Goal: Task Accomplishment & Management: Use online tool/utility

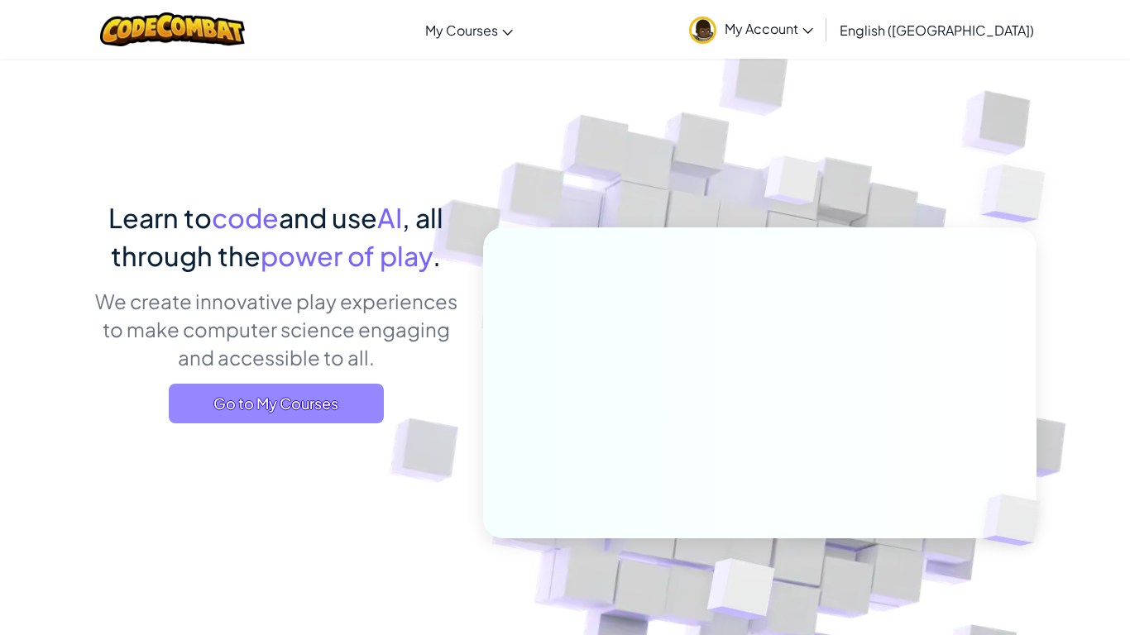
click at [281, 385] on span "Go to My Courses" at bounding box center [276, 404] width 215 height 40
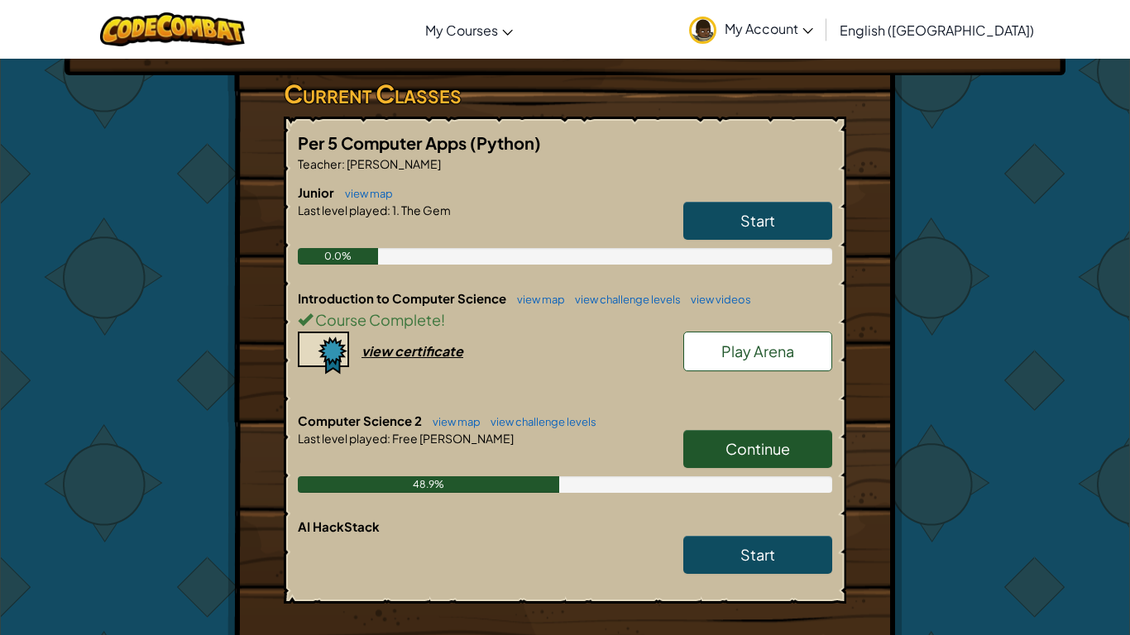
scroll to position [306, 0]
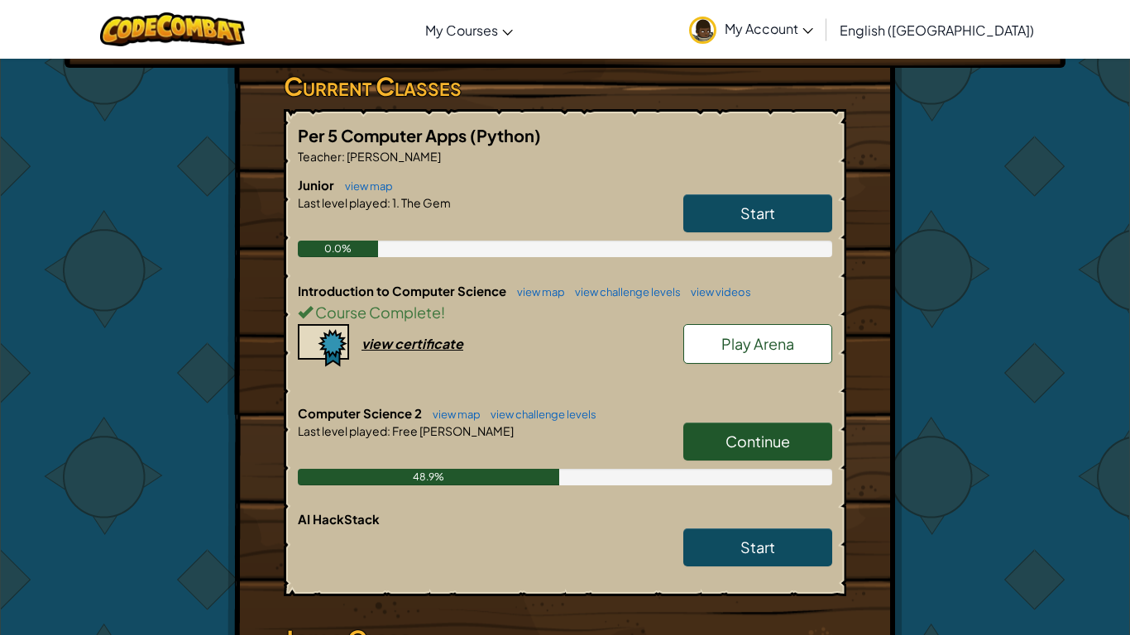
click at [821, 423] on link "Continue" at bounding box center [757, 442] width 149 height 38
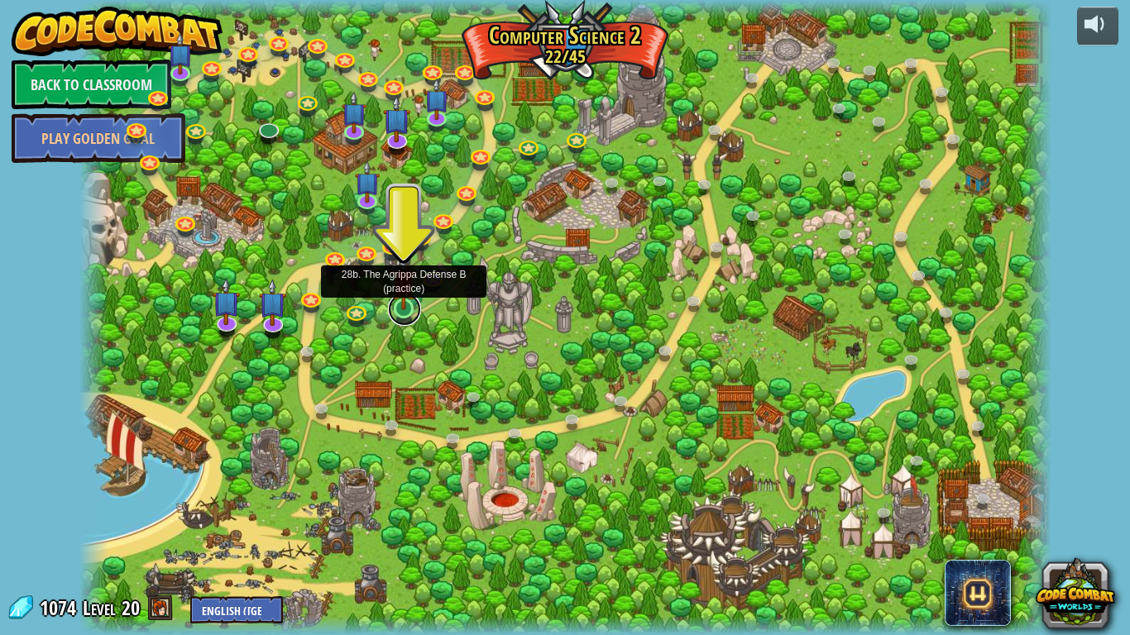
click at [398, 313] on link at bounding box center [404, 309] width 33 height 33
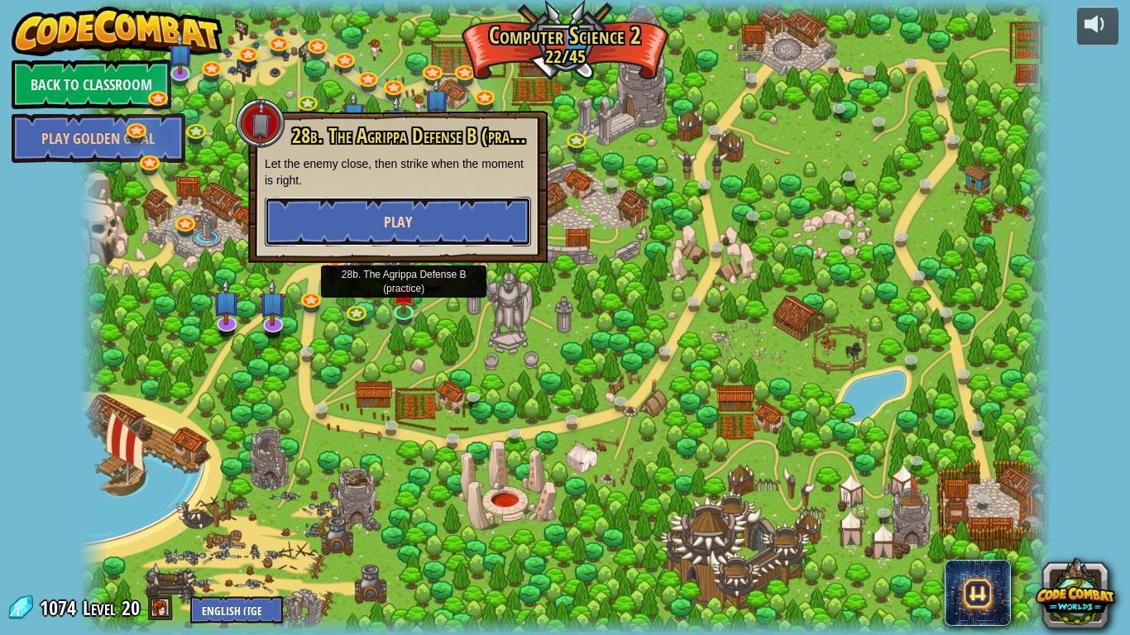
click at [342, 224] on button "Play" at bounding box center [398, 222] width 266 height 50
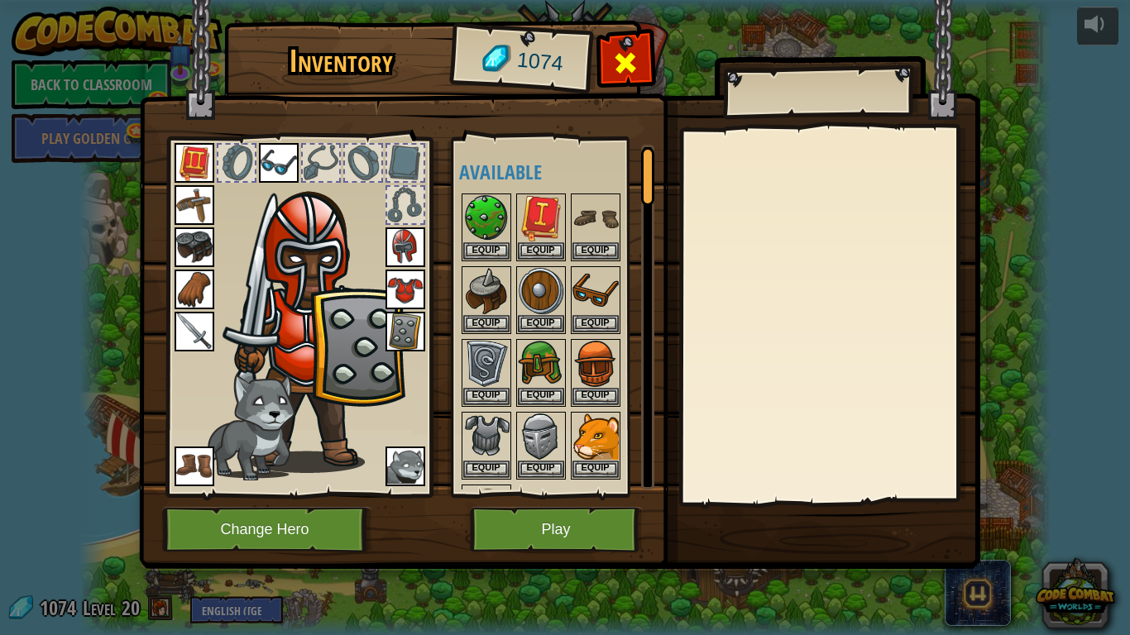
click at [606, 79] on div at bounding box center [626, 67] width 52 height 52
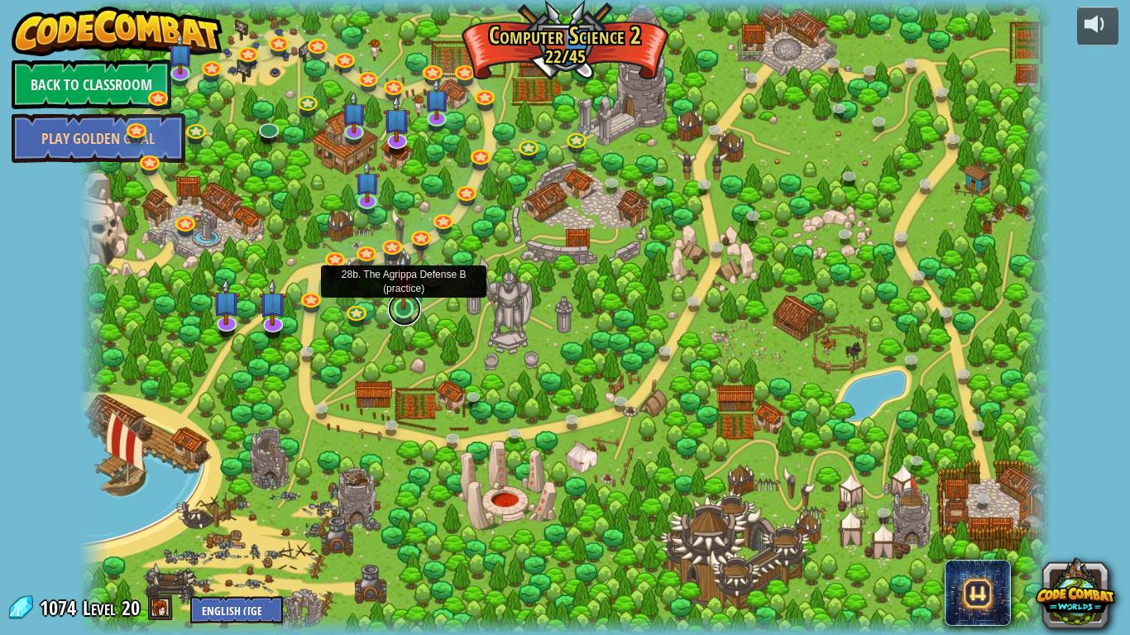
click at [413, 314] on link at bounding box center [404, 309] width 33 height 33
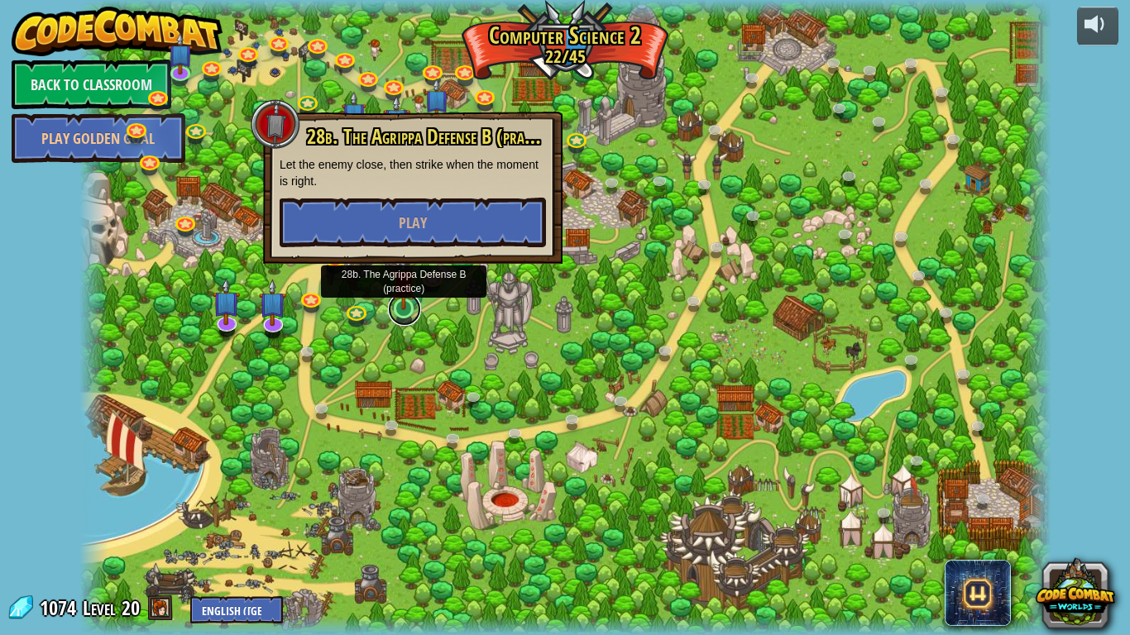
click at [413, 314] on link at bounding box center [404, 309] width 33 height 33
click at [450, 231] on button "Play" at bounding box center [413, 223] width 266 height 50
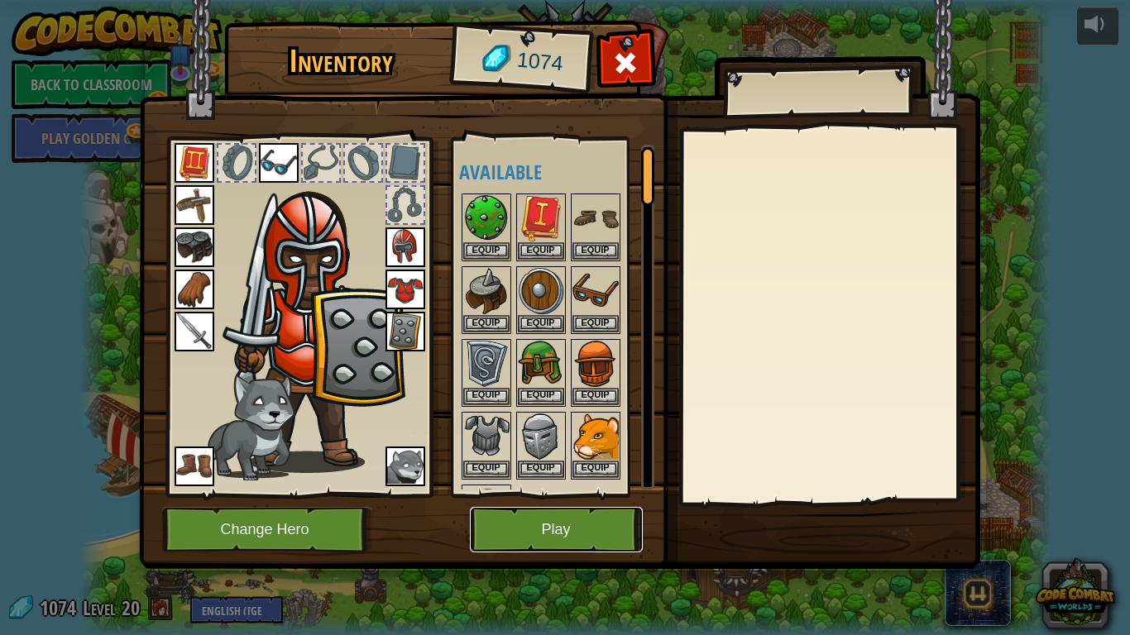
click at [519, 521] on button "Play" at bounding box center [556, 529] width 173 height 45
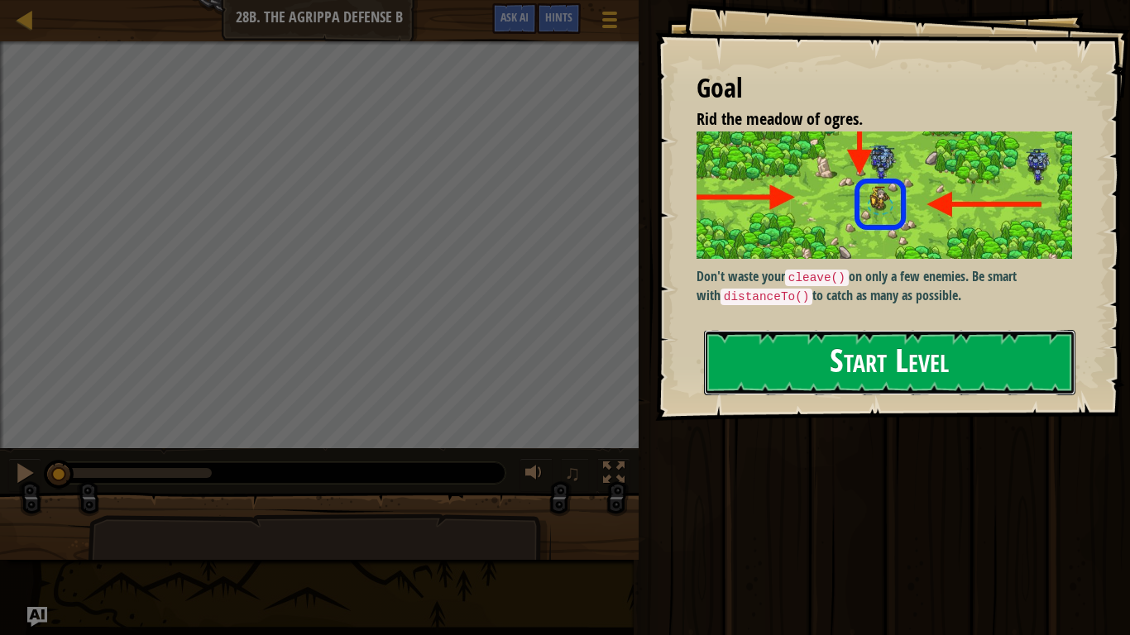
click at [856, 376] on button "Start Level" at bounding box center [889, 362] width 371 height 65
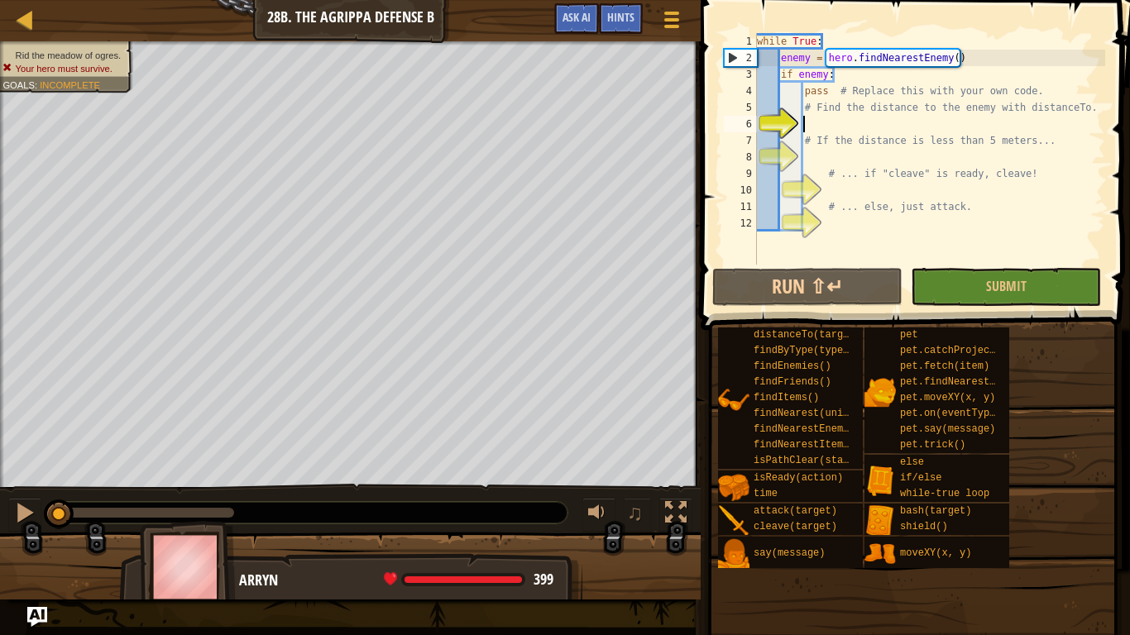
click at [941, 134] on div "while True : enemy = hero . findNearestEnemy ( ) if enemy : pass # Replace this…" at bounding box center [930, 165] width 352 height 265
type textarea "# If the distance is leshs than 5 meters..."
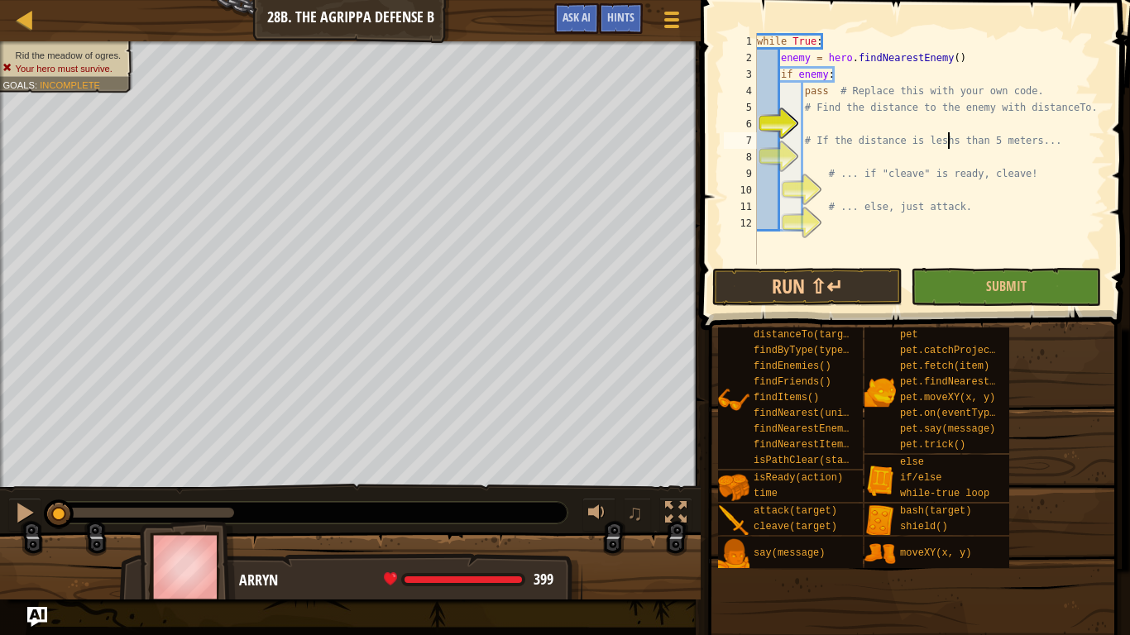
click at [959, 123] on div "while True : enemy = hero . findNearestEnemy ( ) if enemy : pass # Replace this…" at bounding box center [930, 165] width 352 height 265
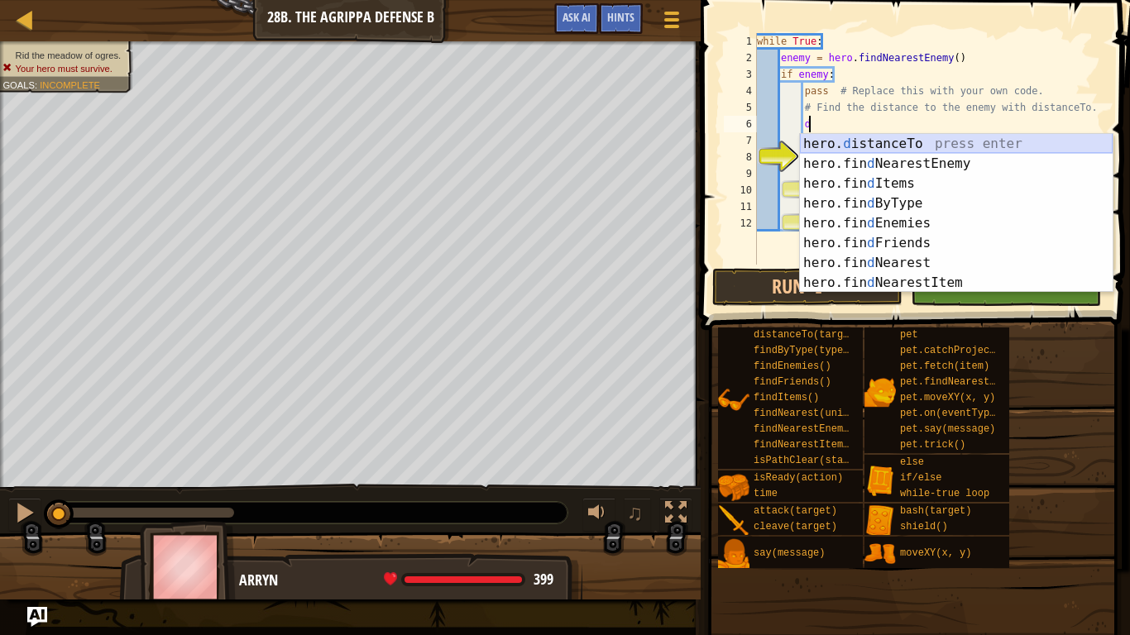
click at [950, 144] on div "hero. d istanceTo press enter hero.fin d NearestEnemy press enter hero.fin d It…" at bounding box center [956, 233] width 313 height 199
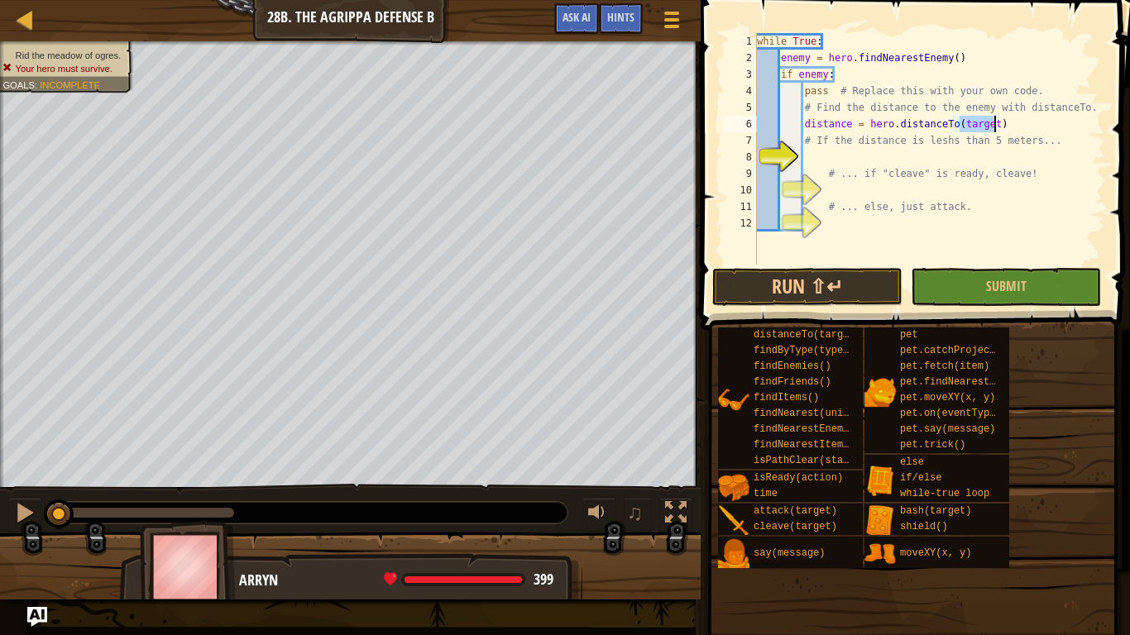
click at [1051, 145] on div "while True : enemy = hero . findNearestEnemy ( ) if enemy : pass # Replace this…" at bounding box center [930, 165] width 352 height 265
click at [992, 132] on div "while True : enemy = hero . findNearestEnemy ( ) if enemy : pass # Replace this…" at bounding box center [930, 165] width 352 height 265
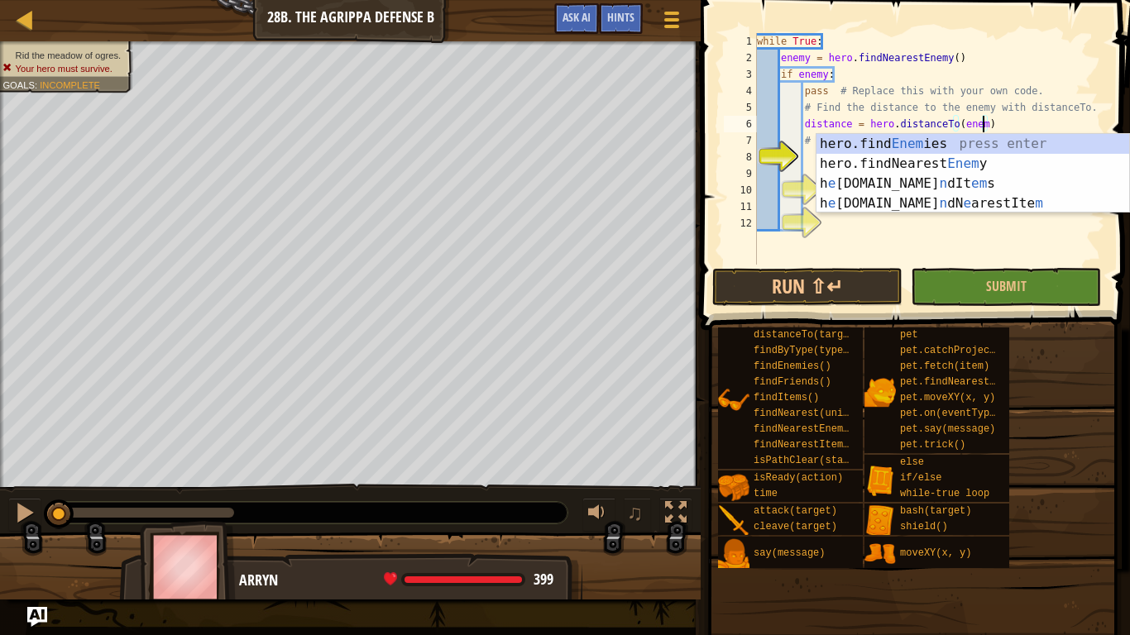
scroll to position [7, 33]
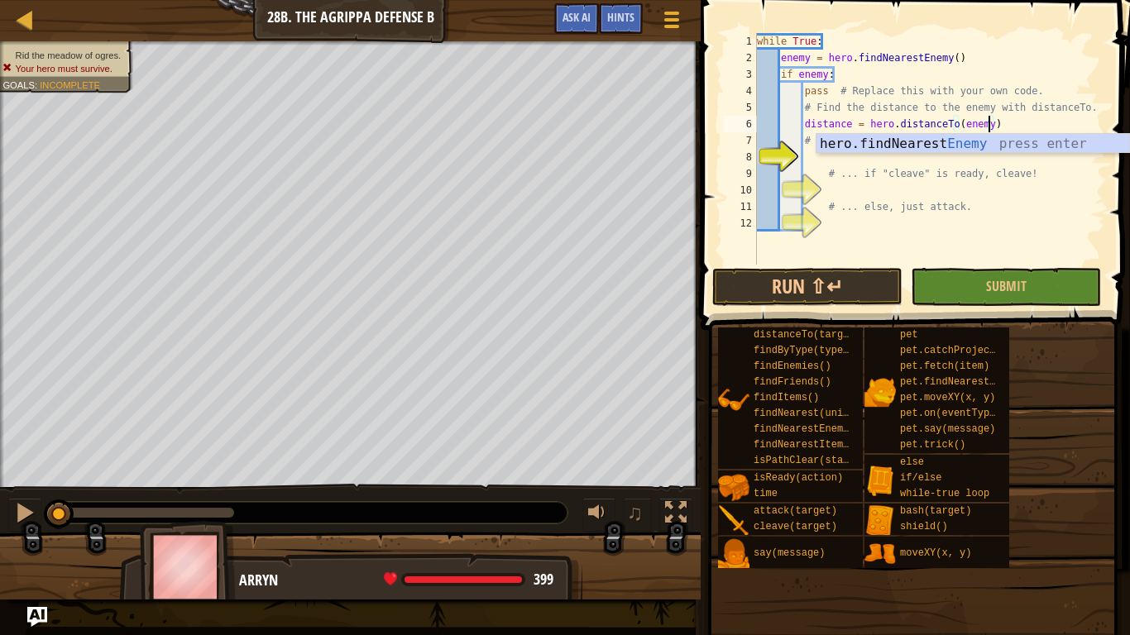
click at [1053, 203] on div "while True : enemy = hero . findNearestEnemy ( ) if enemy : pass # Replace this…" at bounding box center [930, 165] width 352 height 265
type textarea "# ... else, just attack."
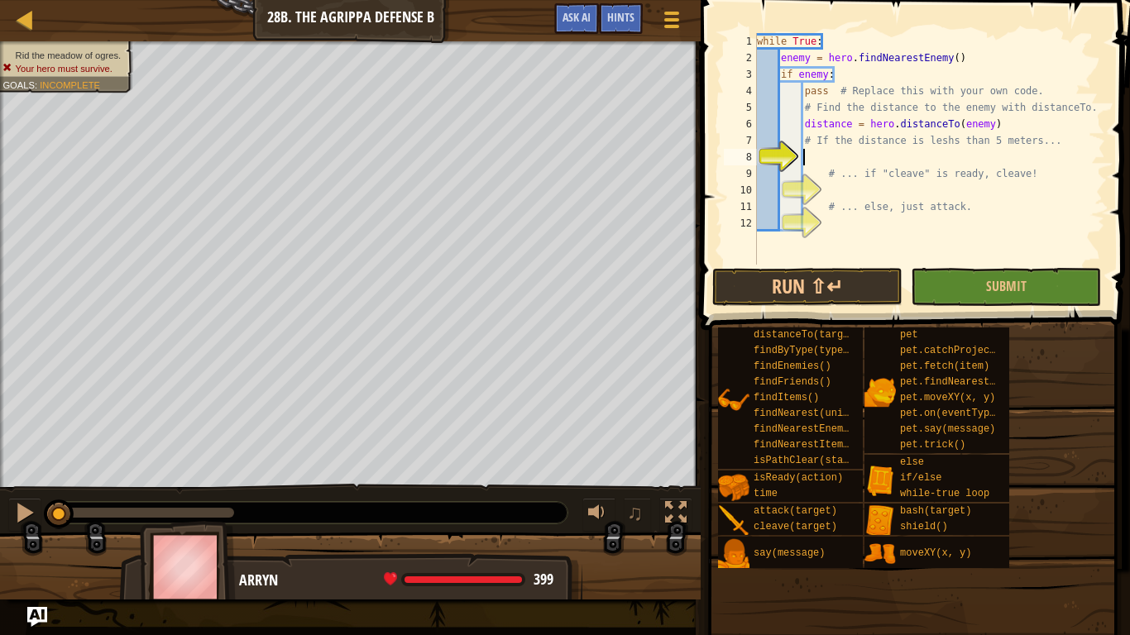
click at [1013, 165] on div "while True : enemy = hero . findNearestEnemy ( ) if enemy : pass # Replace this…" at bounding box center [930, 165] width 352 height 265
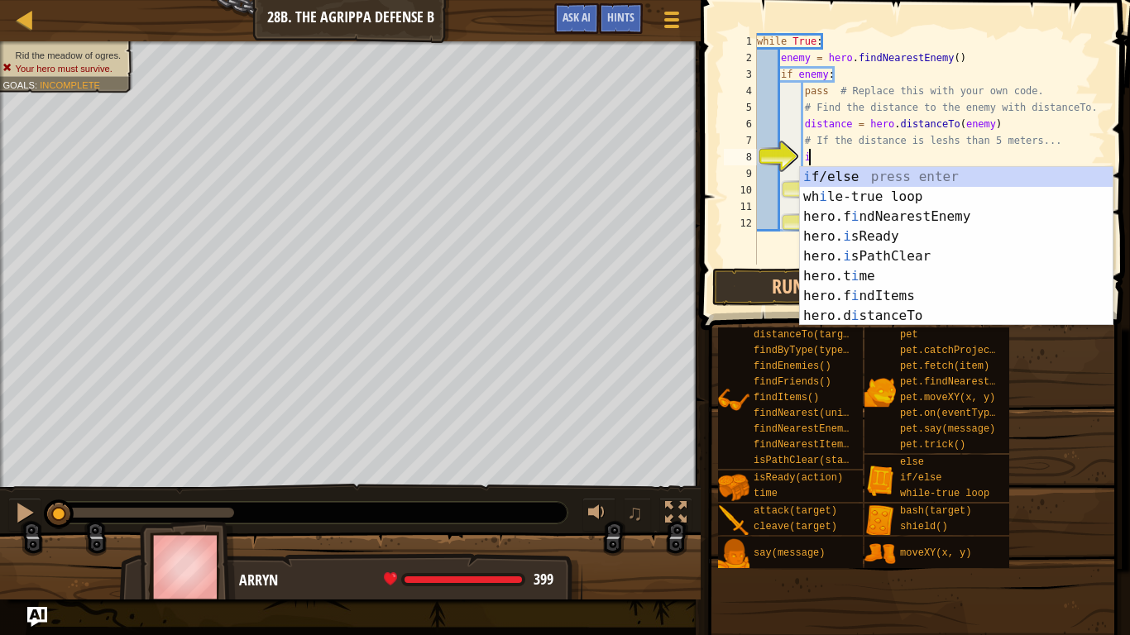
scroll to position [7, 7]
click at [1007, 167] on div "i f/else press enter wh i le-true loop press enter hero.f i ndNearestEnemy pres…" at bounding box center [956, 266] width 313 height 199
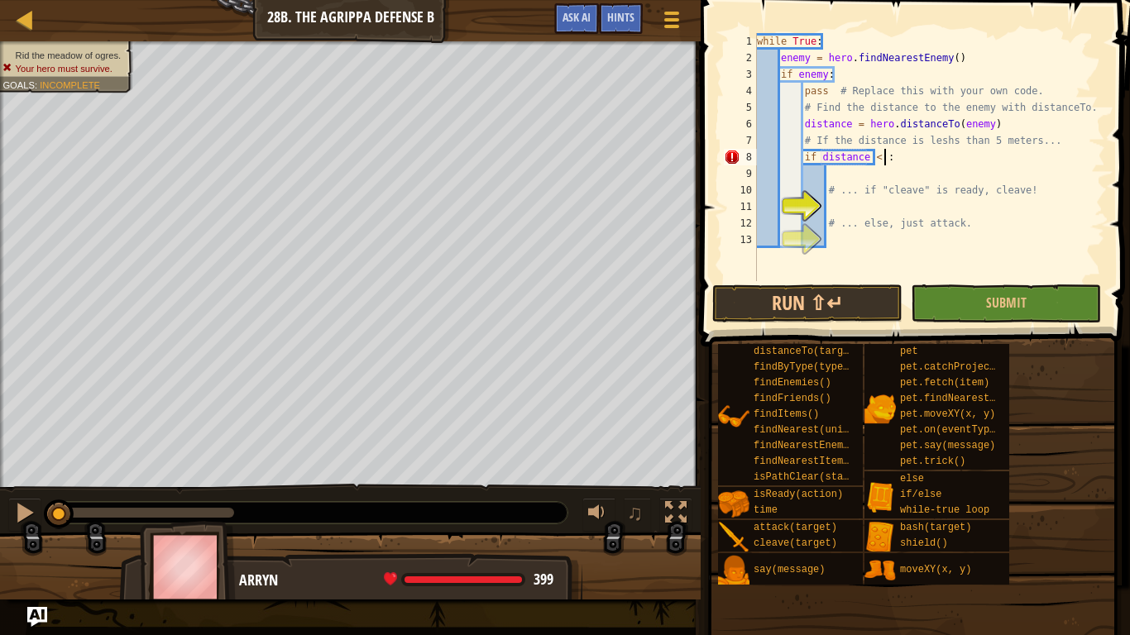
scroll to position [7, 19]
click at [959, 185] on div "while True : enemy = hero . findNearestEnemy ( ) if enemy : pass # Replace this…" at bounding box center [930, 173] width 352 height 281
type textarea "# ... if "cleave" is ready, cleave!"
click at [949, 181] on div "while True : enemy = hero . findNearestEnemy ( ) if enemy : pass # Replace this…" at bounding box center [930, 173] width 352 height 281
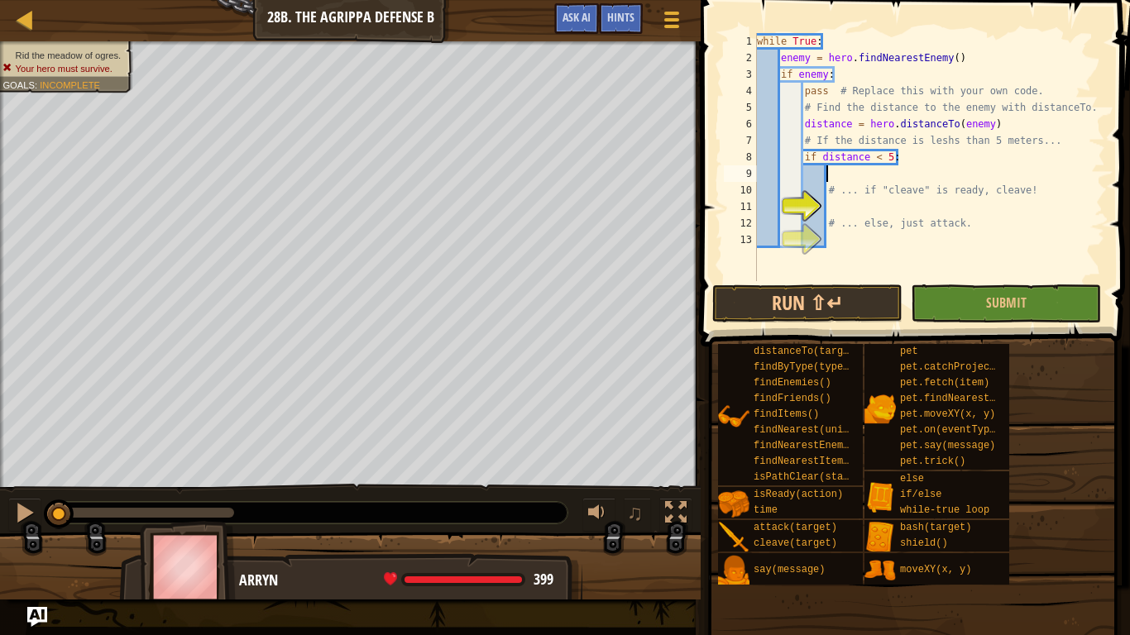
type textarea "i"
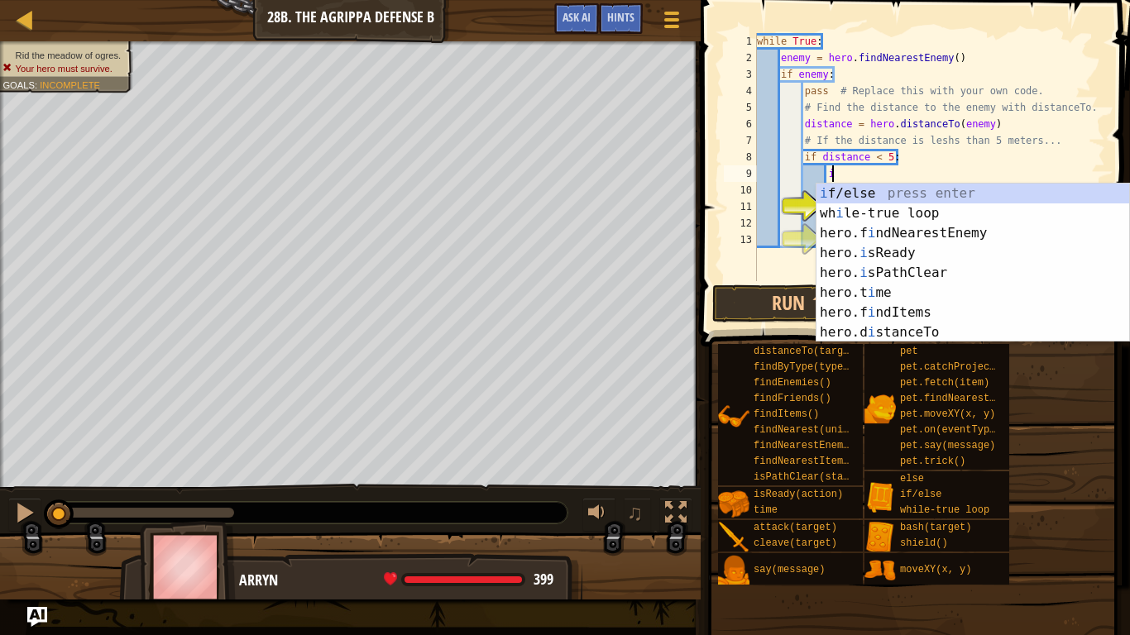
scroll to position [7, 10]
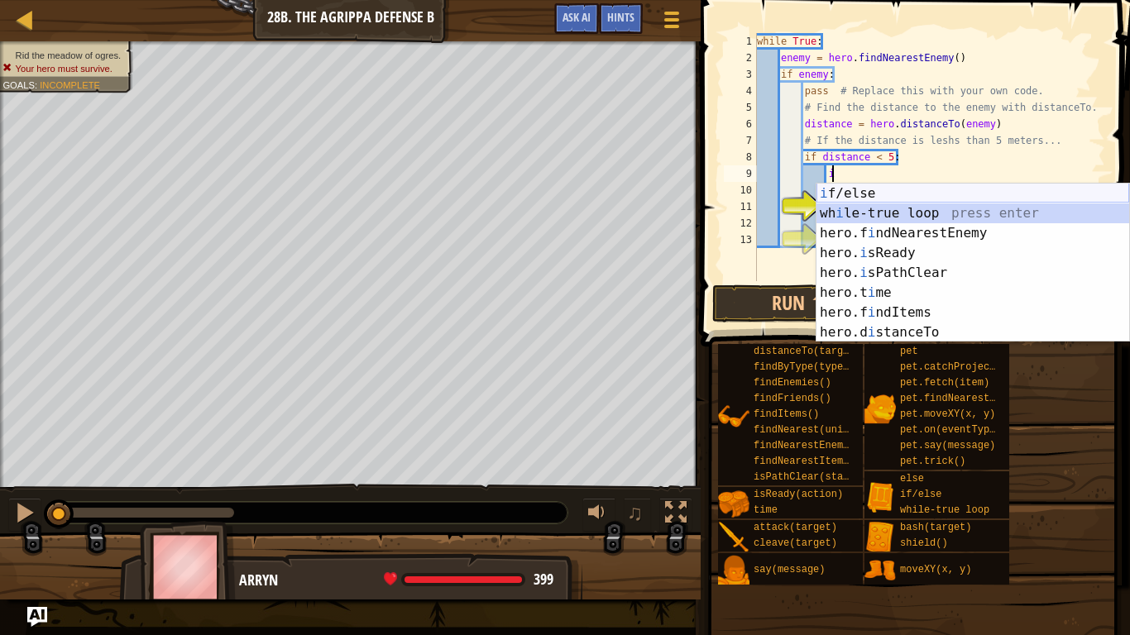
drag, startPoint x: 901, startPoint y: 206, endPoint x: 879, endPoint y: 184, distance: 31.0
click at [879, 184] on div "i f/else press enter wh i le-true loop press enter hero.f i ndNearestEnemy pres…" at bounding box center [972, 283] width 313 height 199
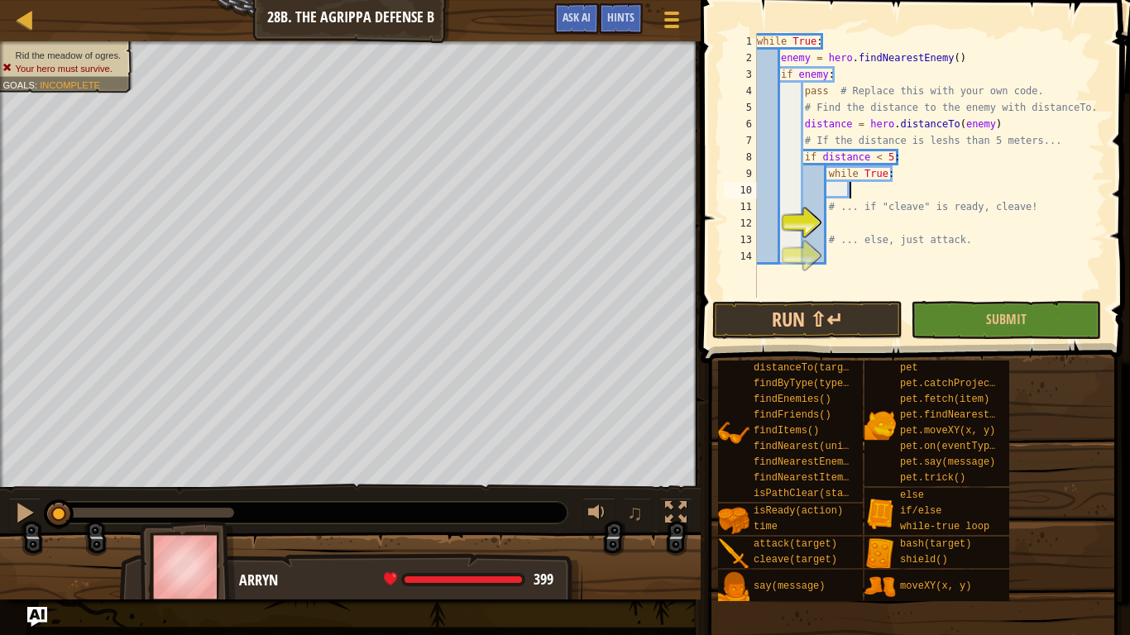
click at [901, 179] on div "while True : enemy = hero . findNearestEnemy ( ) if enemy : pass # Replace this…" at bounding box center [930, 182] width 352 height 298
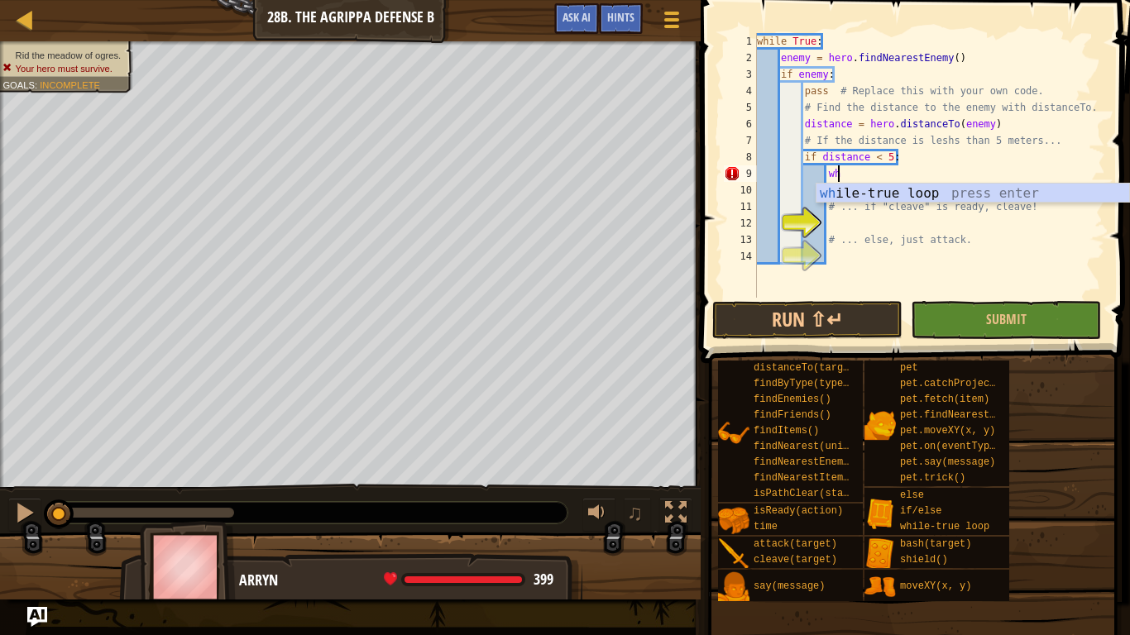
type textarea "w"
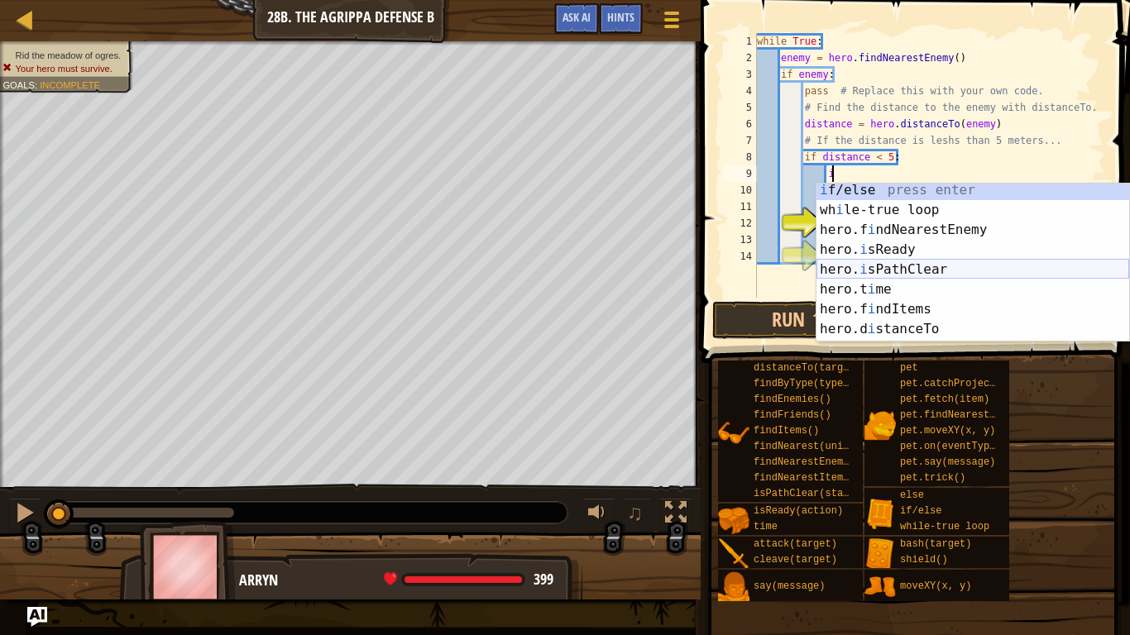
scroll to position [3, 0]
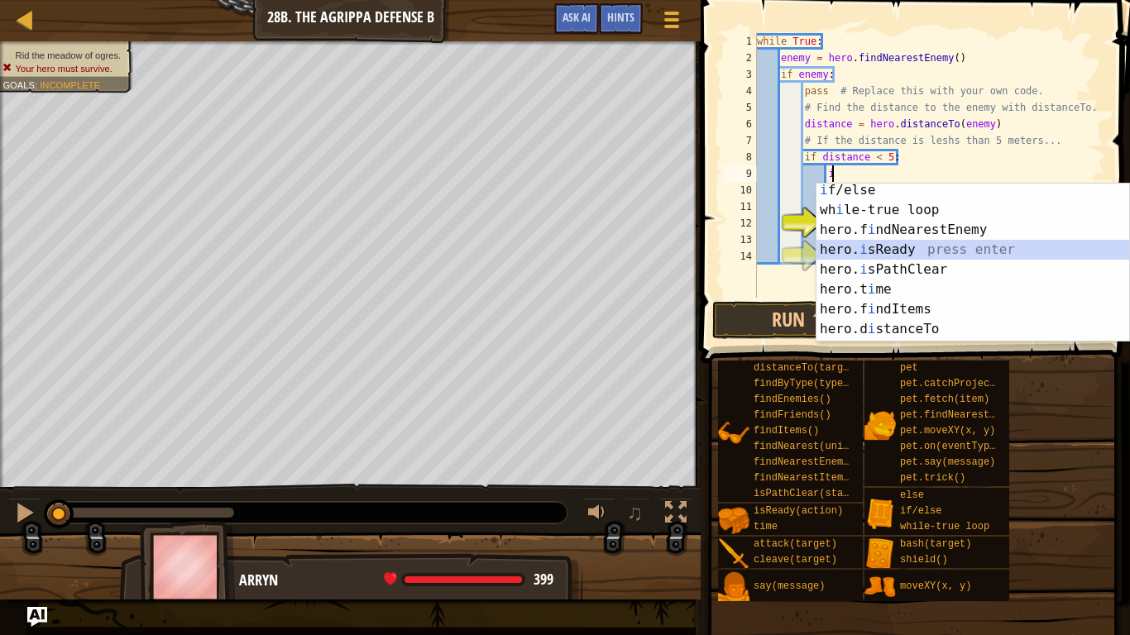
click at [878, 250] on div "i f/else press enter wh i le-true loop press enter hero.f i ndNearestEnemy pres…" at bounding box center [972, 279] width 313 height 199
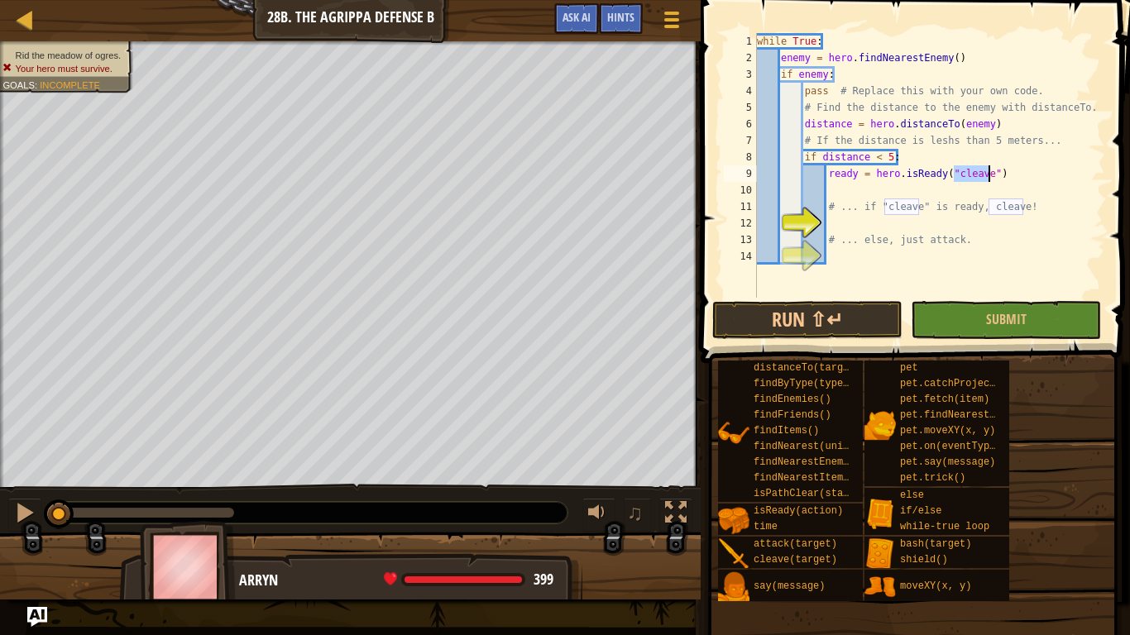
click at [935, 199] on div "while True : enemy = hero . findNearestEnemy ( ) if enemy : pass # Replace this…" at bounding box center [930, 182] width 352 height 298
type textarea "# ... if "cleave" is ready, cleave!"
click at [910, 182] on div "while True : enemy = hero . findNearestEnemy ( ) if enemy : pass # Replace this…" at bounding box center [930, 182] width 352 height 298
type textarea "g"
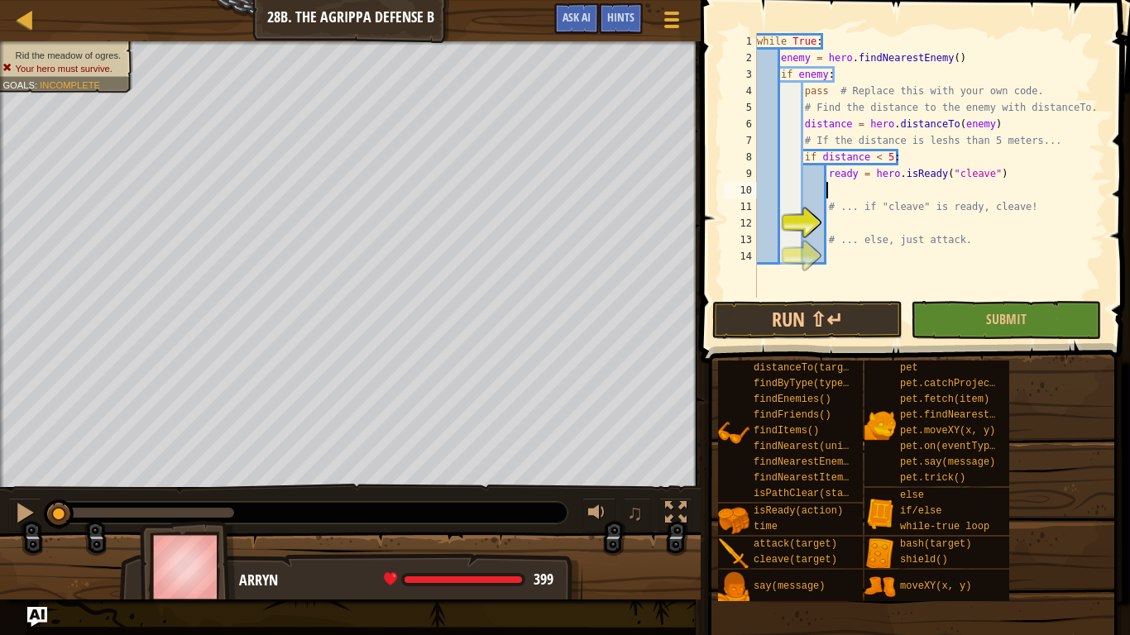
scroll to position [0, 0]
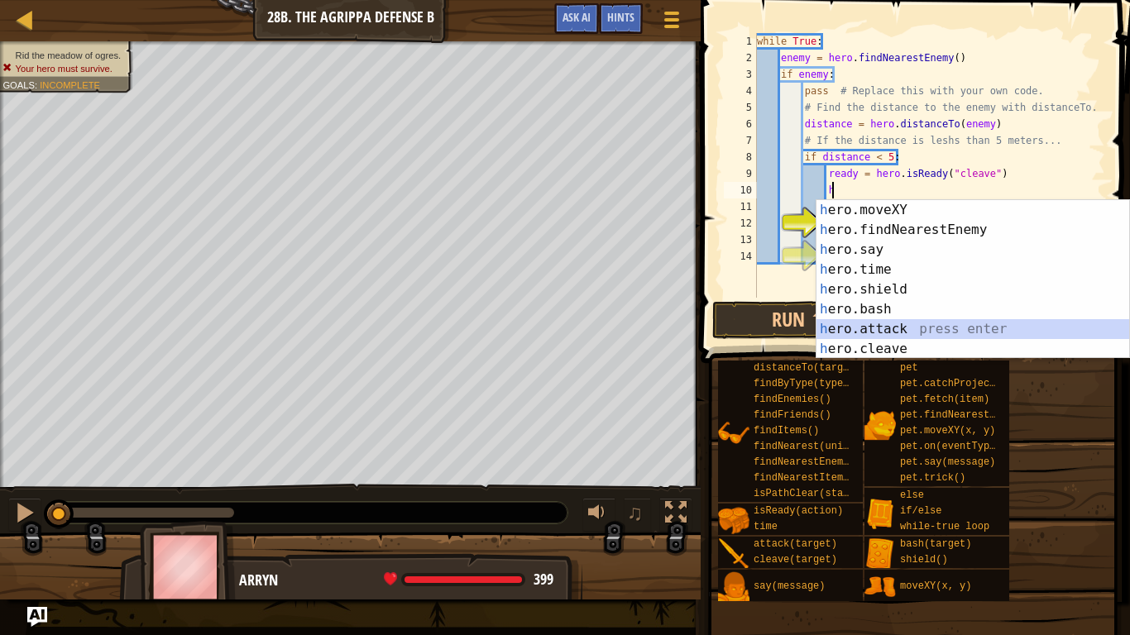
click at [861, 331] on div "h ero.moveXY press enter h ero.findNearestEnemy press enter h ero.say press ent…" at bounding box center [972, 299] width 313 height 199
type textarea "hero.attack(enemy)"
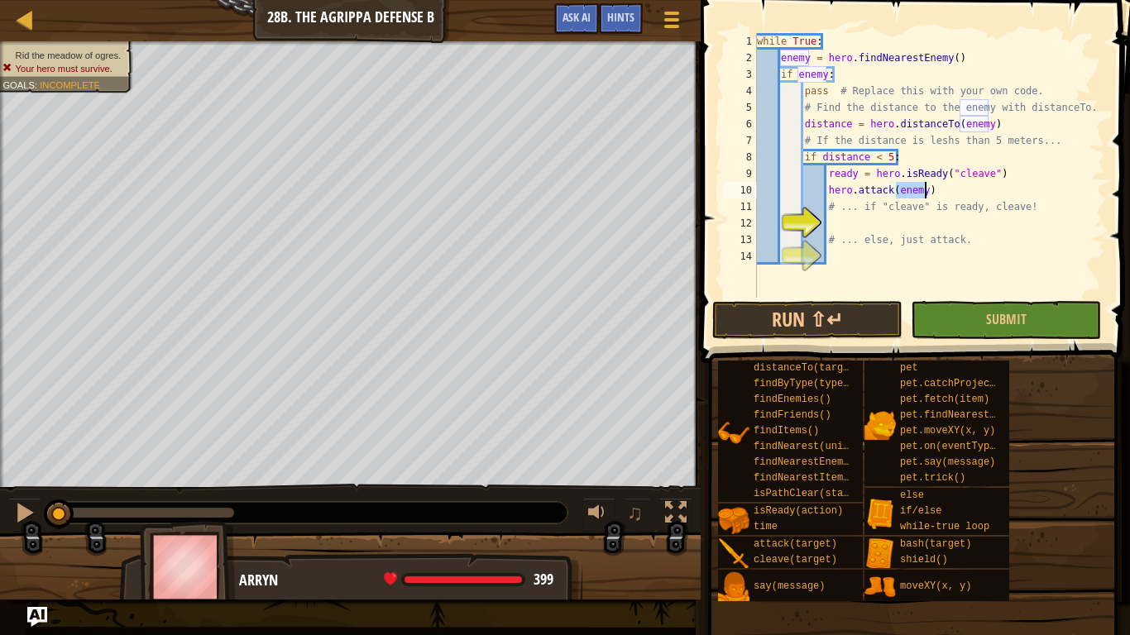
click at [917, 223] on div "while True : enemy = hero . findNearestEnemy ( ) if enemy : pass # Replace this…" at bounding box center [930, 182] width 352 height 298
click at [864, 323] on button "Run ⇧↵" at bounding box center [807, 320] width 190 height 38
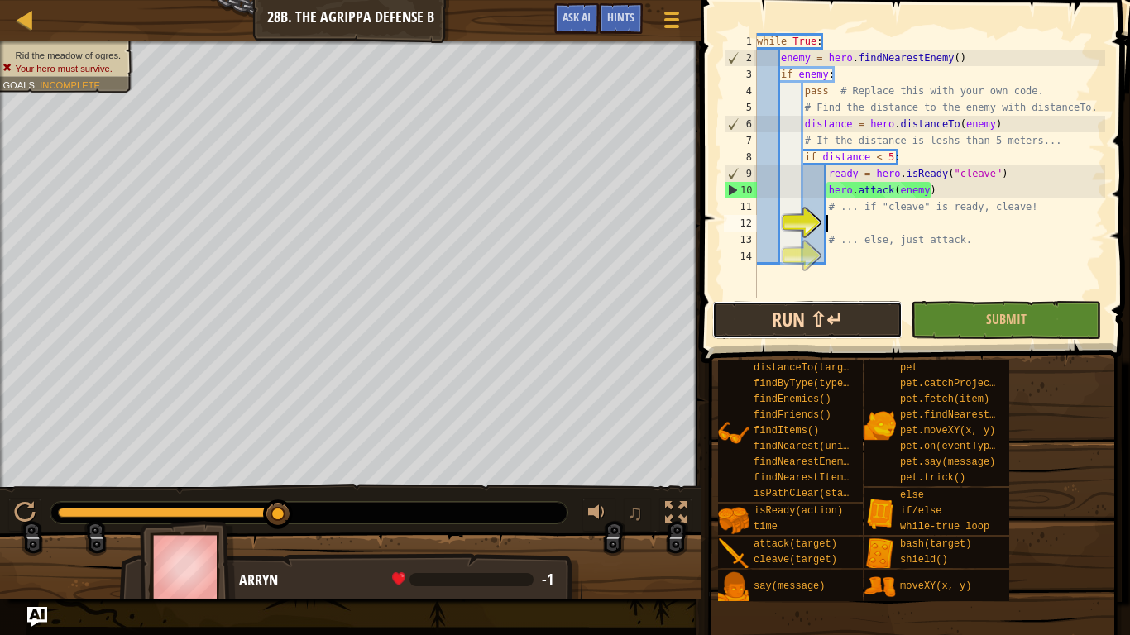
click at [824, 305] on button "Run ⇧↵" at bounding box center [807, 320] width 190 height 38
click at [554, 11] on button "Ask AI" at bounding box center [576, 18] width 45 height 31
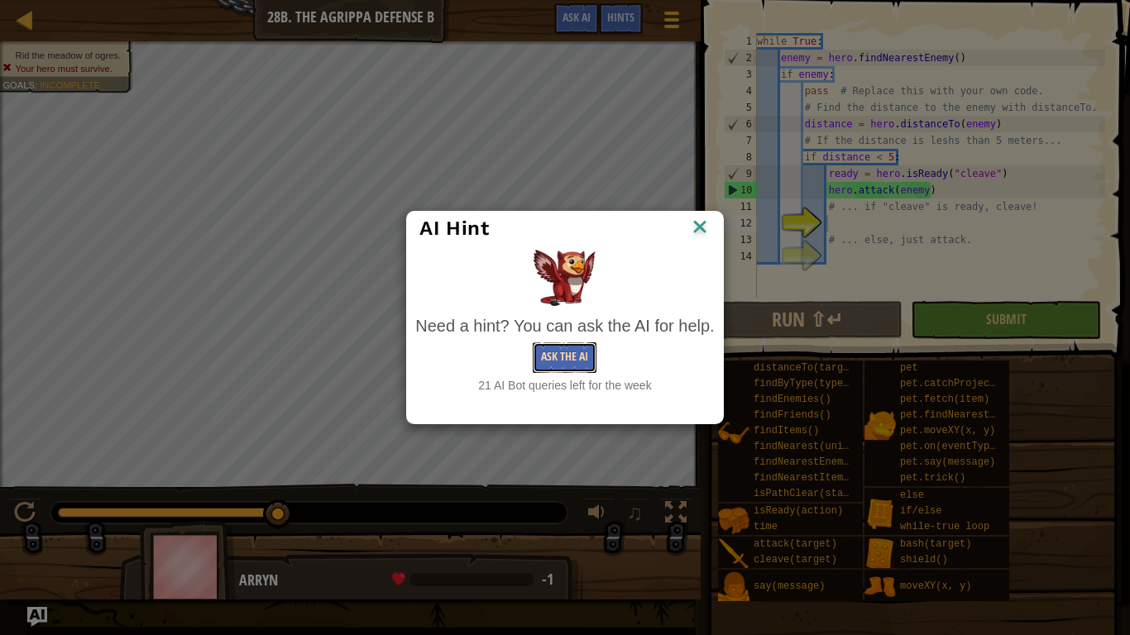
click at [565, 359] on button "Ask the AI" at bounding box center [565, 357] width 64 height 31
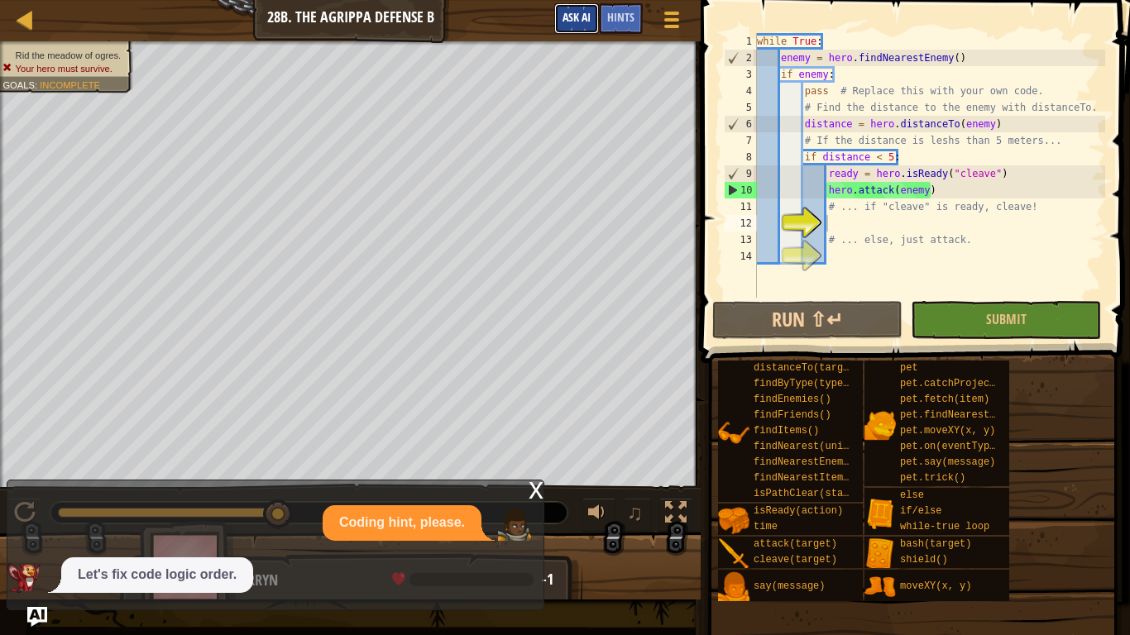
click at [567, 12] on span "Ask AI" at bounding box center [577, 17] width 28 height 16
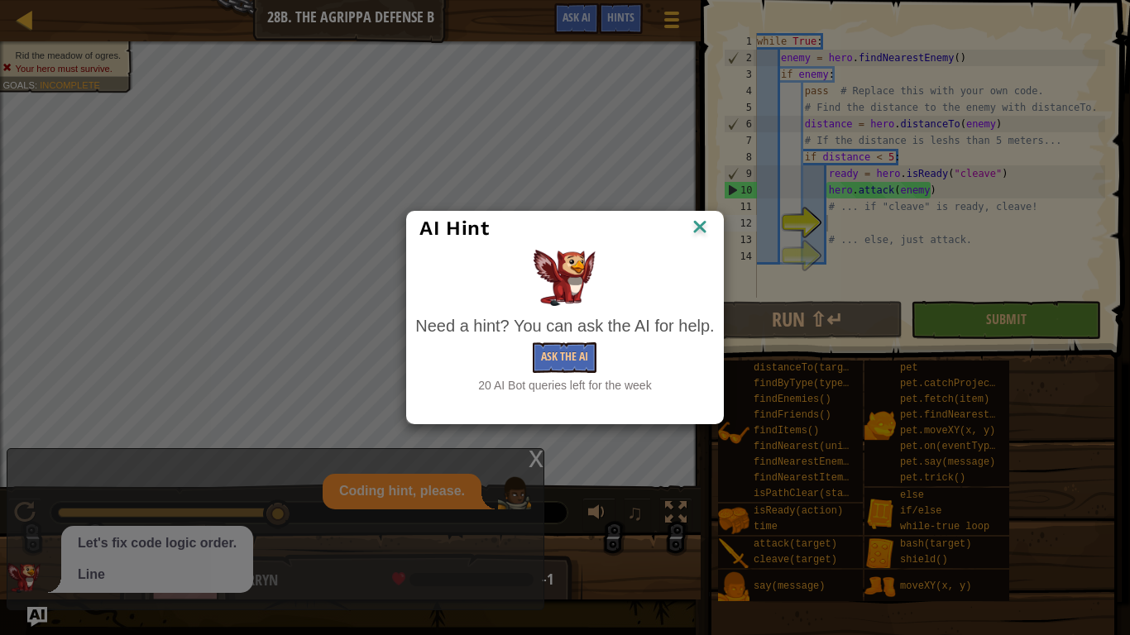
click at [695, 233] on img at bounding box center [700, 228] width 22 height 25
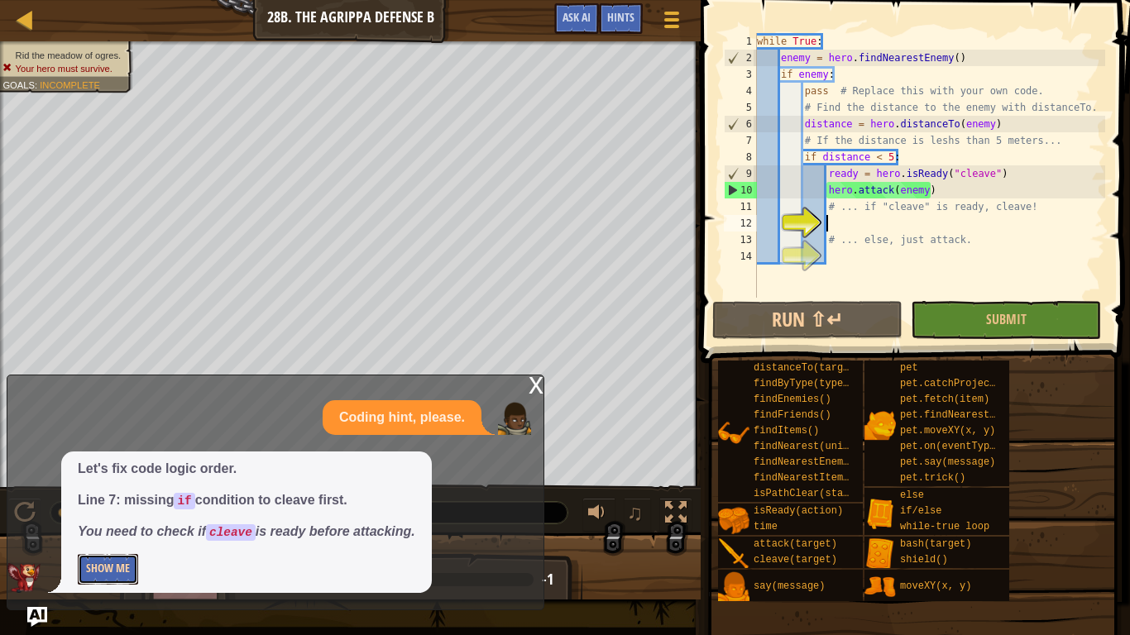
click at [114, 566] on button "Show Me" at bounding box center [108, 569] width 60 height 31
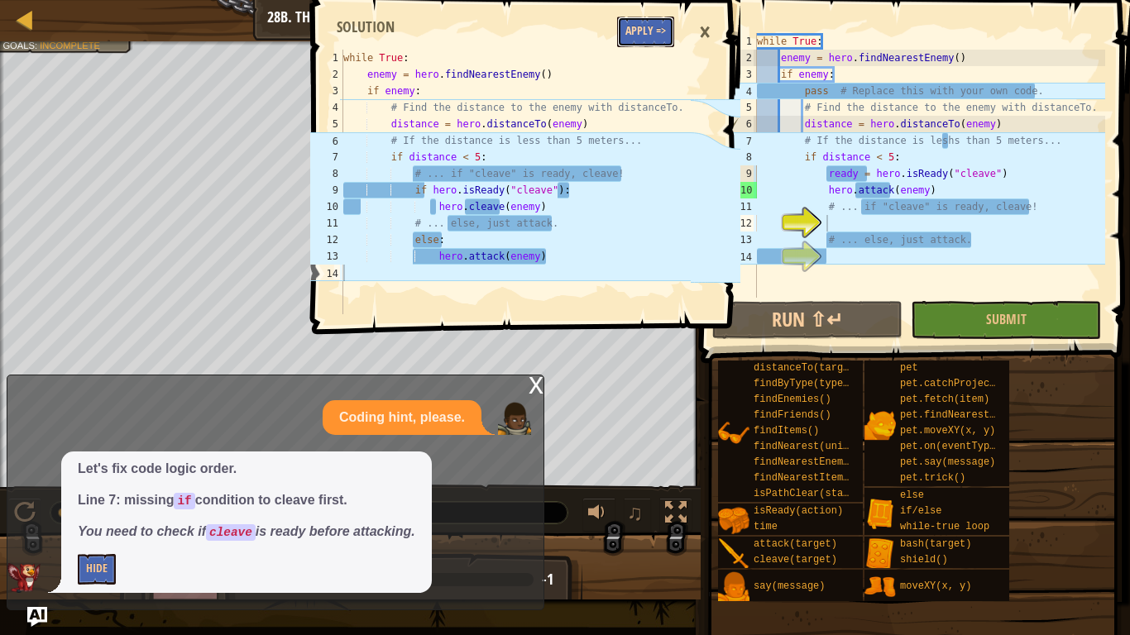
click at [660, 40] on button "Apply =>" at bounding box center [645, 32] width 57 height 31
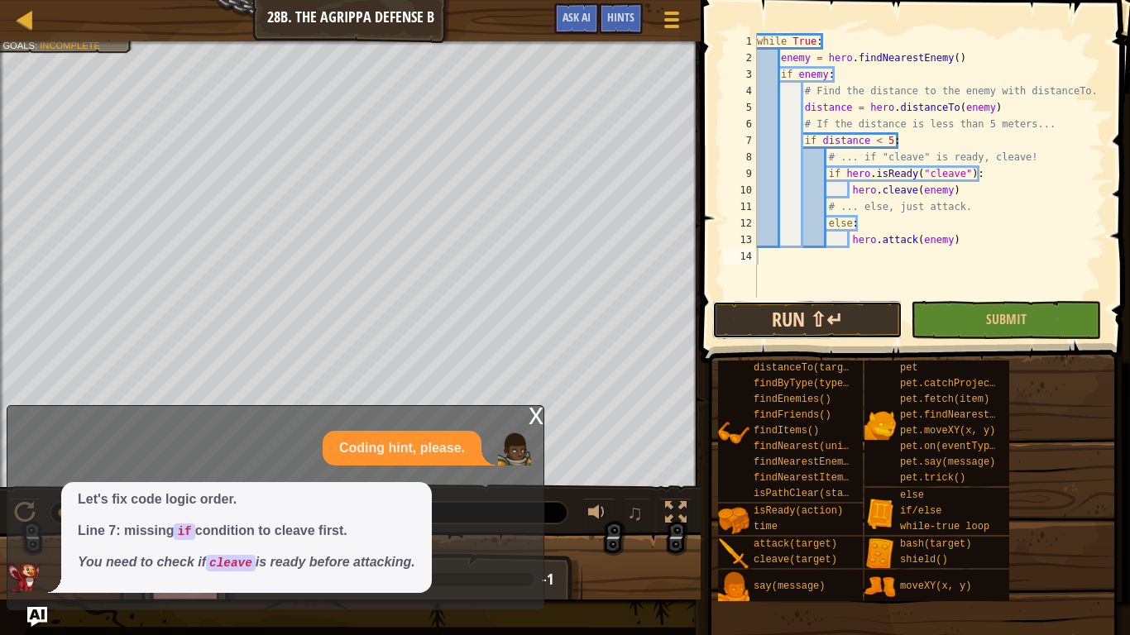
click at [821, 306] on button "Run ⇧↵" at bounding box center [807, 320] width 190 height 38
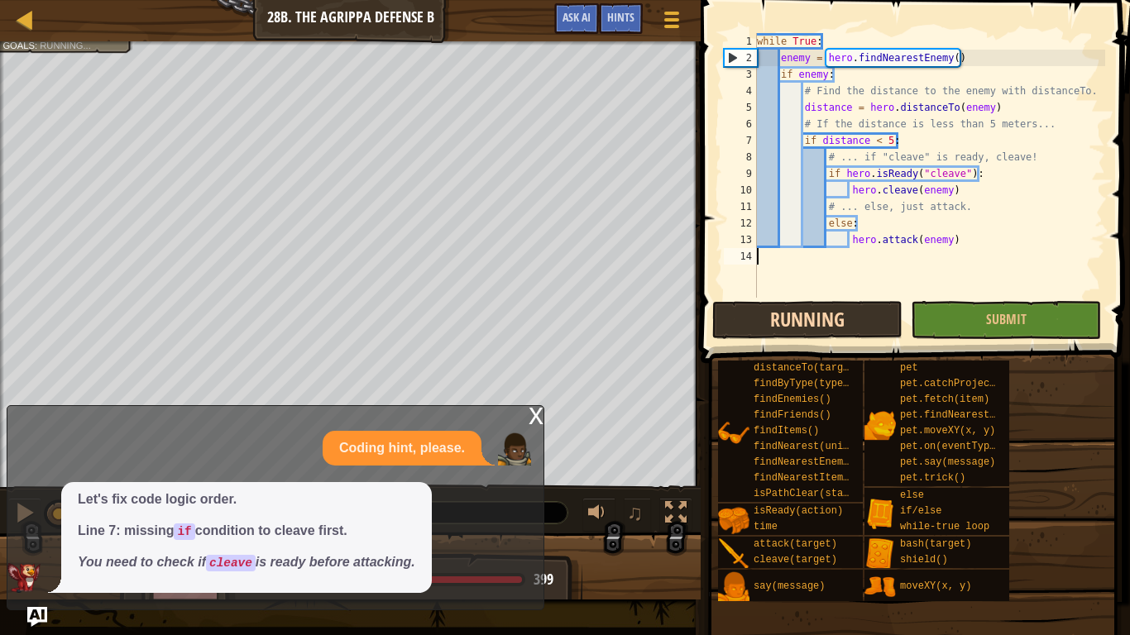
scroll to position [7, 0]
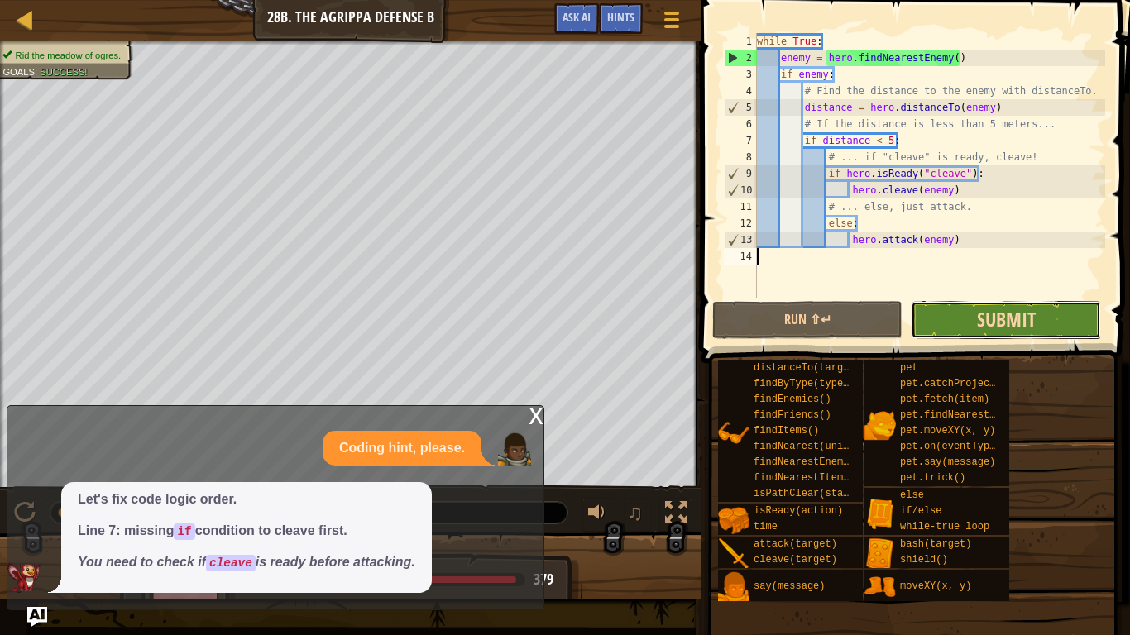
click at [1002, 314] on span "Submit" at bounding box center [1006, 319] width 59 height 26
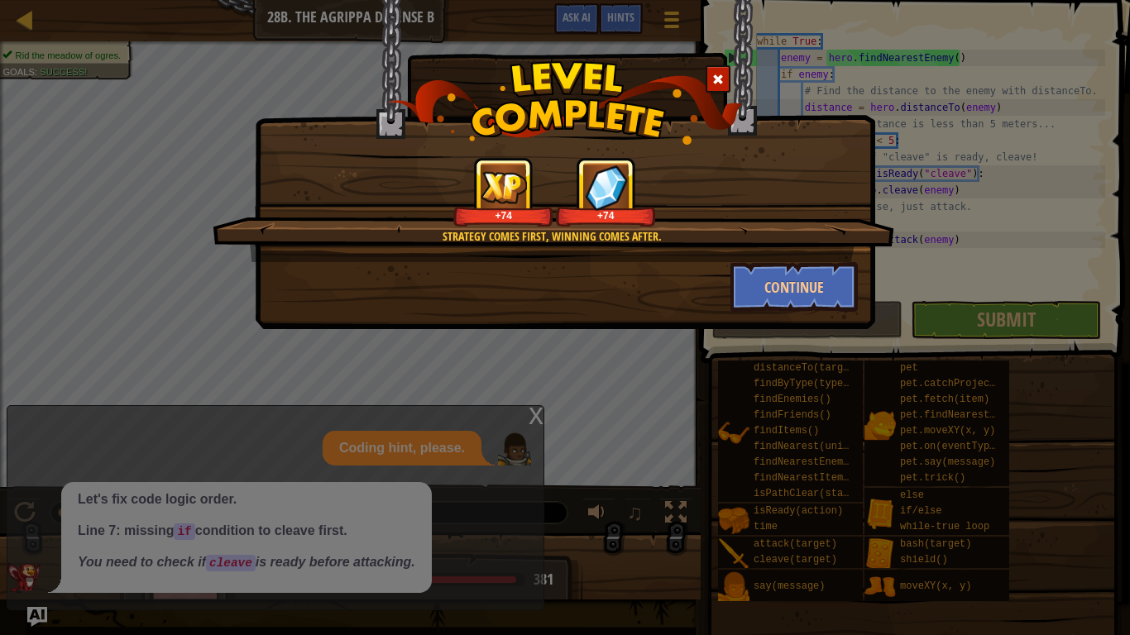
click at [718, 77] on span at bounding box center [718, 80] width 12 height 12
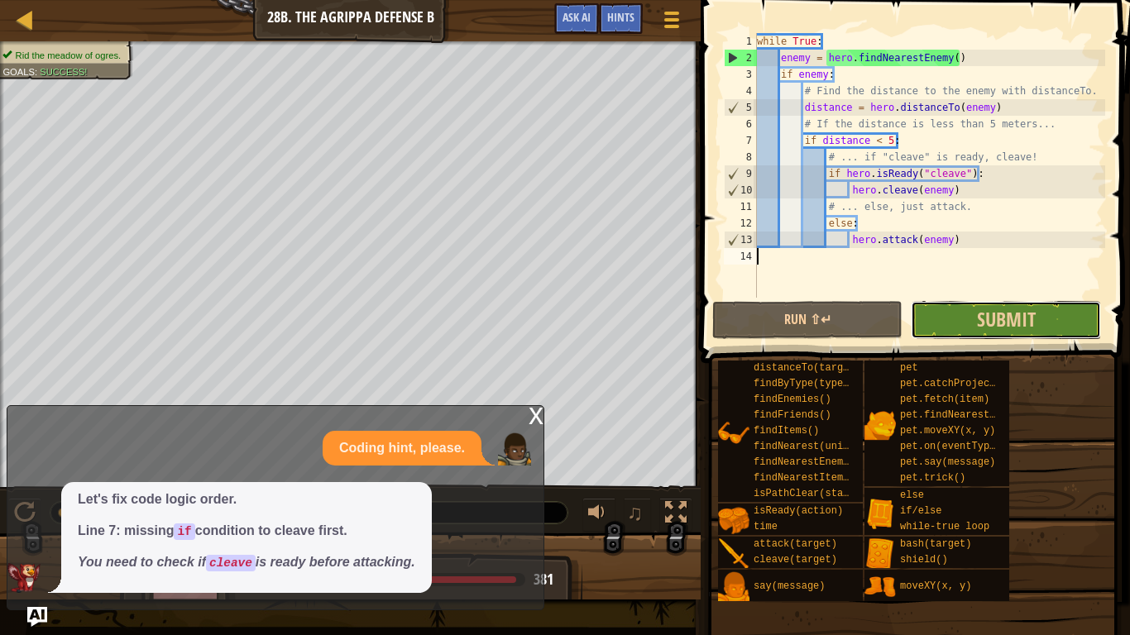
click at [941, 338] on button "Submit" at bounding box center [1006, 320] width 190 height 38
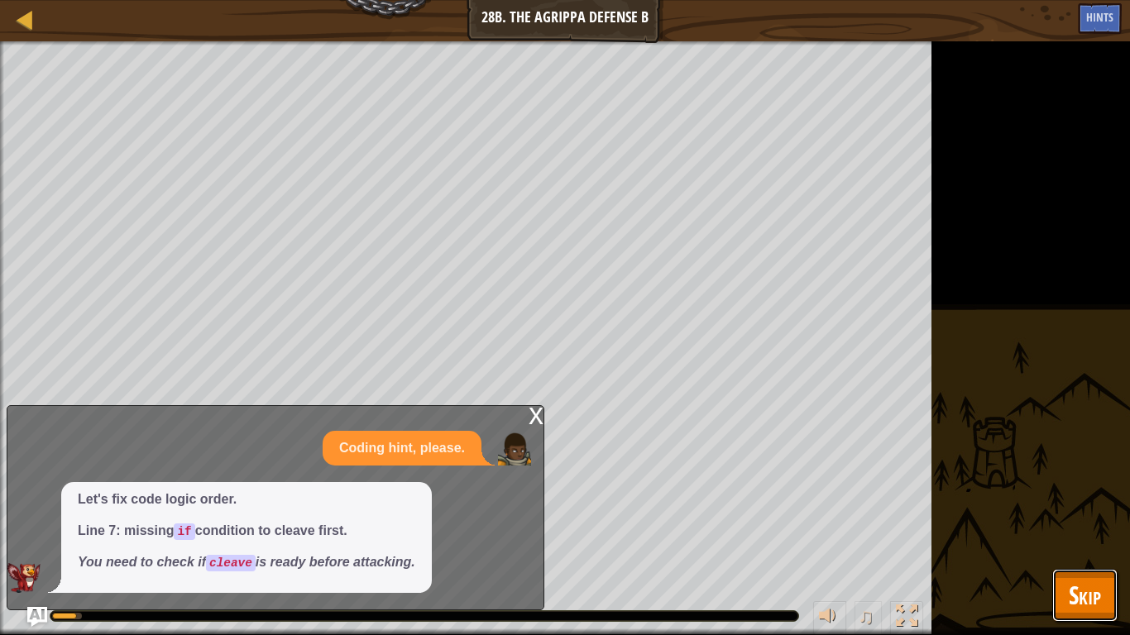
click at [1106, 603] on button "Skip" at bounding box center [1084, 595] width 65 height 53
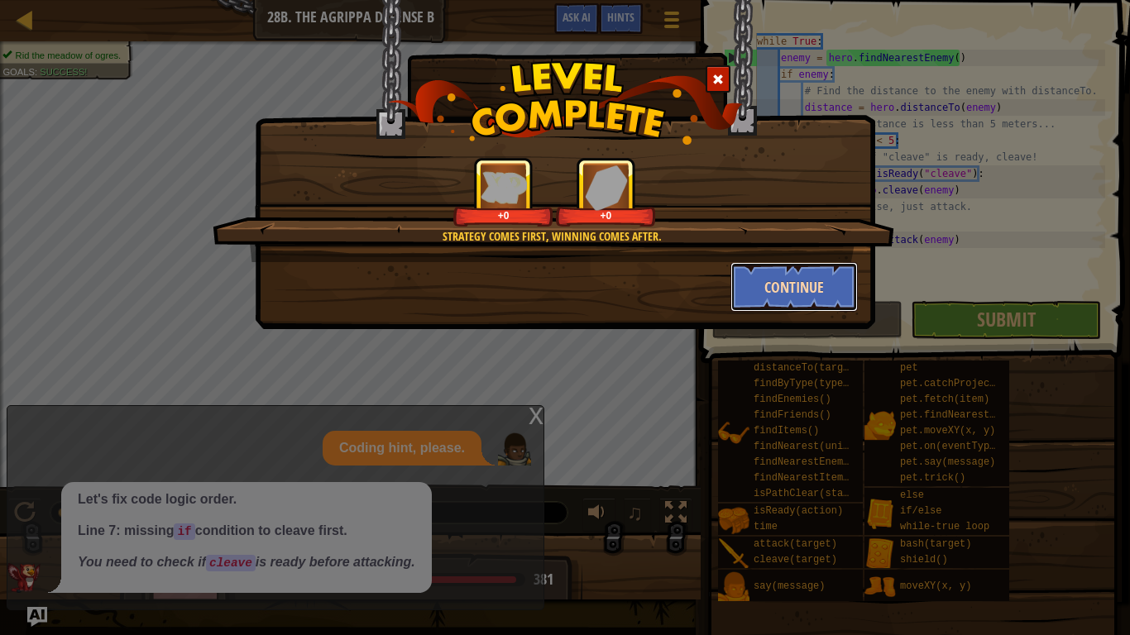
click at [773, 267] on button "Continue" at bounding box center [794, 287] width 128 height 50
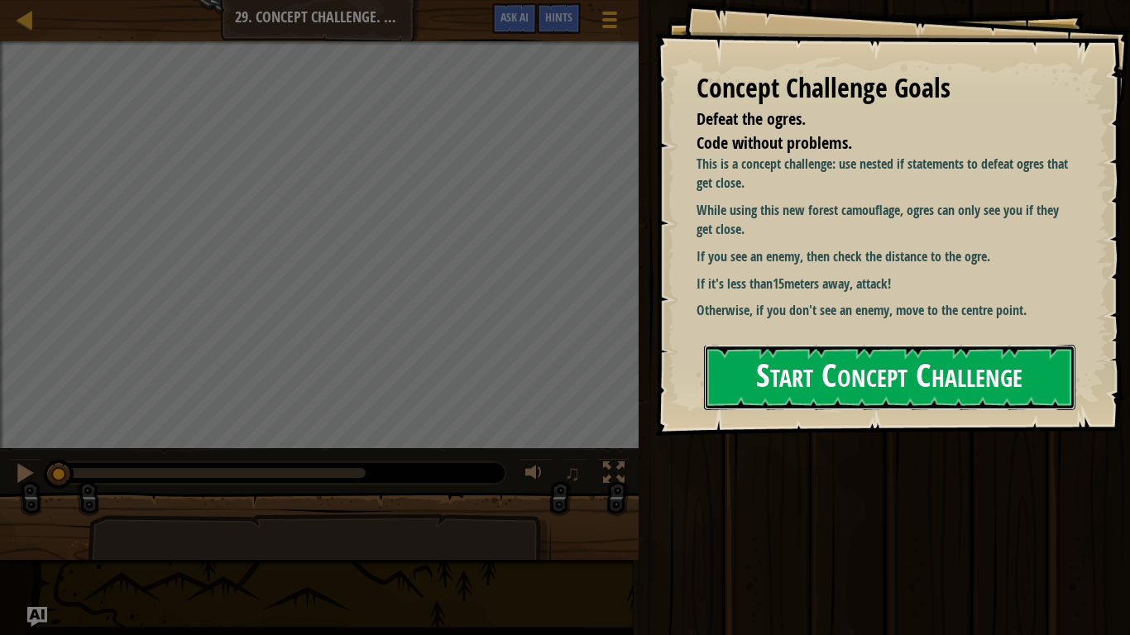
click at [927, 375] on button "Start Concept Challenge" at bounding box center [889, 377] width 371 height 65
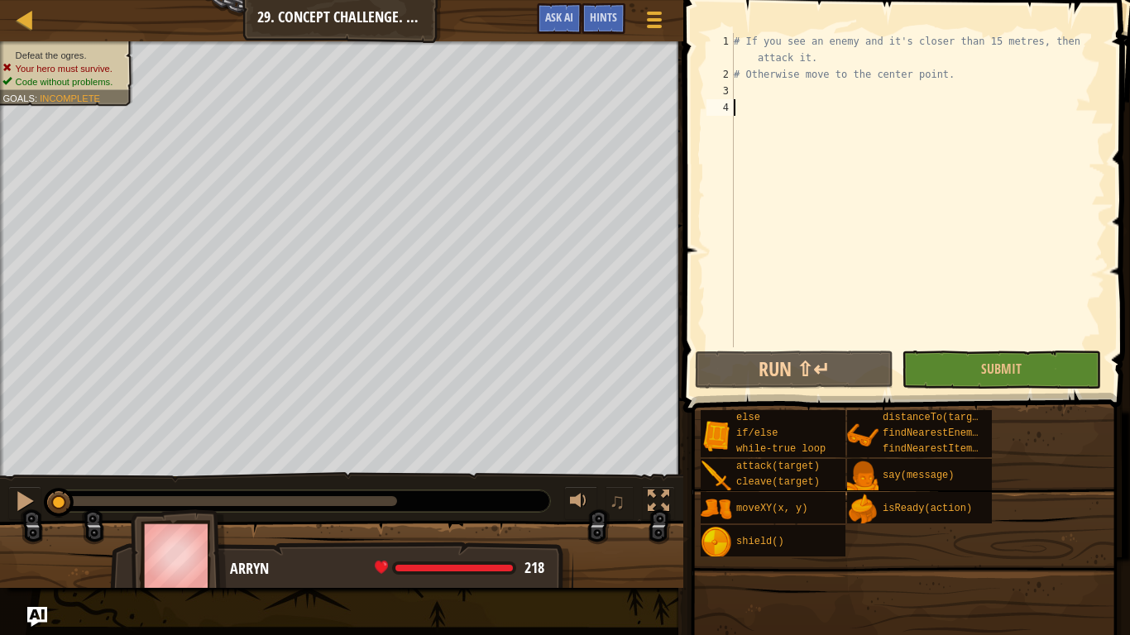
type textarea "t"
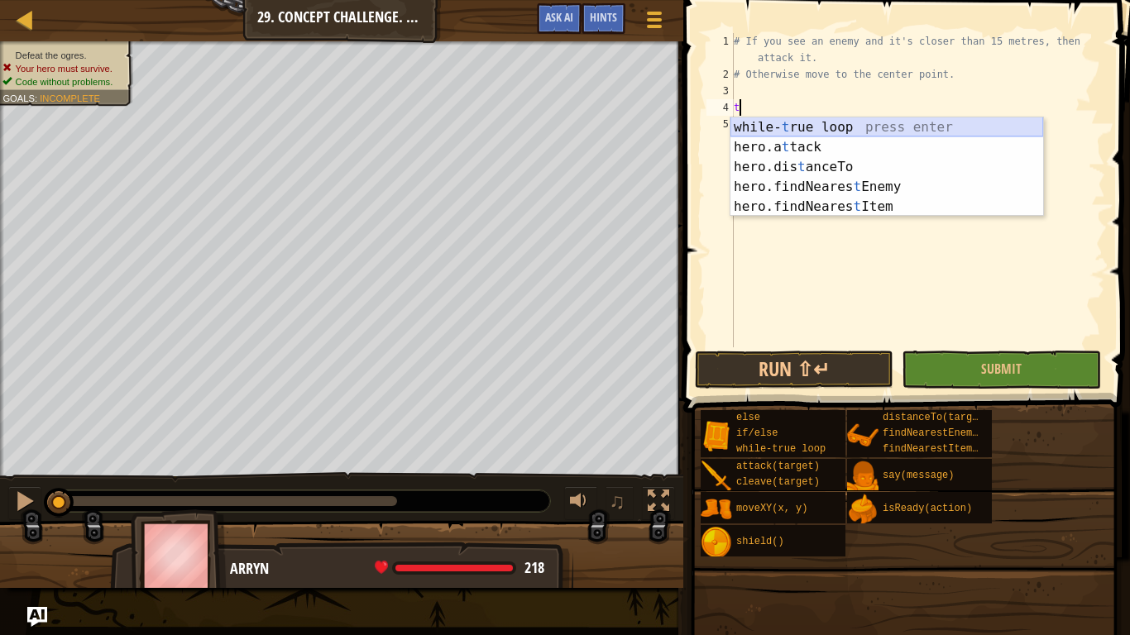
click at [742, 122] on div "while- t rue loop press enter hero.a t tack press enter hero.dis t anceTo press…" at bounding box center [886, 186] width 313 height 139
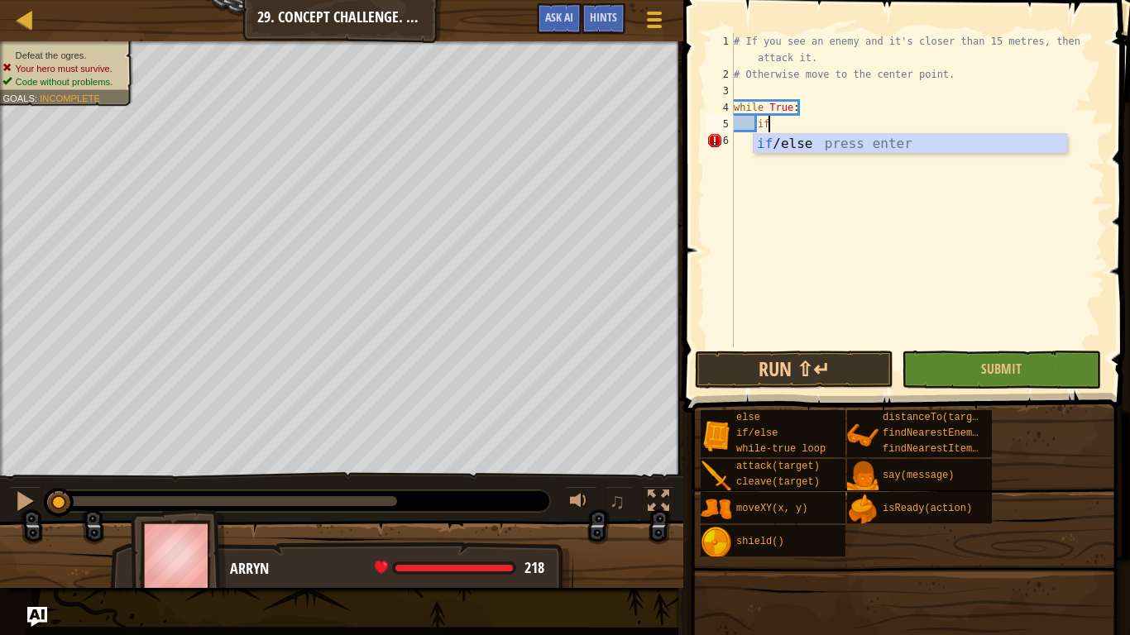
scroll to position [7, 4]
click at [808, 149] on div "if /else press enter" at bounding box center [910, 164] width 313 height 60
type textarea "if enemy:"
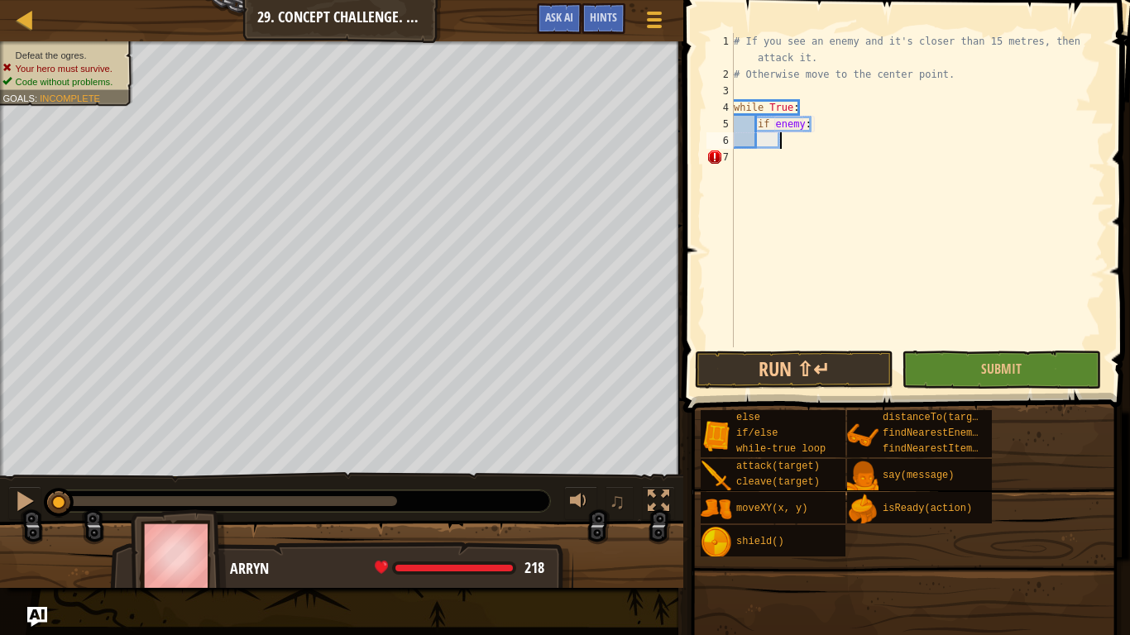
click at [810, 144] on div "# If you see an enemy and it's closer than 15 metres, then attack it. # Otherwi…" at bounding box center [917, 215] width 375 height 364
click at [840, 113] on div "# If you see an enemy and it's closer than 15 metres, then attack it. # Otherwi…" at bounding box center [917, 215] width 375 height 364
click at [844, 123] on div "# If you see an enemy and it's closer than 15 metres, then attack it. # Otherwi…" at bounding box center [917, 215] width 375 height 364
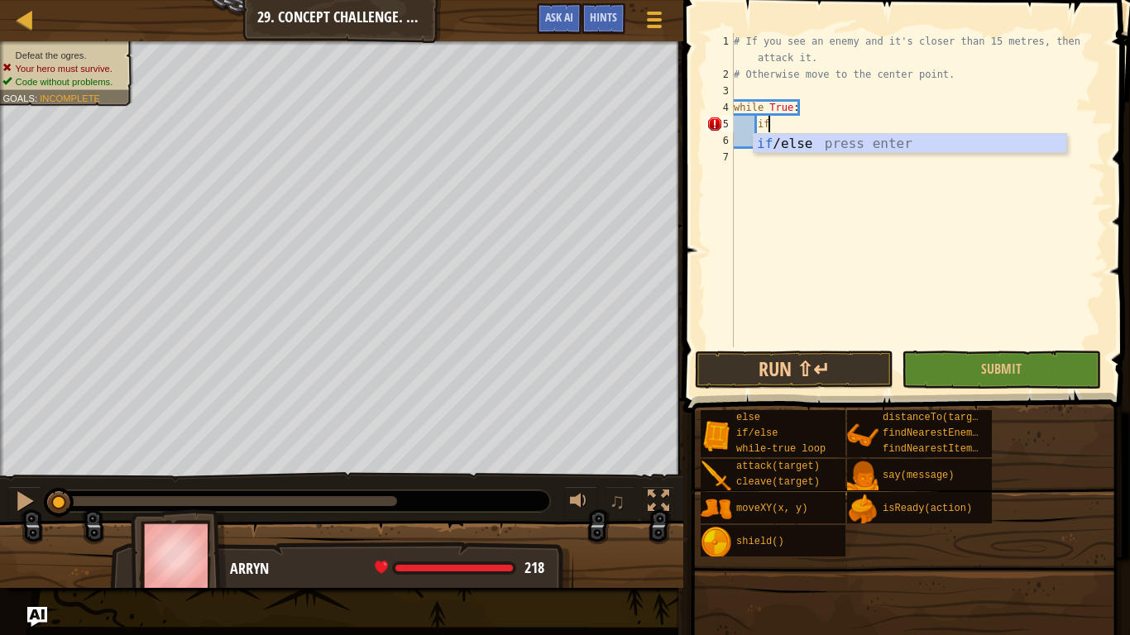
type textarea "i"
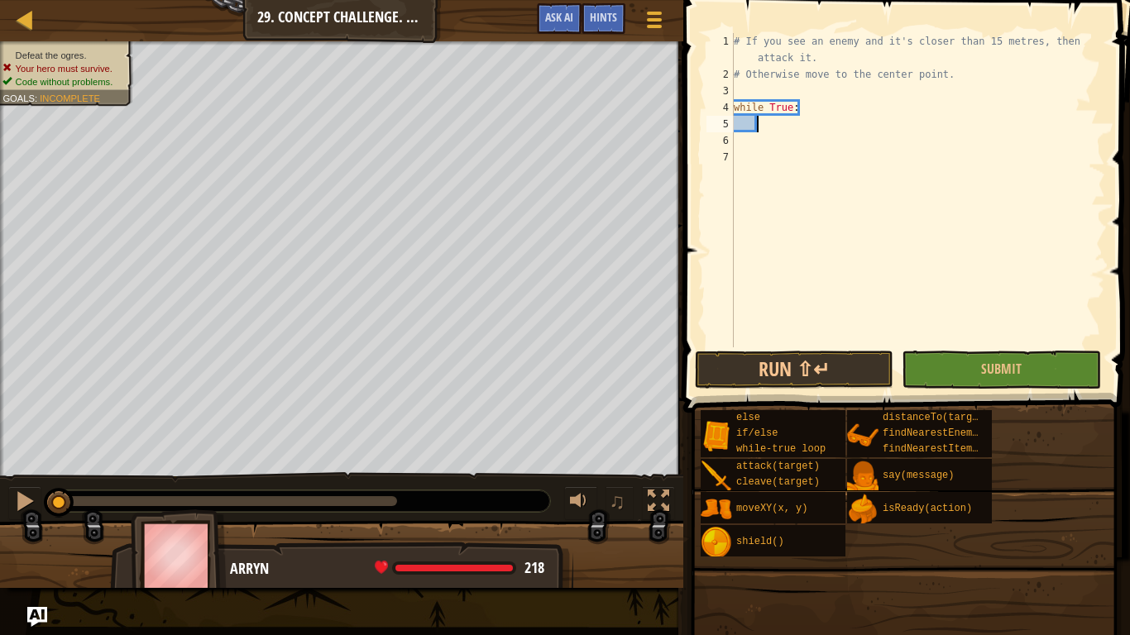
scroll to position [7, 2]
click at [698, 286] on span at bounding box center [908, 183] width 460 height 462
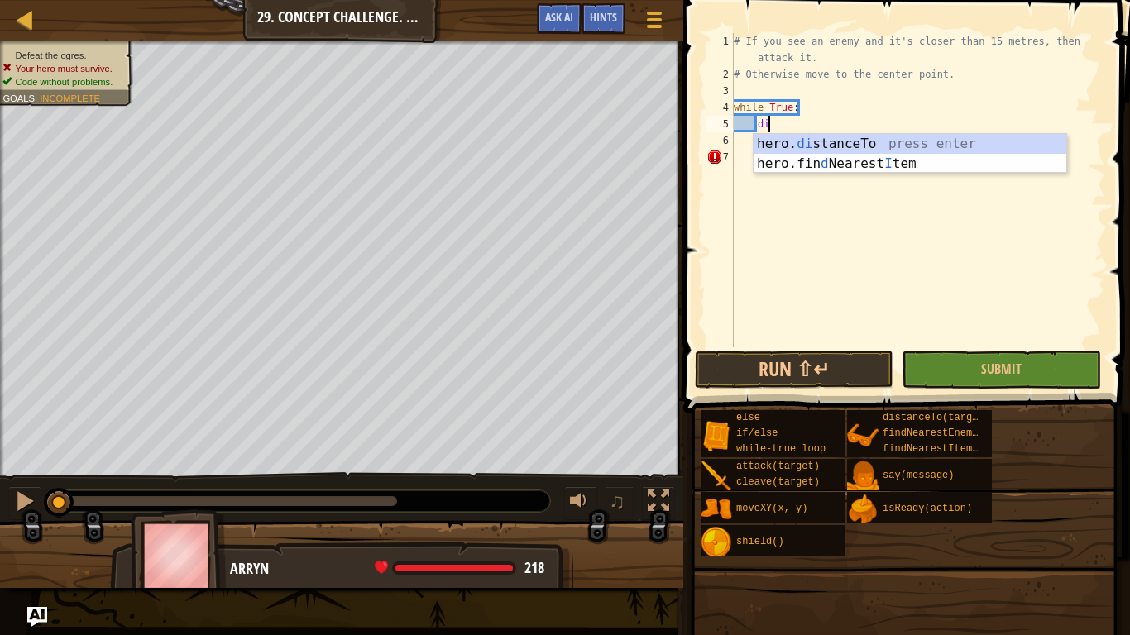
scroll to position [7, 4]
click at [764, 136] on div "hero. di stanceTo press enter hero.fin d Nearest I tem press enter" at bounding box center [910, 173] width 313 height 79
type textarea "distance = hero.distanceTo(target)"
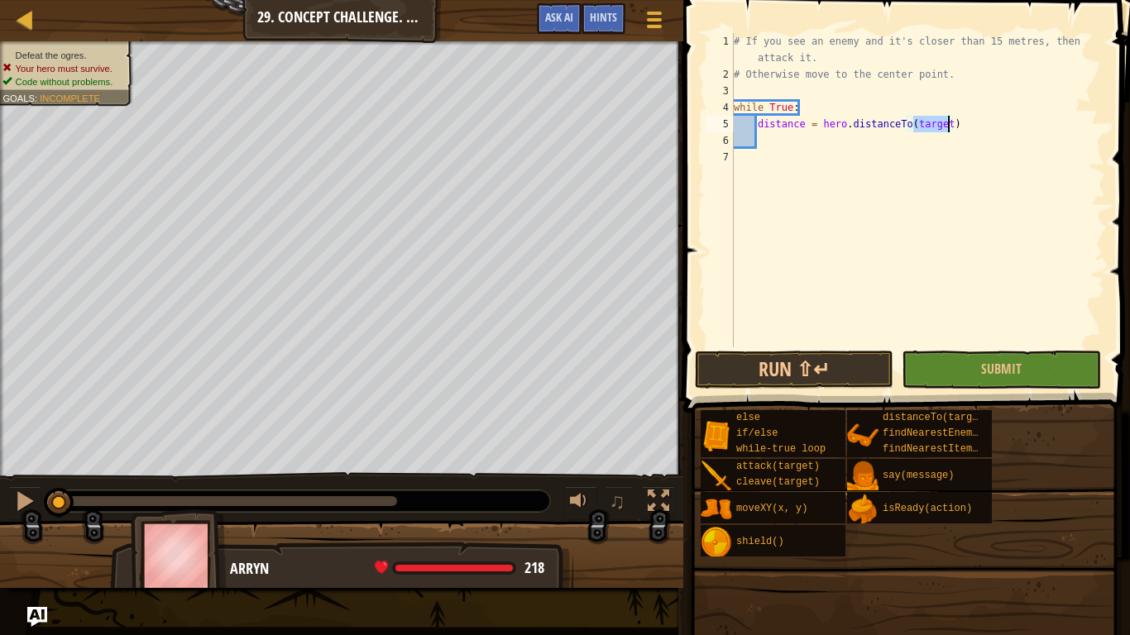
click at [879, 151] on div "# If you see an enemy and it's closer than 15 metres, then attack it. # Otherwi…" at bounding box center [917, 215] width 375 height 364
click at [947, 120] on div "# If you see an enemy and it's closer than 15 metres, then attack it. # Otherwi…" at bounding box center [917, 215] width 375 height 364
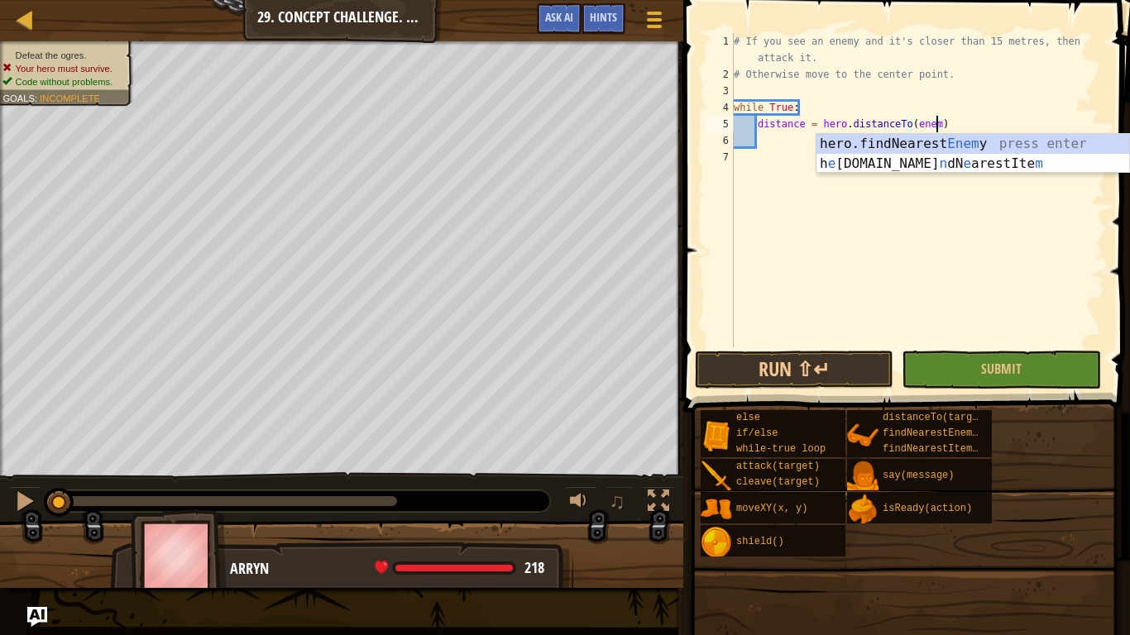
type textarea "distance = hero.distanceTo(enemy)"
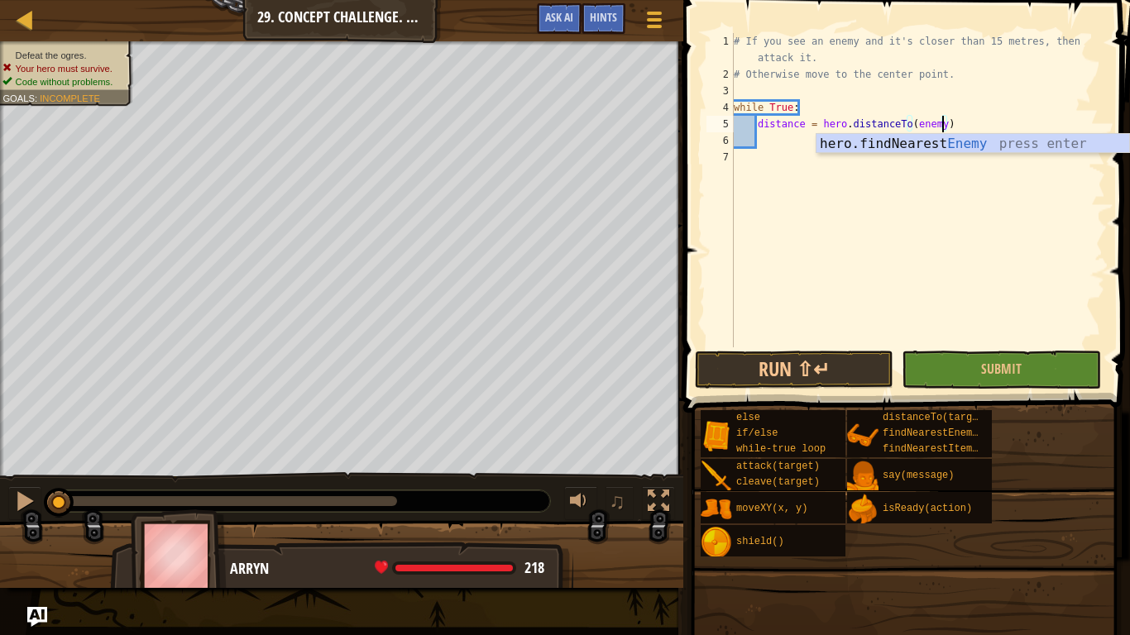
click at [951, 164] on div "# If you see an enemy and it's closer than 15 metres, then attack it. # Otherwi…" at bounding box center [917, 215] width 375 height 364
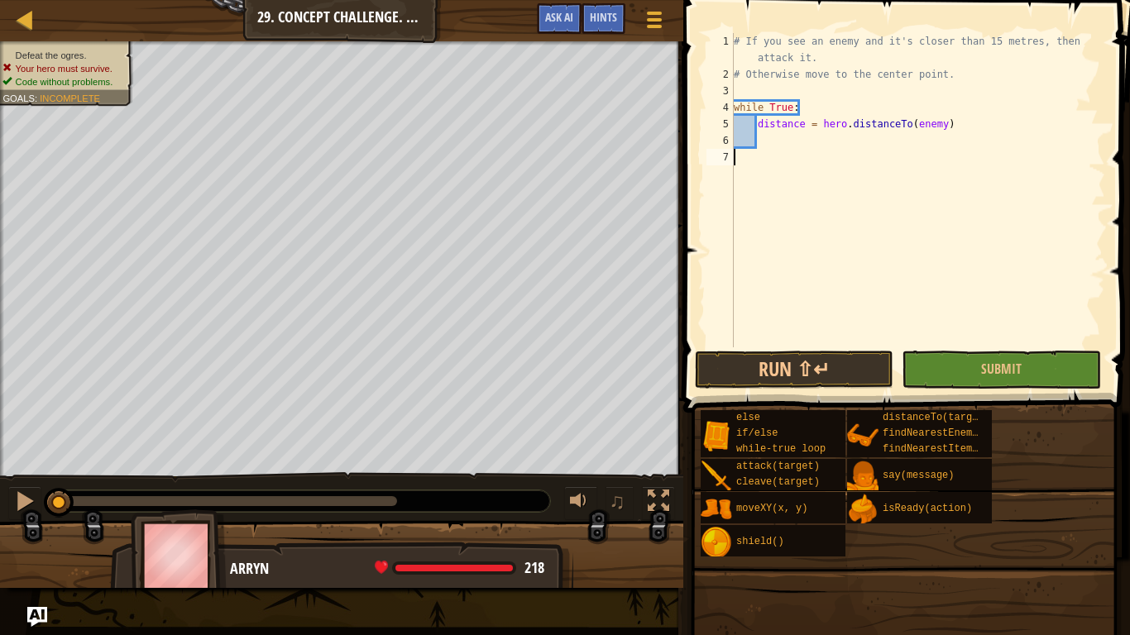
click at [904, 165] on div "# If you see an enemy and it's closer than 15 metres, then attack it. # Otherwi…" at bounding box center [917, 215] width 375 height 364
click at [896, 158] on div "# If you see an enemy and it's closer than 15 metres, then attack it. # Otherwi…" at bounding box center [917, 215] width 375 height 364
click at [877, 133] on div "# If you see an enemy and it's closer than 15 metres, then attack it. # Otherwi…" at bounding box center [917, 215] width 375 height 364
click at [808, 167] on div "# If you see an enemy and it's closer than 15 metres, then attack it. # Otherwi…" at bounding box center [917, 215] width 375 height 364
click at [780, 114] on div "# If you see an enemy and it's closer than 15 metres, then attack it. # Otherwi…" at bounding box center [917, 215] width 375 height 364
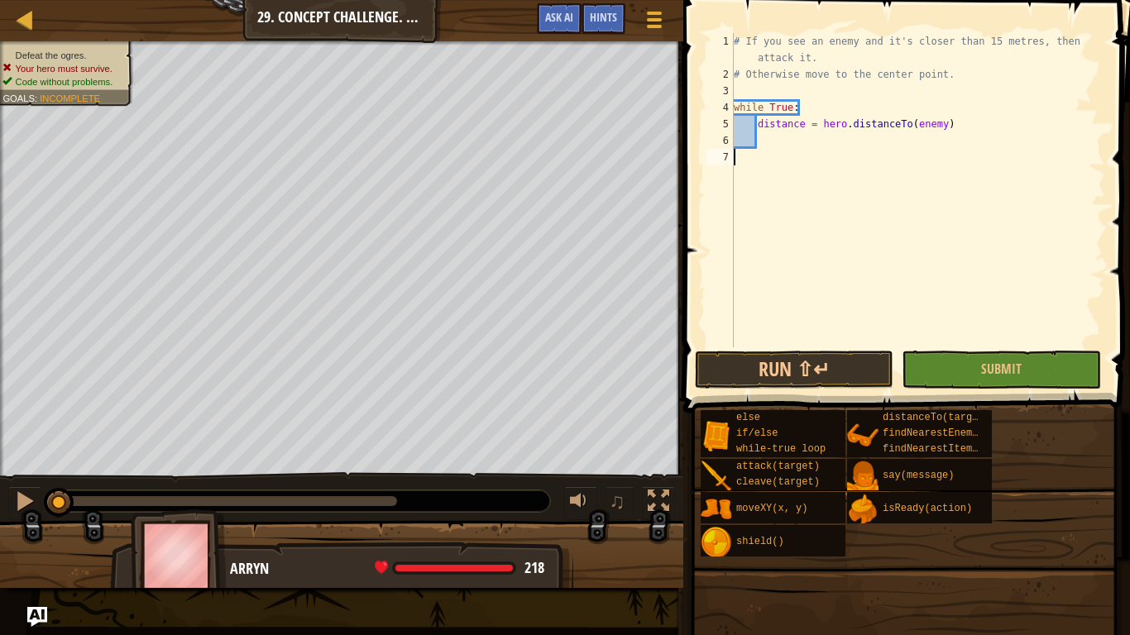
type textarea "while True:"
click at [783, 135] on div "# If you see an enemy and it's closer than 15 metres, then attack it. # Otherwi…" at bounding box center [917, 215] width 375 height 364
click at [831, 155] on div "# If you see an enemy and it's closer than 15 metres, then attack it. # Otherwi…" at bounding box center [917, 215] width 375 height 364
click at [824, 149] on div "# If you see an enemy and it's closer than 15 metres, then attack it. # Otherwi…" at bounding box center [917, 215] width 375 height 364
click at [812, 133] on div "# If you see an enemy and it's closer than 15 metres, then attack it. # Otherwi…" at bounding box center [917, 215] width 375 height 364
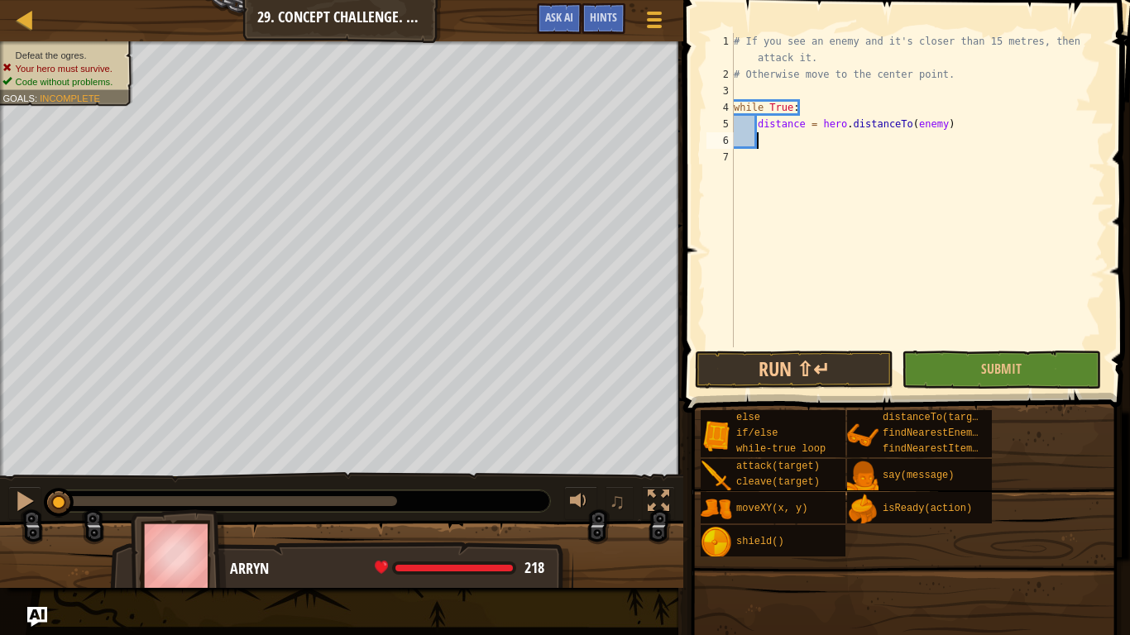
click at [810, 132] on div "# If you see an enemy and it's closer than 15 metres, then attack it. # Otherwi…" at bounding box center [917, 215] width 375 height 364
type textarea "distance = hero.distanceTo(enemy)"
click at [810, 132] on div "# If you see an enemy and it's closer than 15 metres, then attack it. # Otherwi…" at bounding box center [917, 215] width 375 height 364
click at [803, 136] on div "# If you see an enemy and it's closer than 15 metres, then attack it. # Otherwi…" at bounding box center [917, 215] width 375 height 364
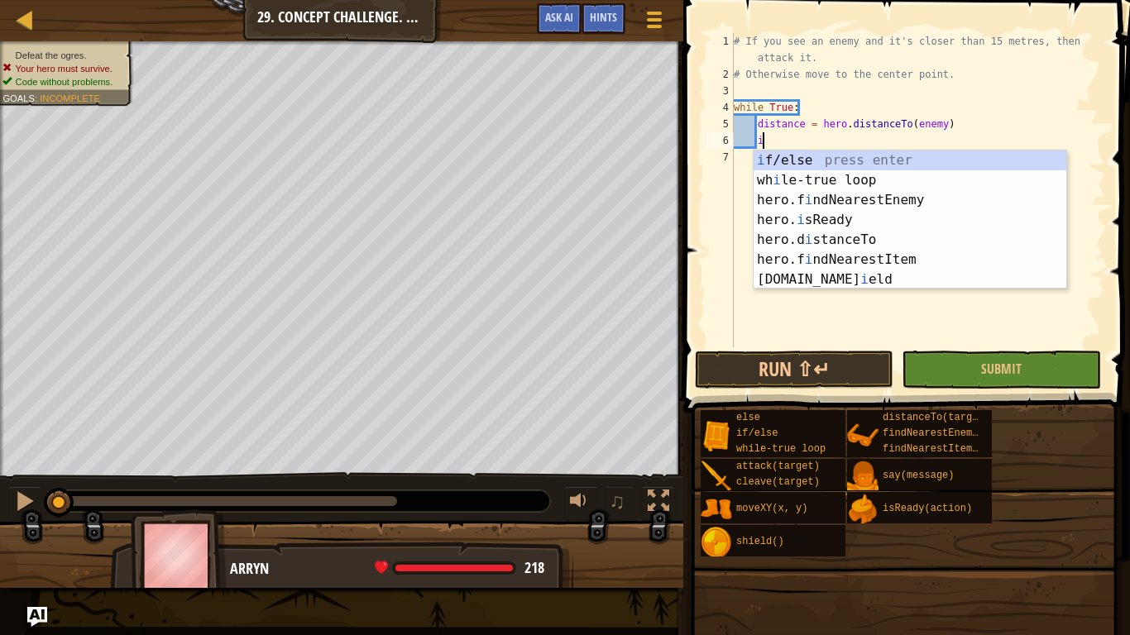
scroll to position [7, 3]
click at [808, 99] on div "# If you see an enemy and it's closer than 15 metres, then attack it. # Otherwi…" at bounding box center [917, 215] width 375 height 364
type textarea "while True:"
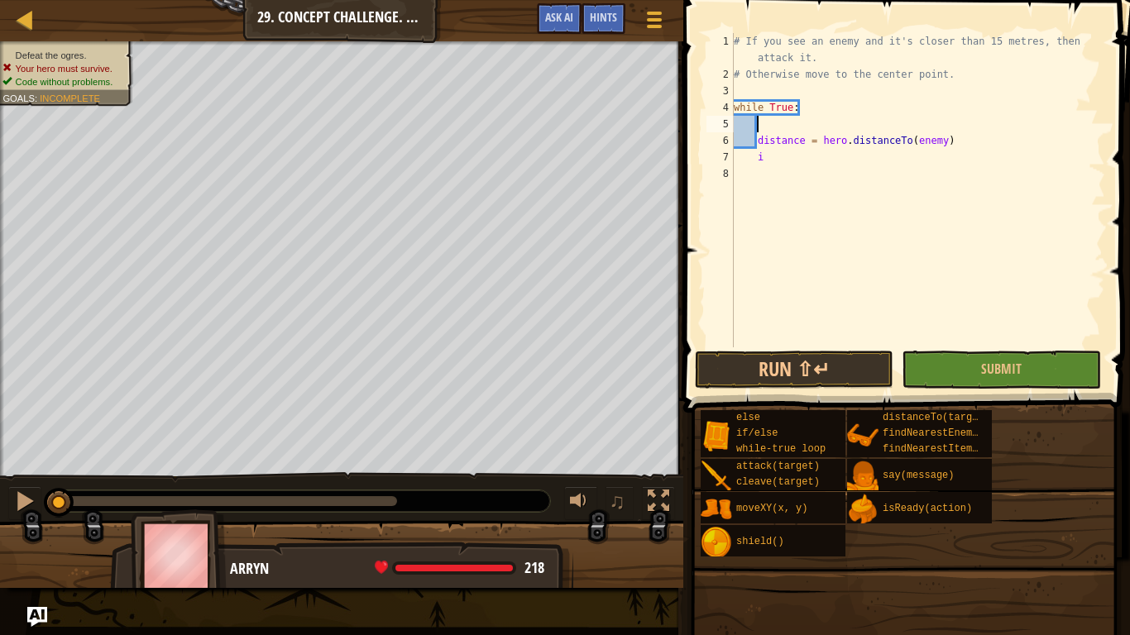
scroll to position [7, 2]
type textarea "h"
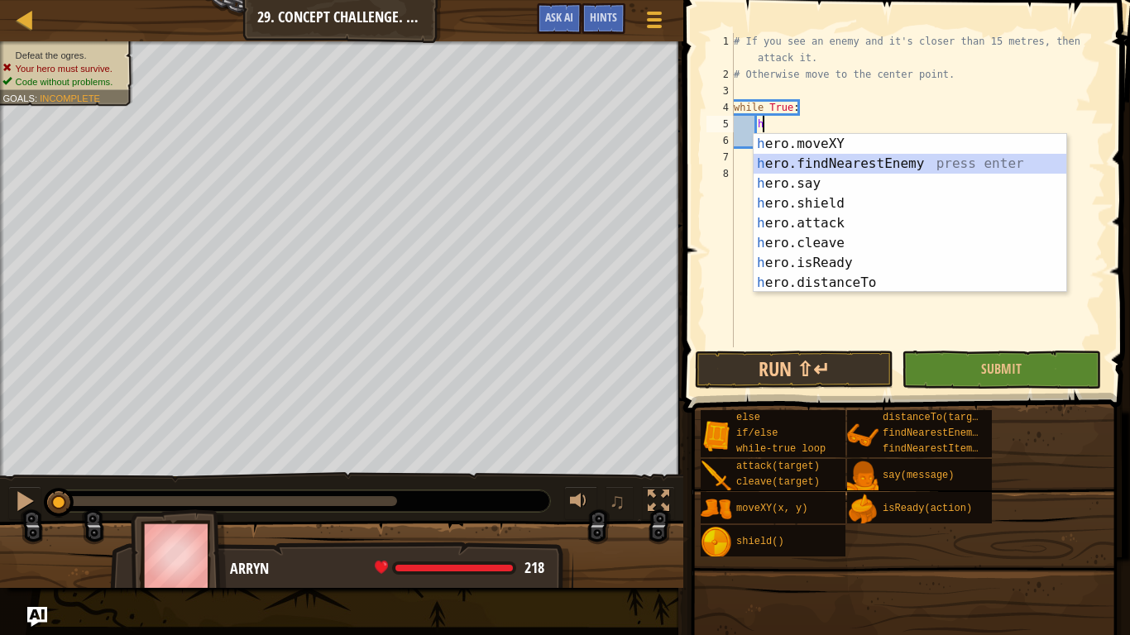
click at [821, 154] on div "h ero.moveXY press enter h ero.findNearestEnemy press enter h ero.say press ent…" at bounding box center [910, 233] width 313 height 199
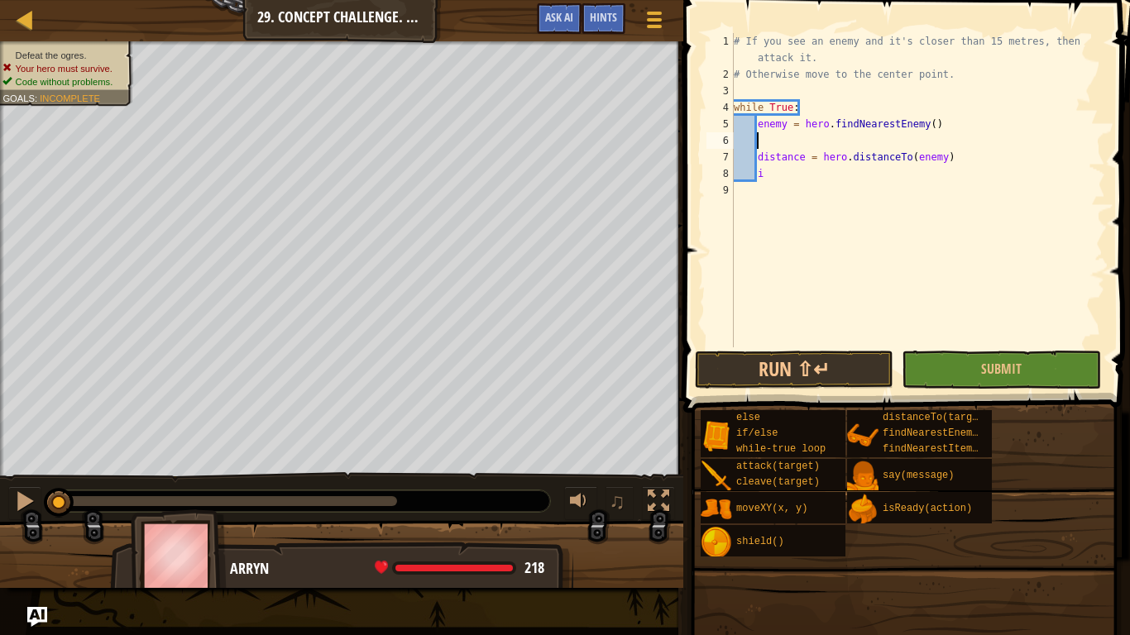
click at [808, 146] on div "# If you see an enemy and it's closer than 15 metres, then attack it. # Otherwi…" at bounding box center [917, 215] width 375 height 364
type textarea "\"
click at [767, 160] on div "# If you see an enemy and it's closer than 15 metres, then attack it. # Otherwi…" at bounding box center [917, 215] width 375 height 364
type textarea "i"
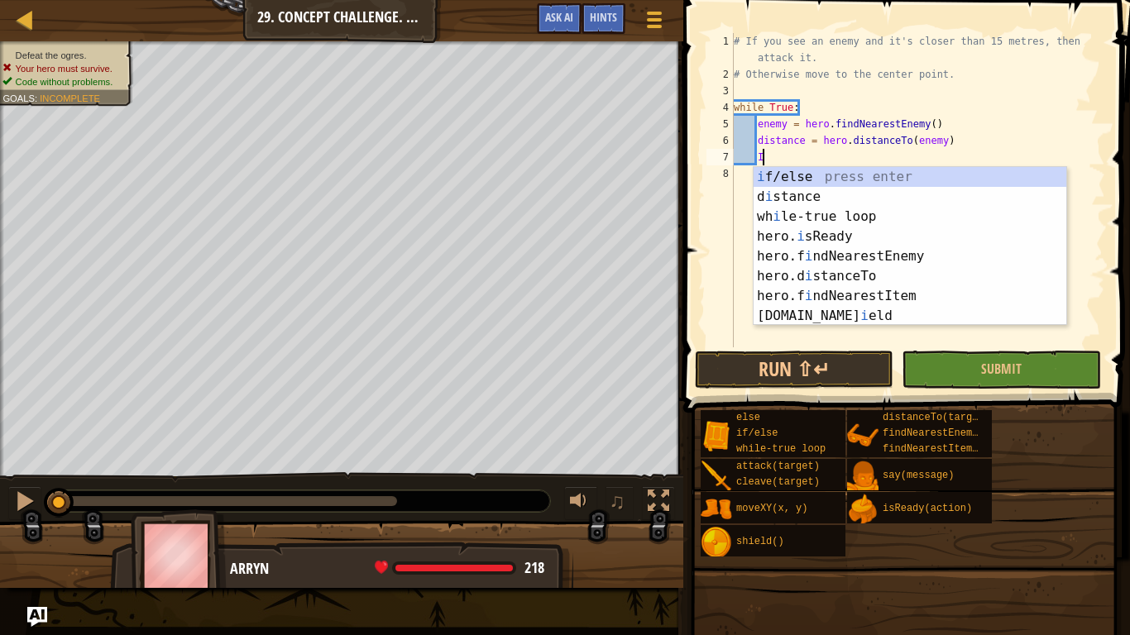
scroll to position [7, 4]
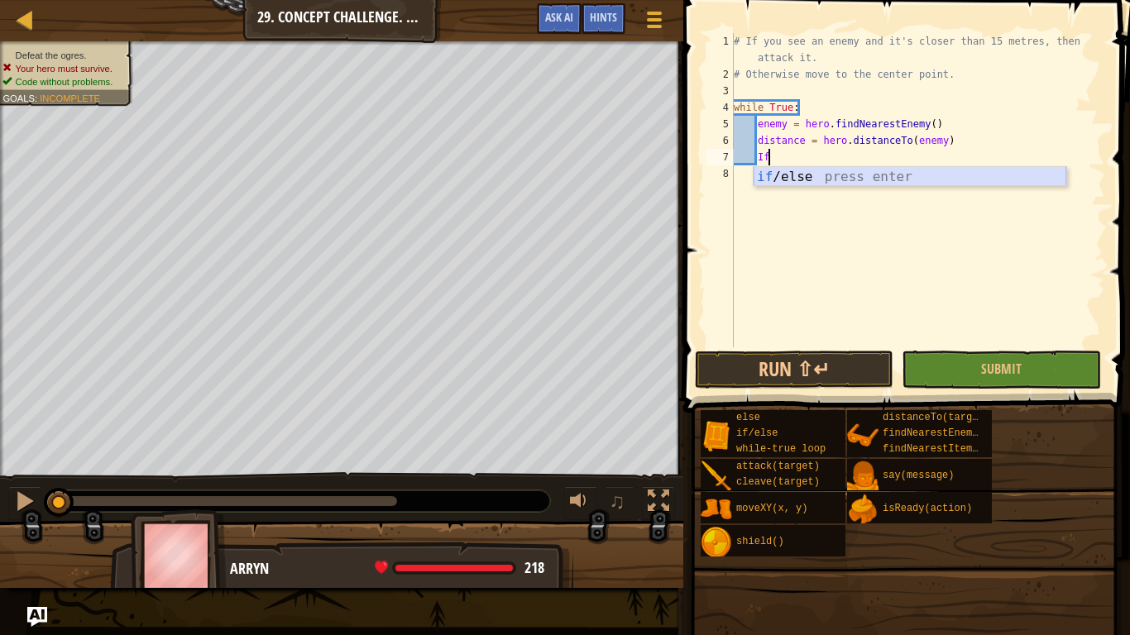
click at [786, 173] on div "if /else press enter" at bounding box center [910, 197] width 313 height 60
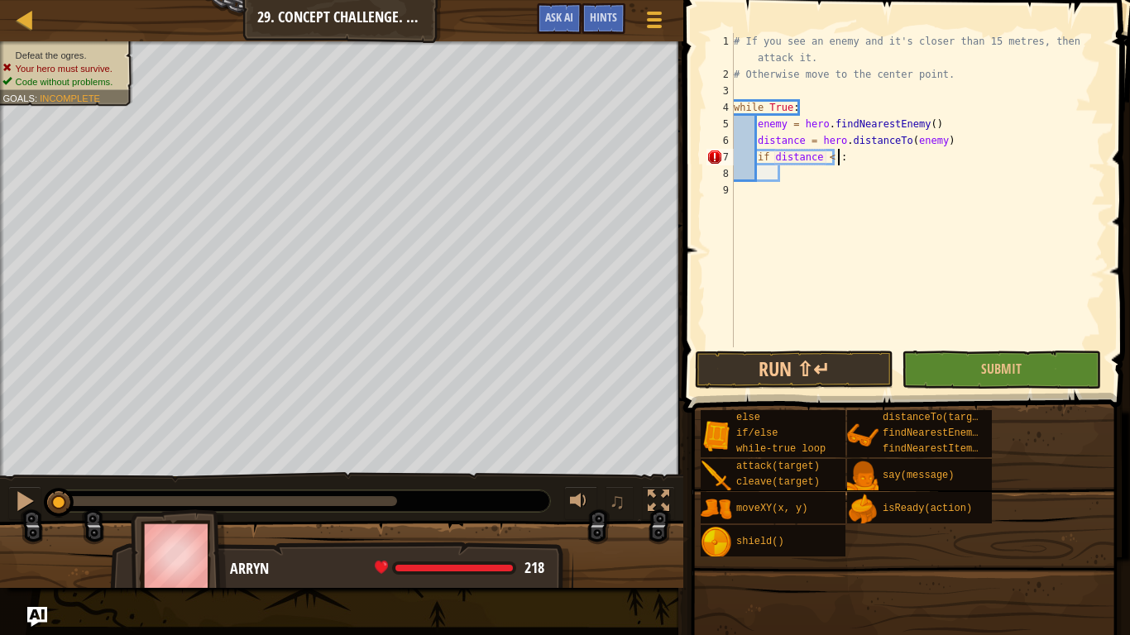
scroll to position [7, 16]
type textarea "if distance < 15:"
click at [808, 180] on div "# If you see an enemy and it's closer than 15 metres, then attack it. # Otherwi…" at bounding box center [917, 215] width 375 height 364
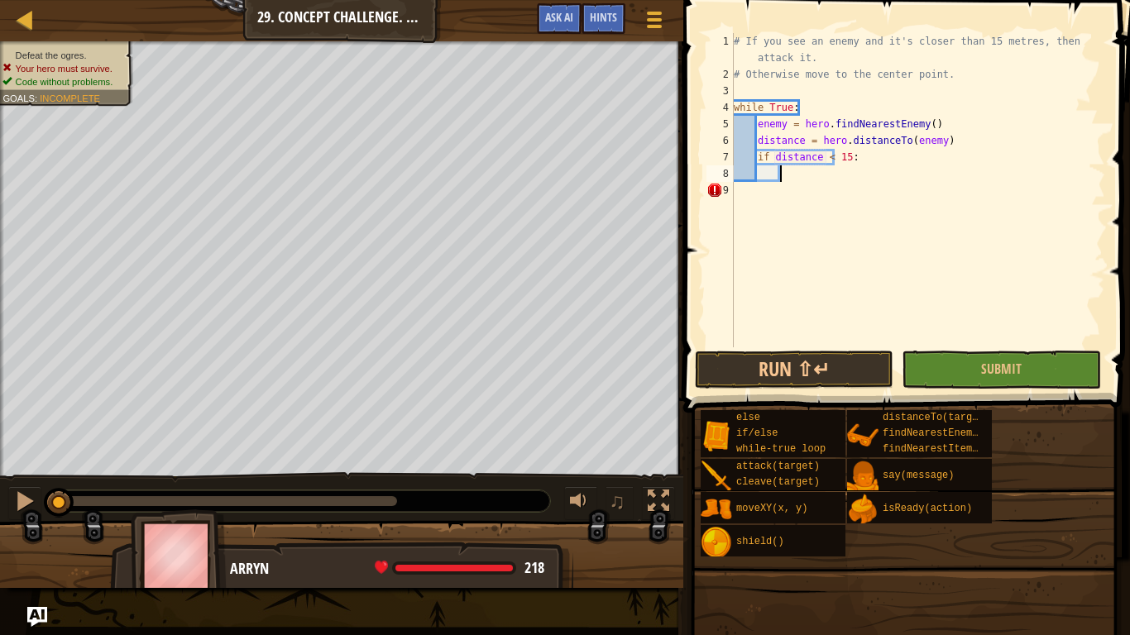
type textarea "j"
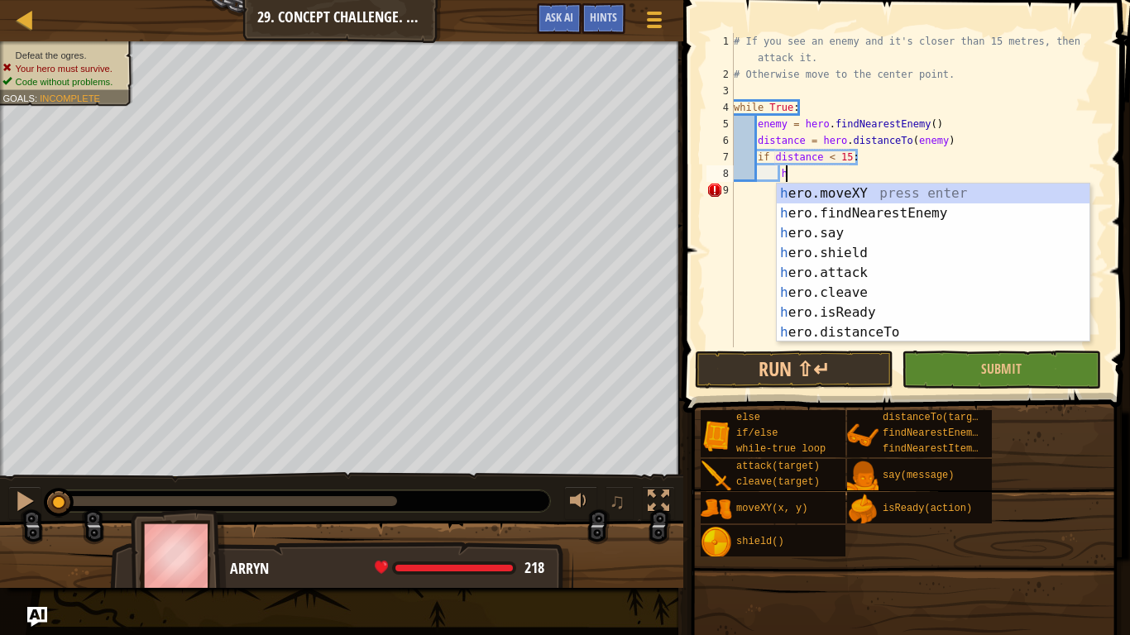
scroll to position [7, 7]
click at [861, 279] on div "h ero.moveXY press enter h ero.findNearestEnemy press enter h ero.say press ent…" at bounding box center [933, 283] width 313 height 199
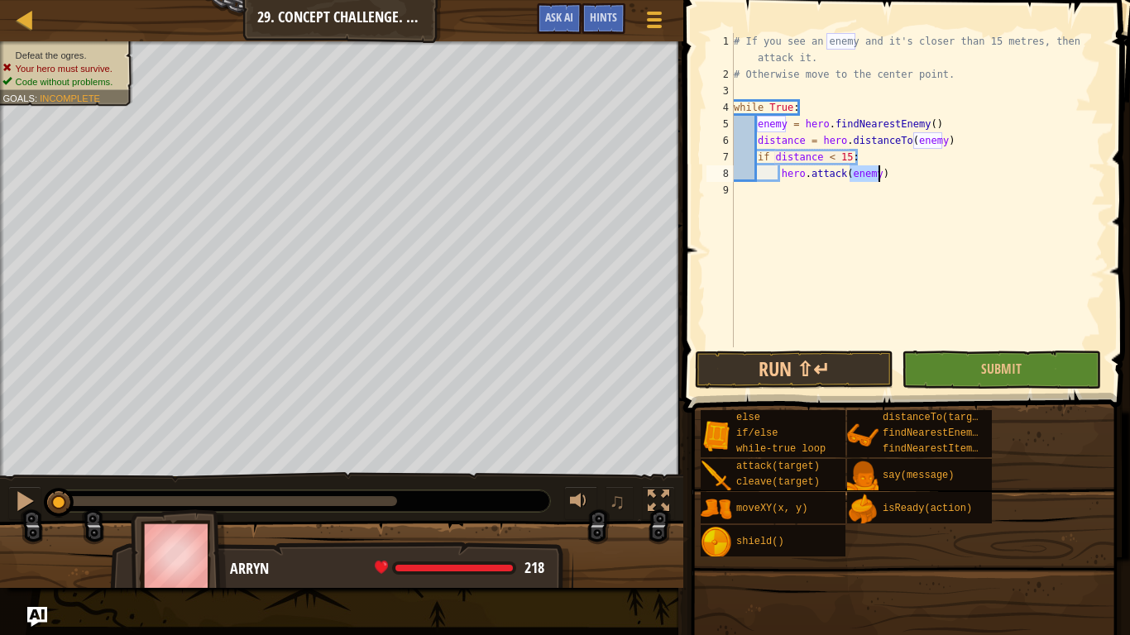
type textarea "hero.attack(enemy)"
click at [917, 176] on div "# If you see an enemy and it's closer than 15 metres, then attack it. # Otherwi…" at bounding box center [917, 215] width 375 height 364
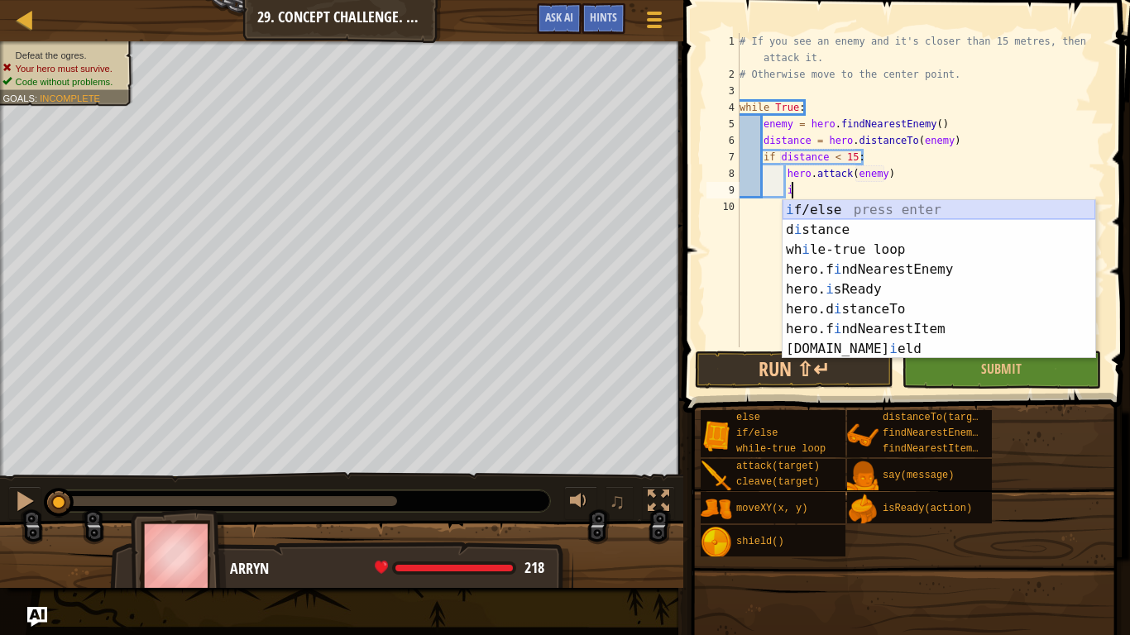
click at [963, 212] on div "i f/else press enter d i stance press enter wh i le-true loop press enter hero.…" at bounding box center [939, 299] width 313 height 199
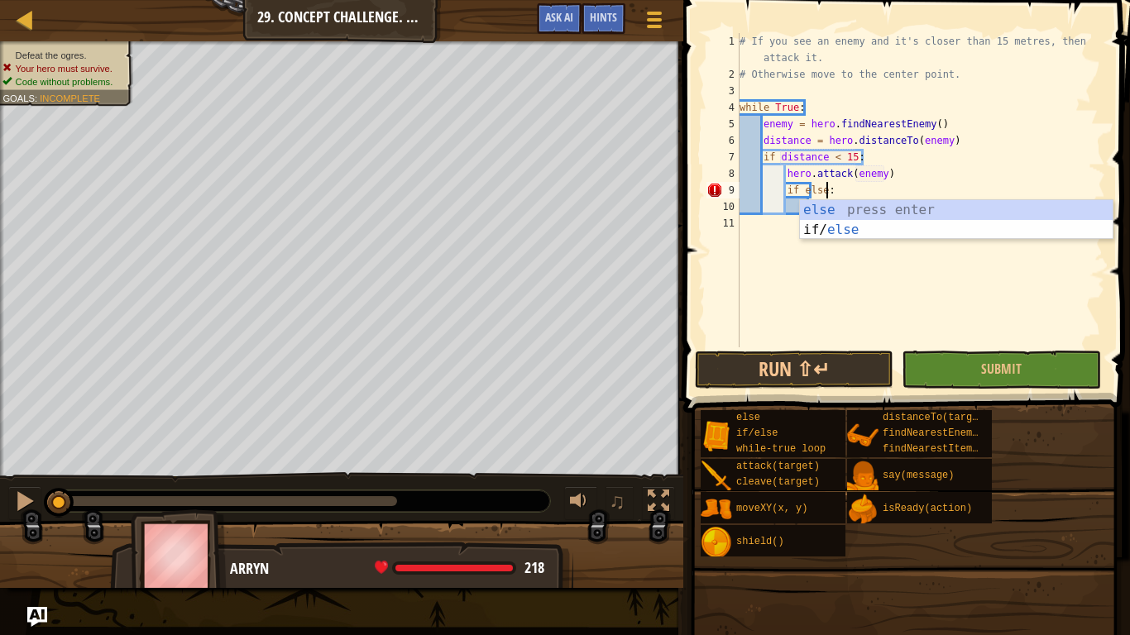
scroll to position [7, 12]
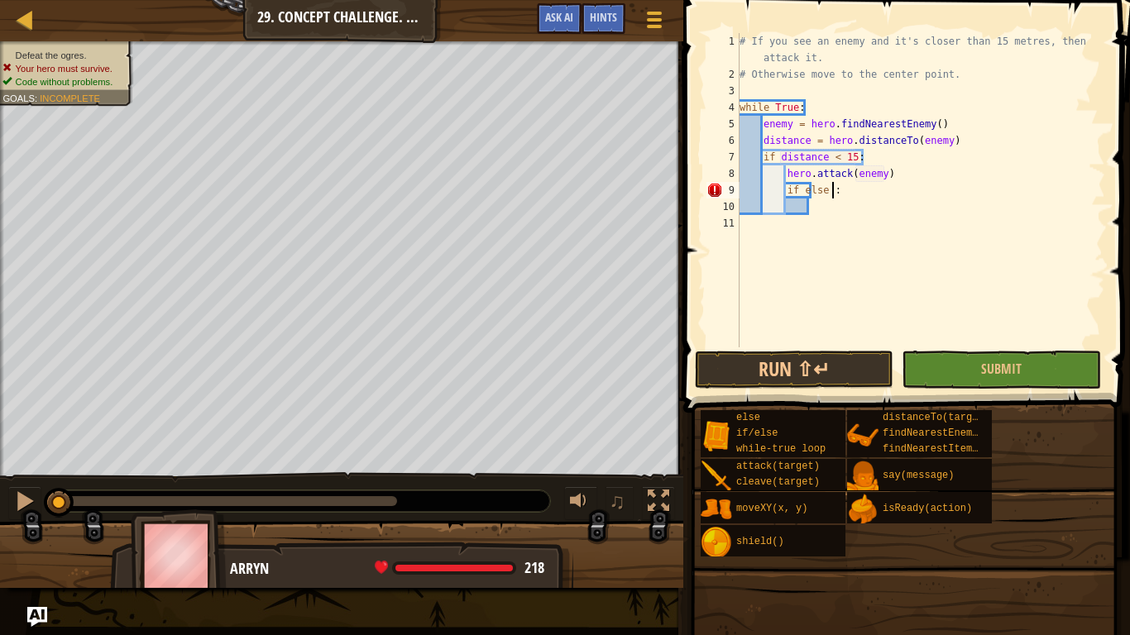
type textarea "if else:"
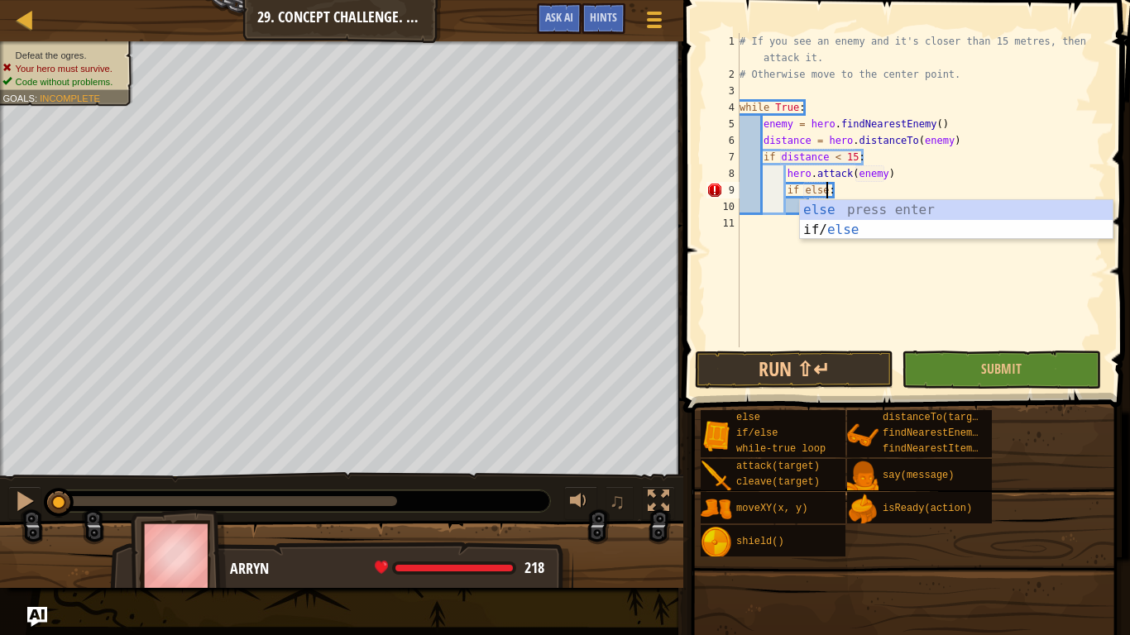
click at [942, 185] on div "# If you see an enemy and it's closer than 15 metres, then attack it. # Otherwi…" at bounding box center [920, 215] width 369 height 364
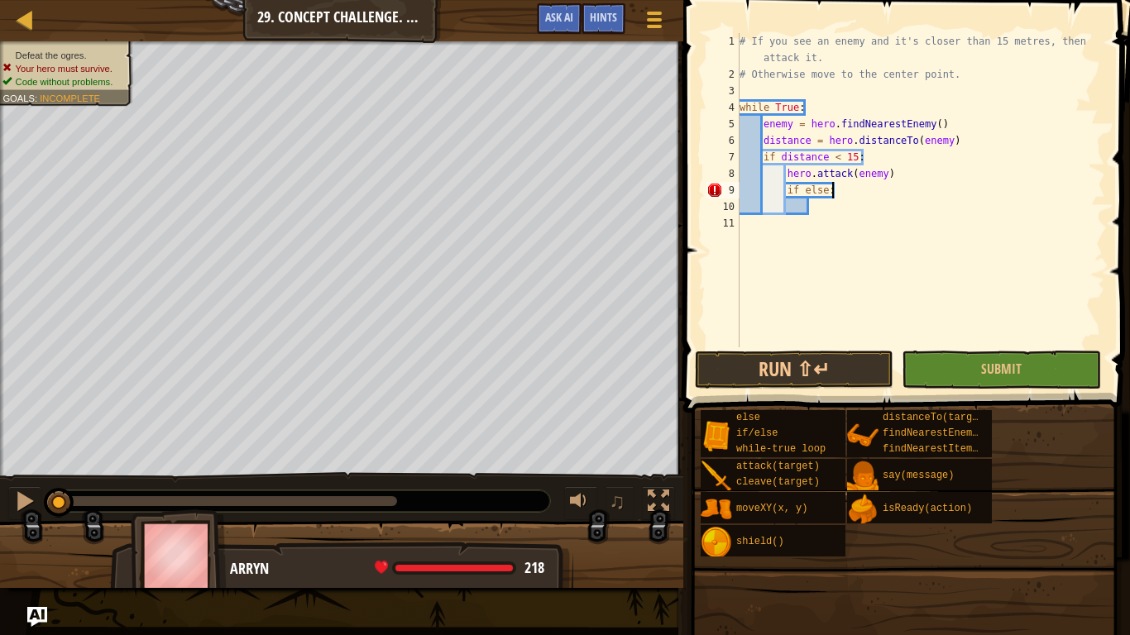
click at [942, 185] on div "# If you see an enemy and it's closer than 15 metres, then attack it. # Otherwi…" at bounding box center [920, 215] width 369 height 364
click at [950, 218] on div "# If you see an enemy and it's closer than 15 metres, then attack it. # Otherwi…" at bounding box center [920, 215] width 369 height 364
click at [935, 190] on div "# If you see an enemy and it's closer than 15 metres, then attack it. # Otherwi…" at bounding box center [920, 215] width 369 height 364
type textarea "if else:"
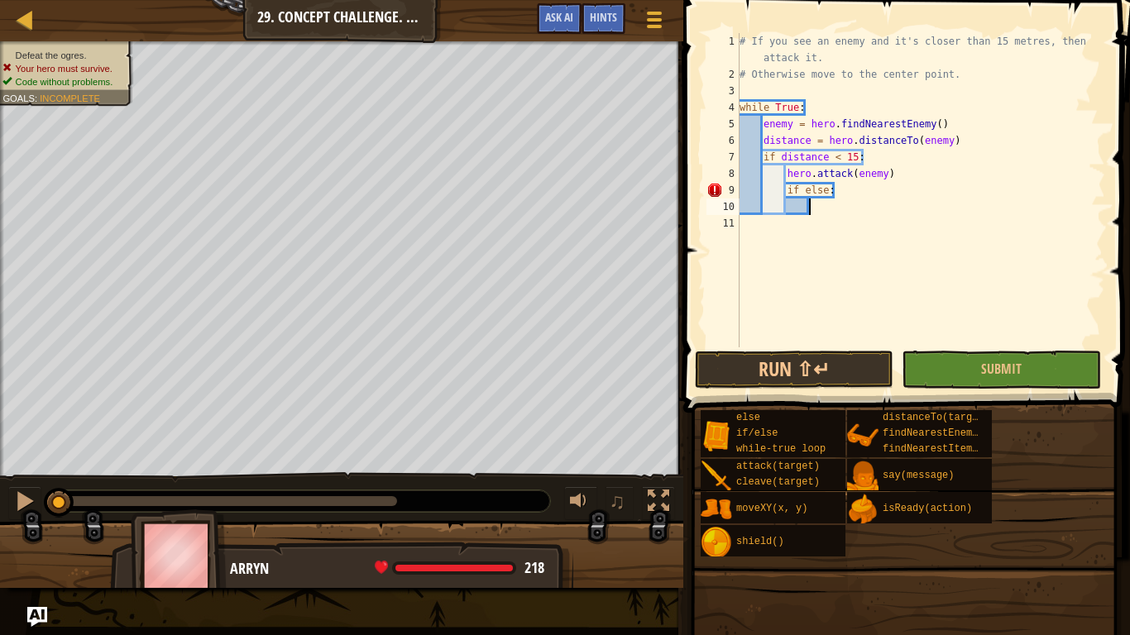
click at [936, 212] on div "# If you see an enemy and it's closer than 15 metres, then attack it. # Otherwi…" at bounding box center [920, 215] width 369 height 364
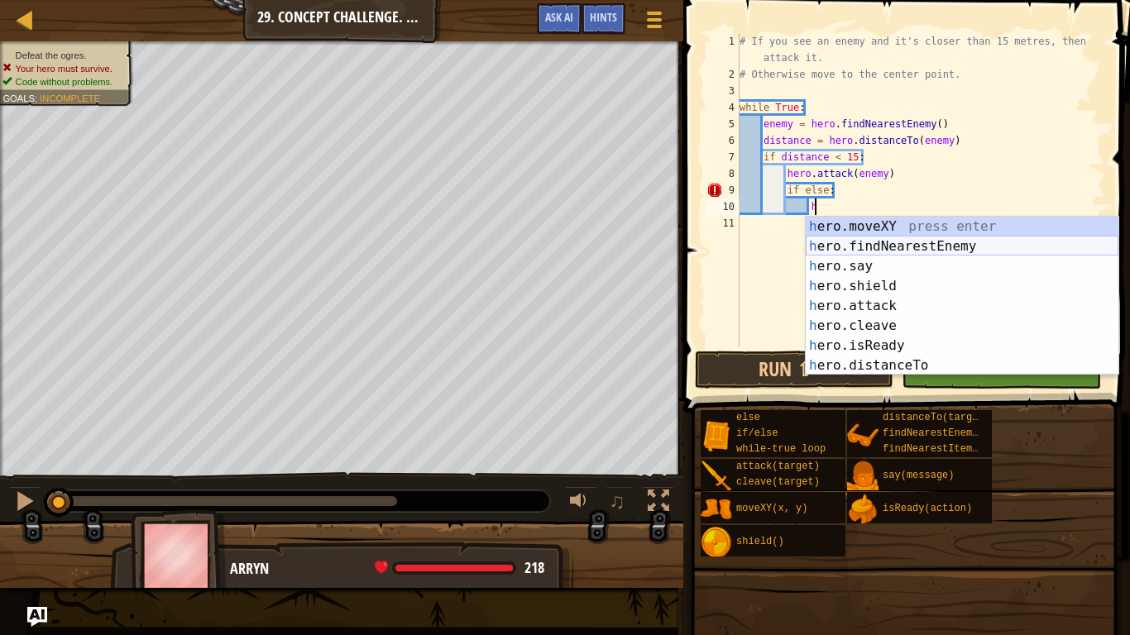
scroll to position [0, 0]
click at [876, 230] on div "h ero.moveXY press enter h ero.findNearestEnemy press enter h ero.say press ent…" at bounding box center [962, 316] width 313 height 199
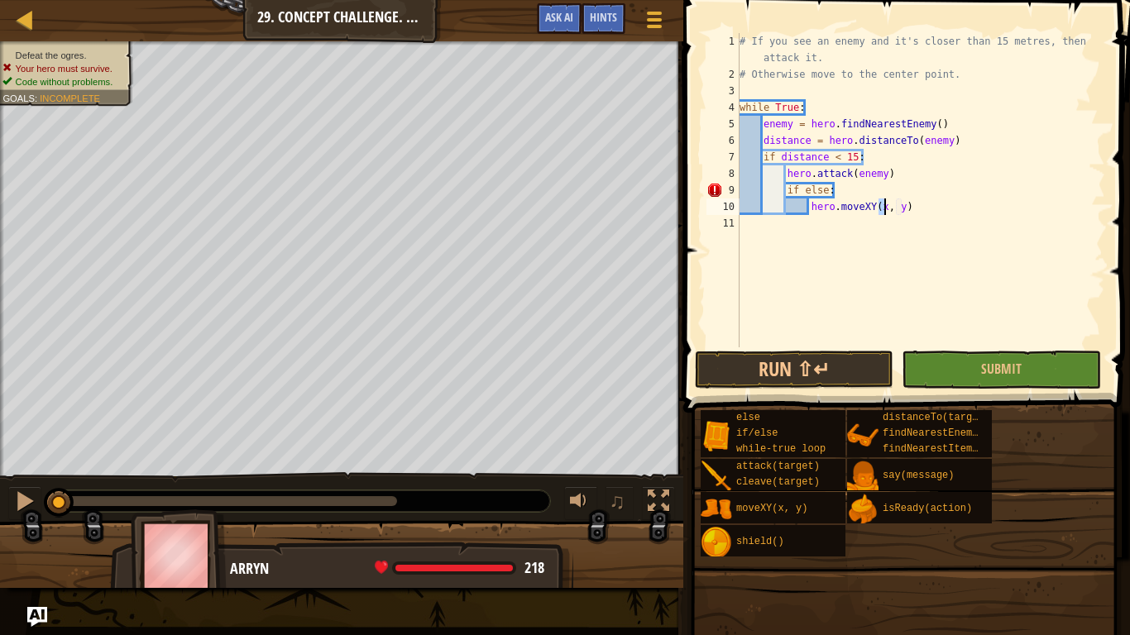
click at [902, 207] on div "# If you see an enemy and it's closer than 15 metres, then attack it. # Otherwi…" at bounding box center [920, 215] width 369 height 364
type textarea "hero.moveXY(40, 34)"
click at [847, 366] on button "Run ⇧↵" at bounding box center [794, 370] width 199 height 38
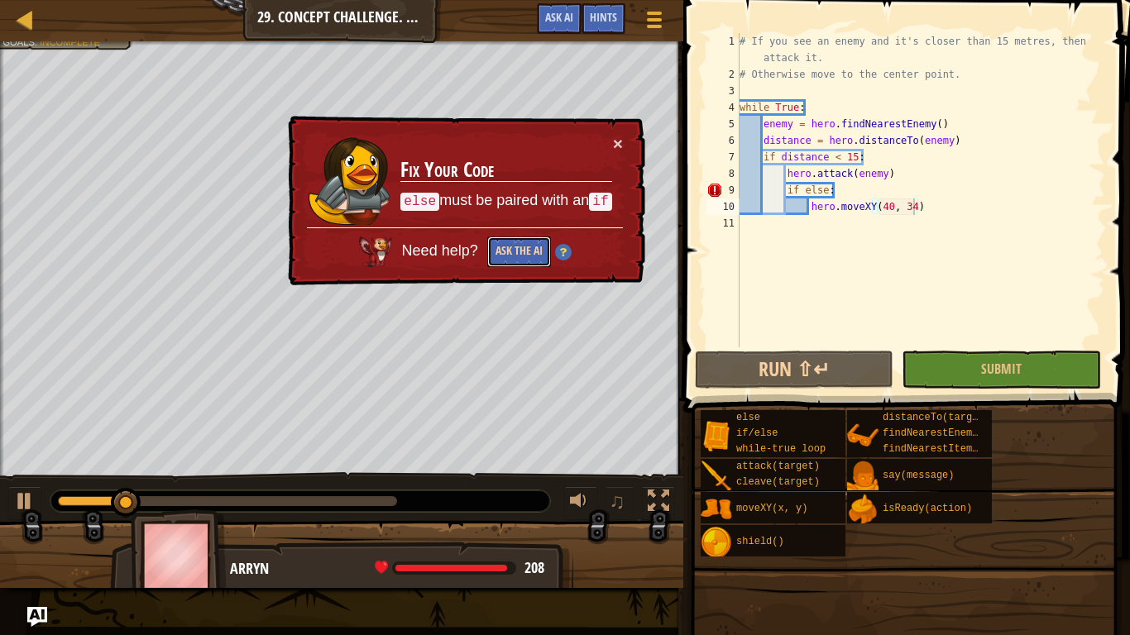
click at [493, 247] on button "Ask the AI" at bounding box center [519, 252] width 64 height 31
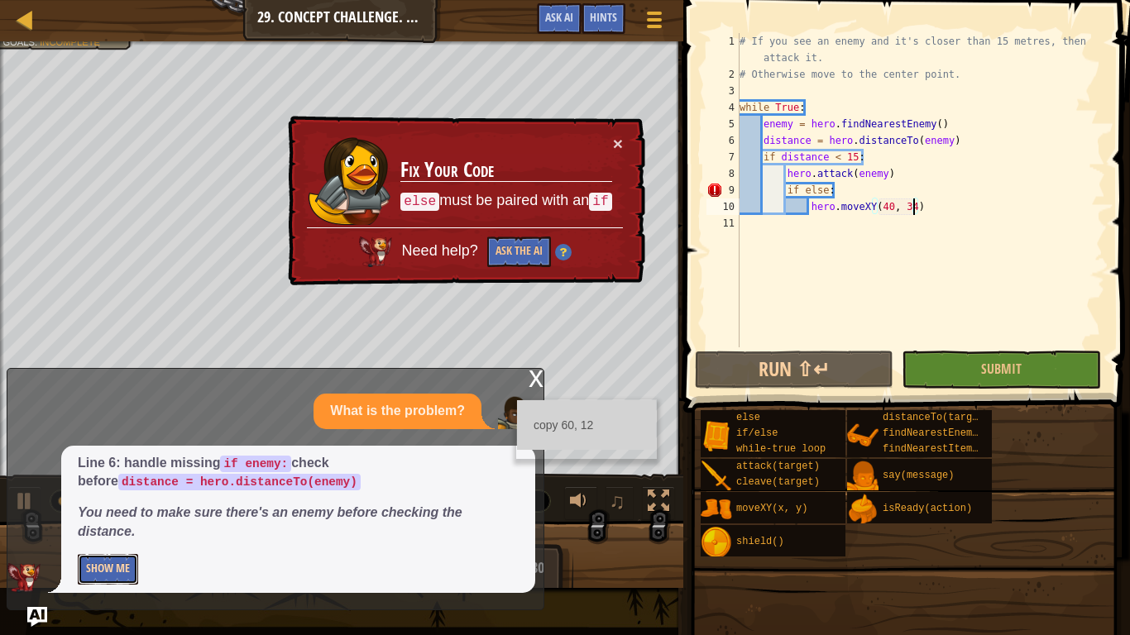
click at [108, 577] on button "Show Me" at bounding box center [108, 569] width 60 height 31
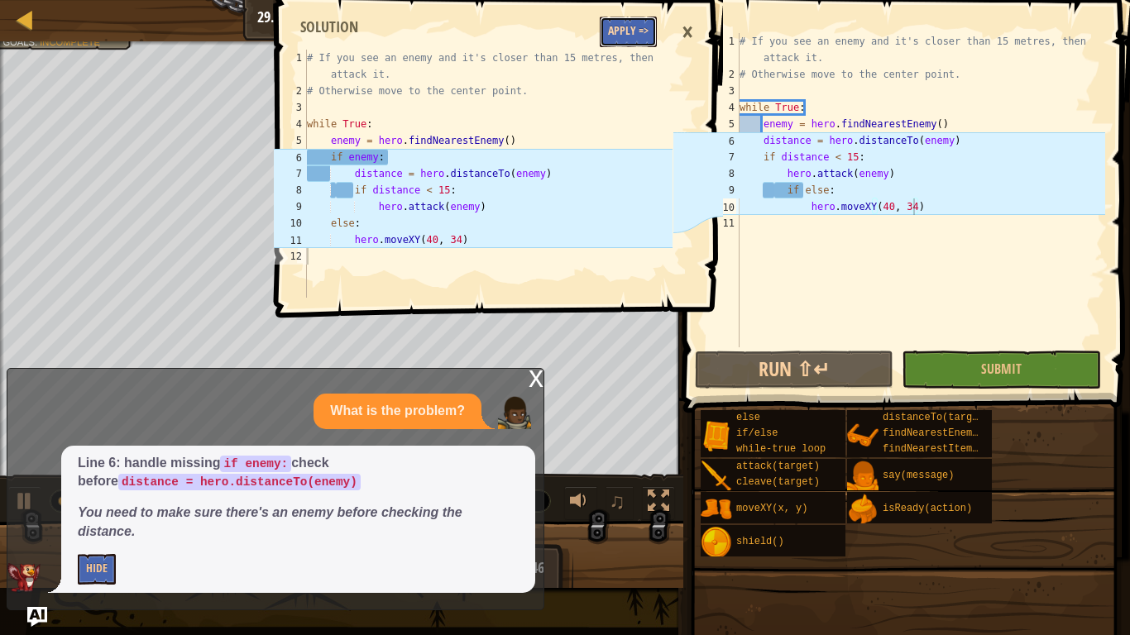
click at [632, 37] on button "Apply =>" at bounding box center [628, 32] width 57 height 31
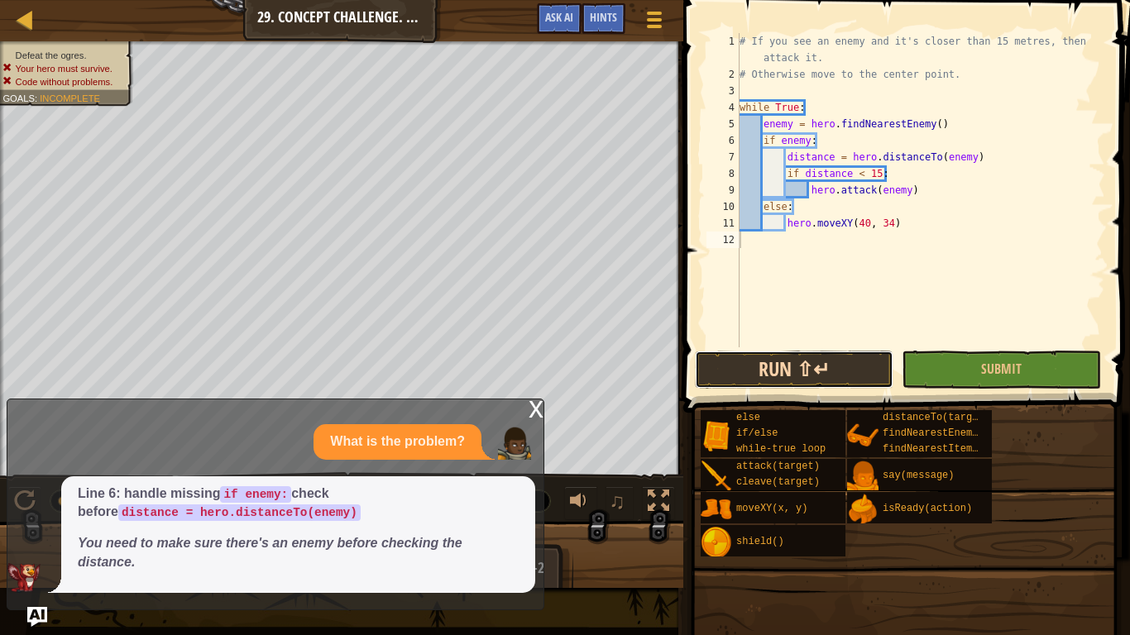
click at [778, 359] on button "Run ⇧↵" at bounding box center [794, 370] width 199 height 38
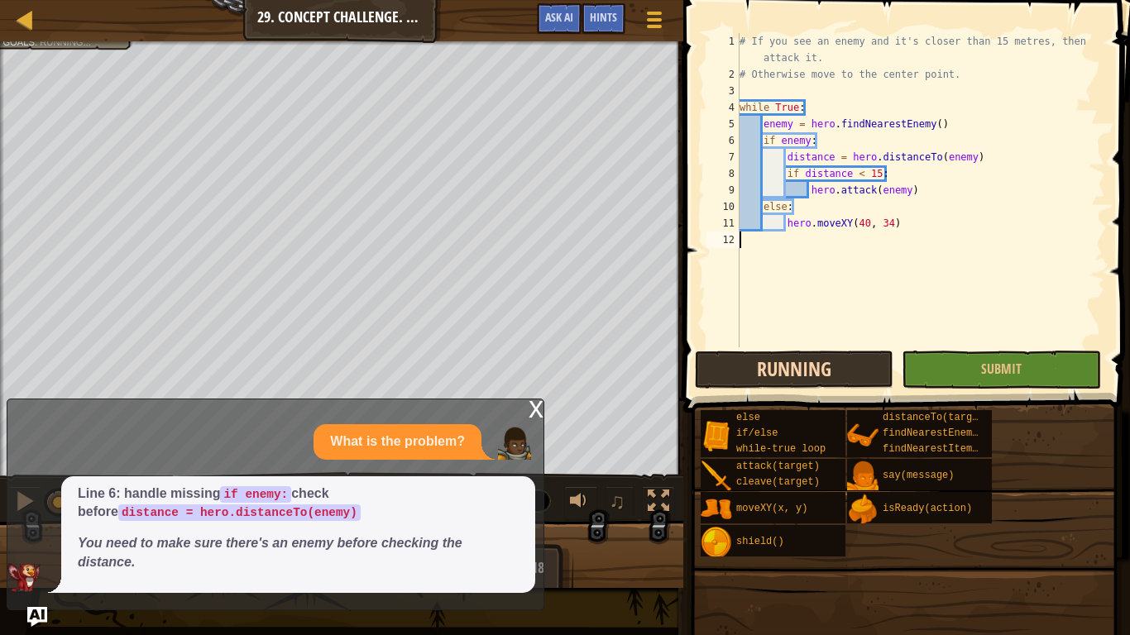
scroll to position [7, 0]
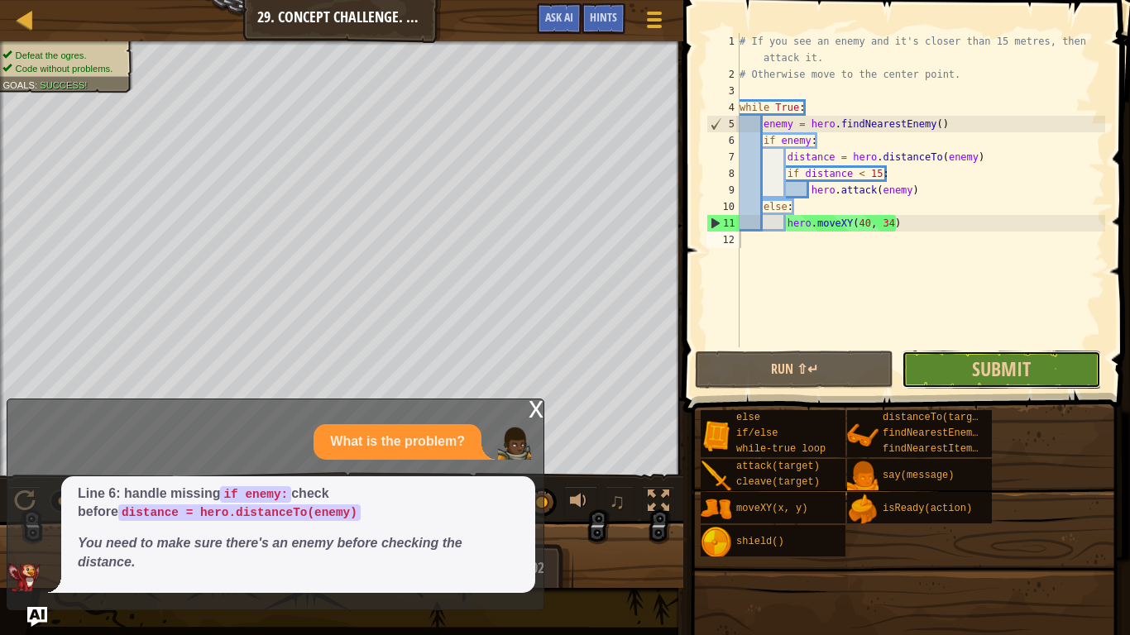
click at [943, 367] on button "Submit" at bounding box center [1001, 370] width 199 height 38
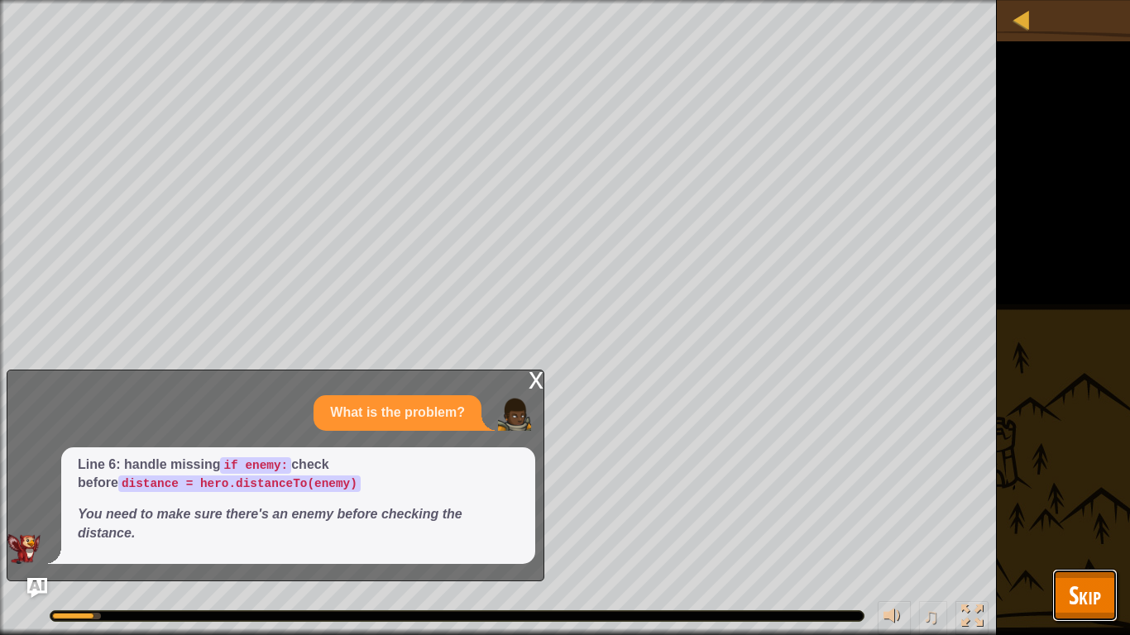
click at [1088, 605] on span "Skip" at bounding box center [1085, 595] width 32 height 34
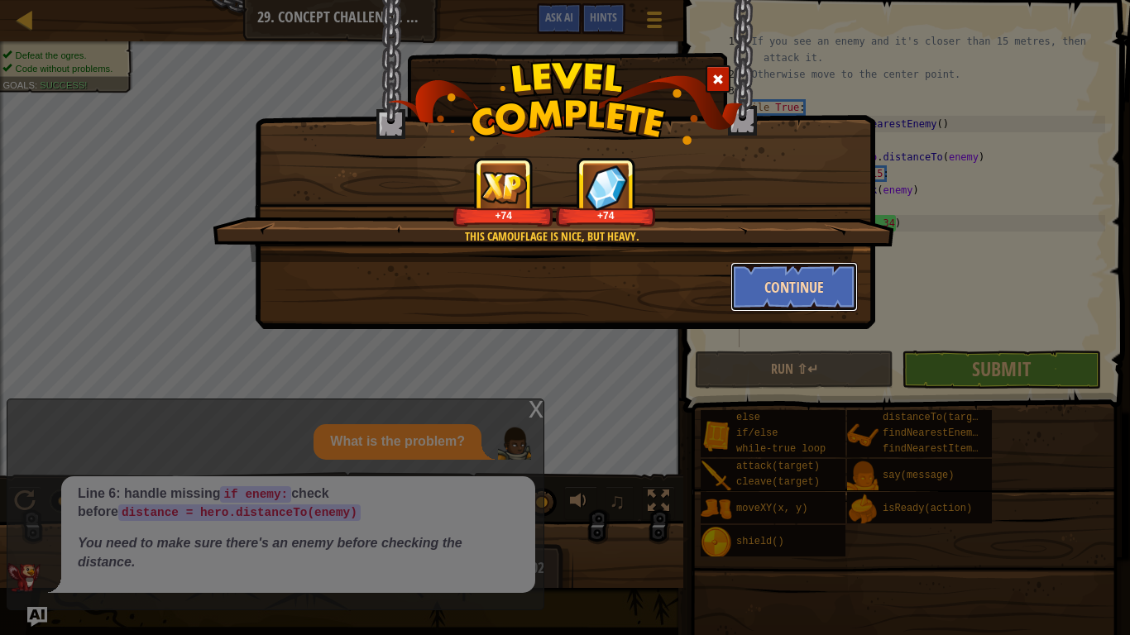
click at [831, 286] on button "Continue" at bounding box center [794, 287] width 128 height 50
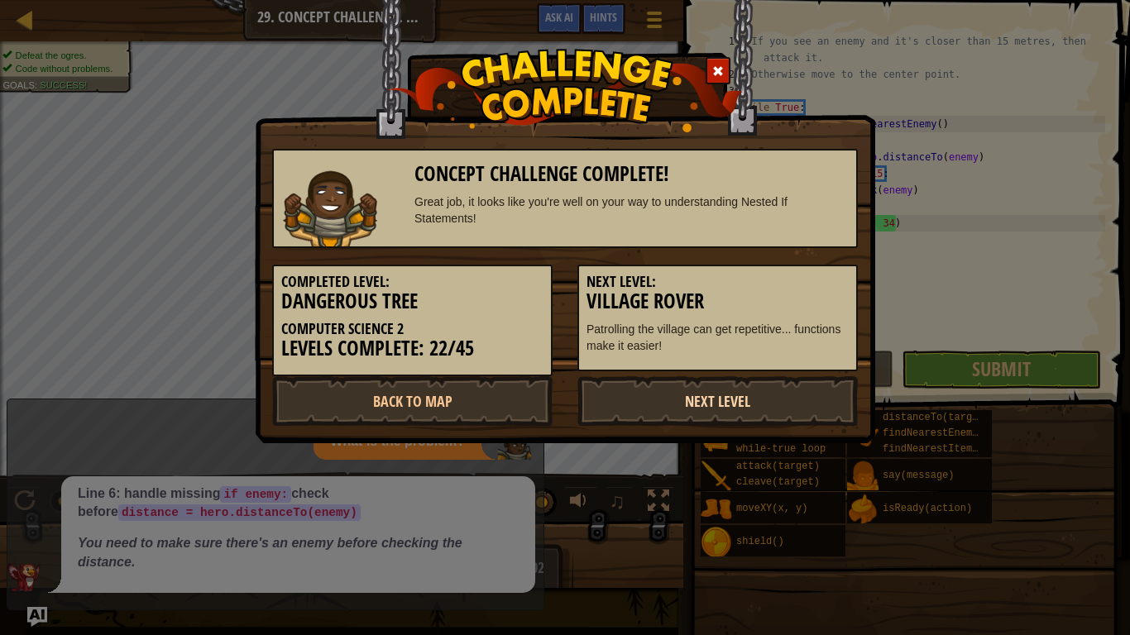
click at [793, 377] on link "Next Level" at bounding box center [717, 401] width 280 height 50
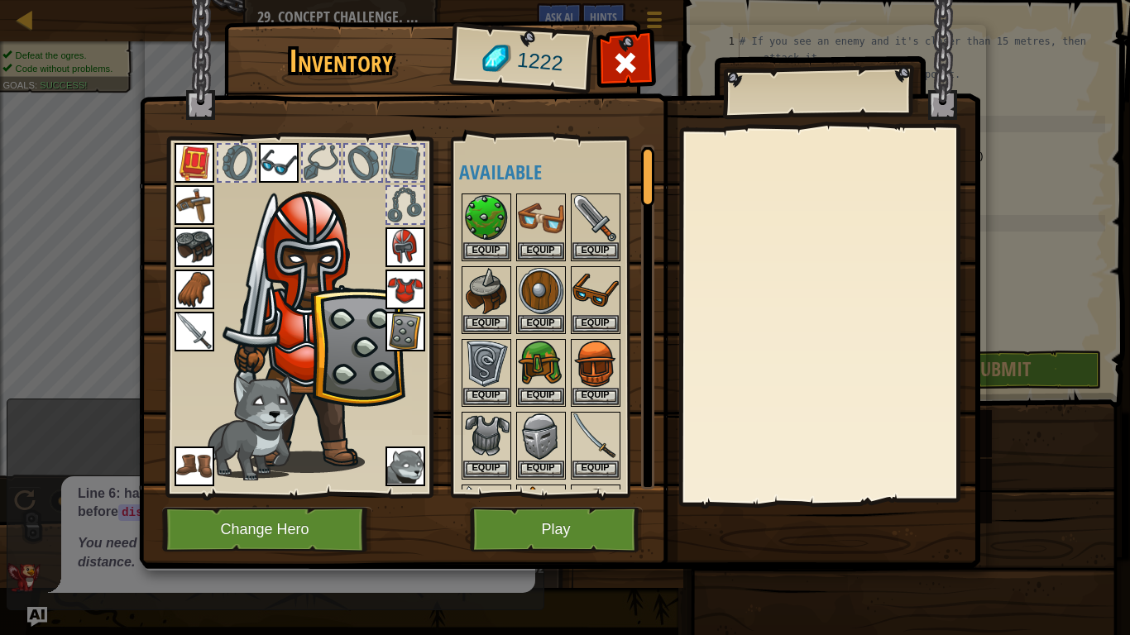
click at [799, 387] on div at bounding box center [829, 315] width 292 height 371
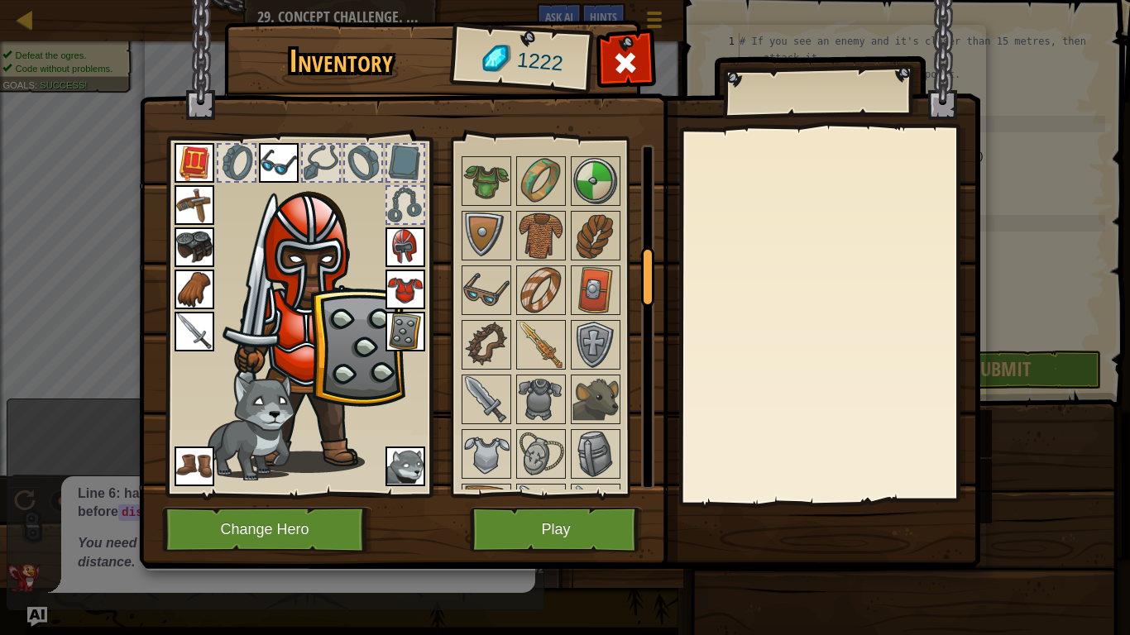
scroll to position [632, 0]
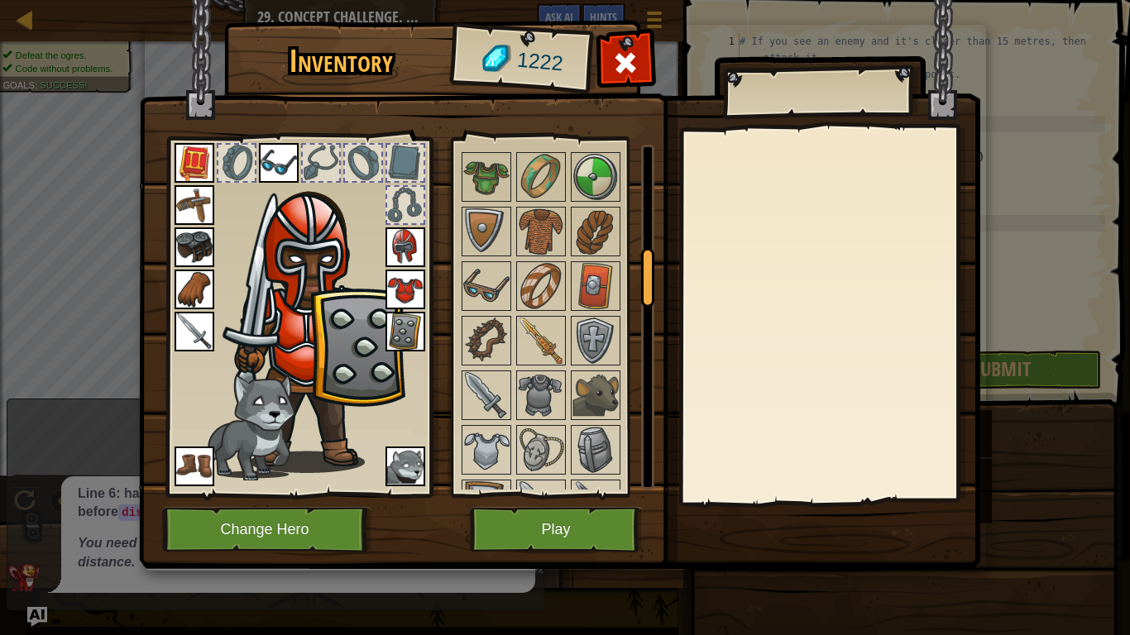
click at [508, 382] on img at bounding box center [486, 395] width 46 height 46
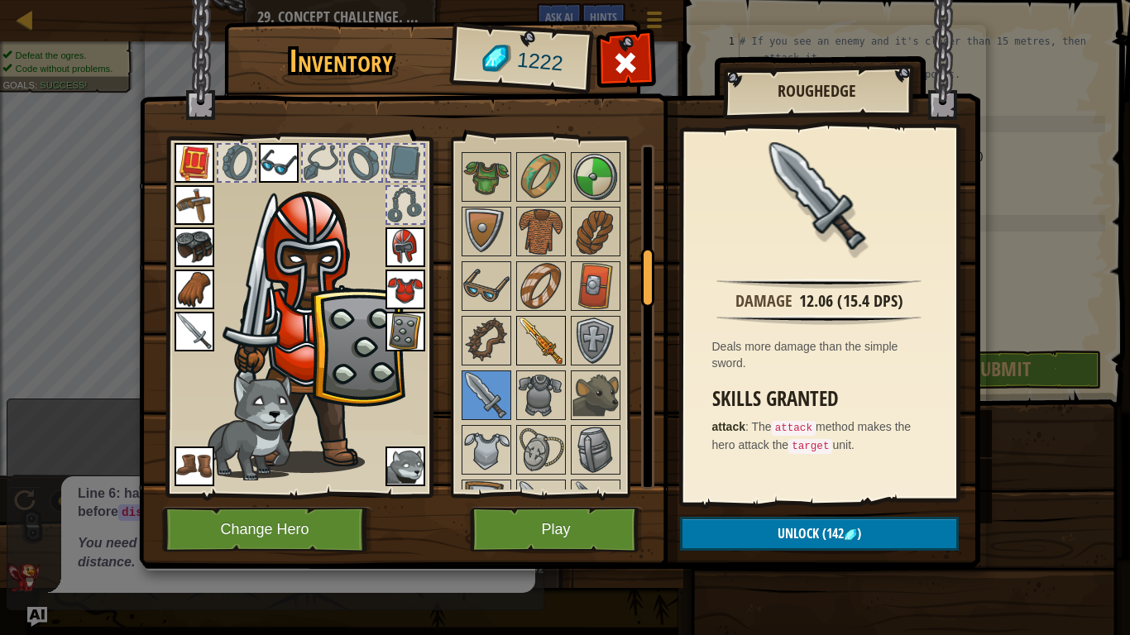
click at [532, 353] on img at bounding box center [541, 341] width 46 height 46
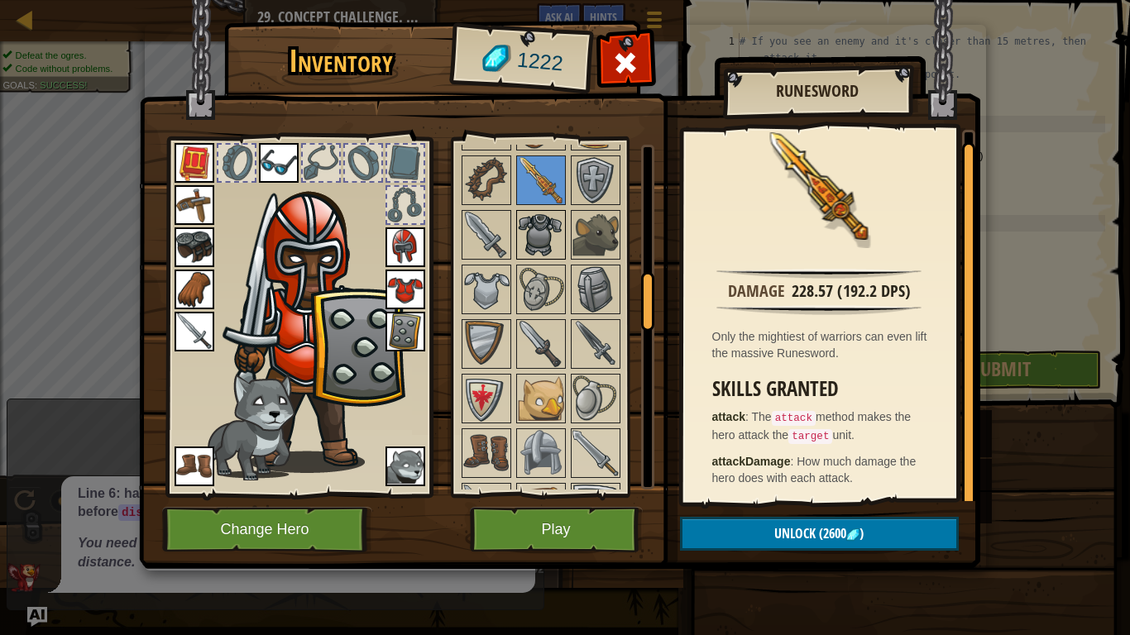
scroll to position [795, 0]
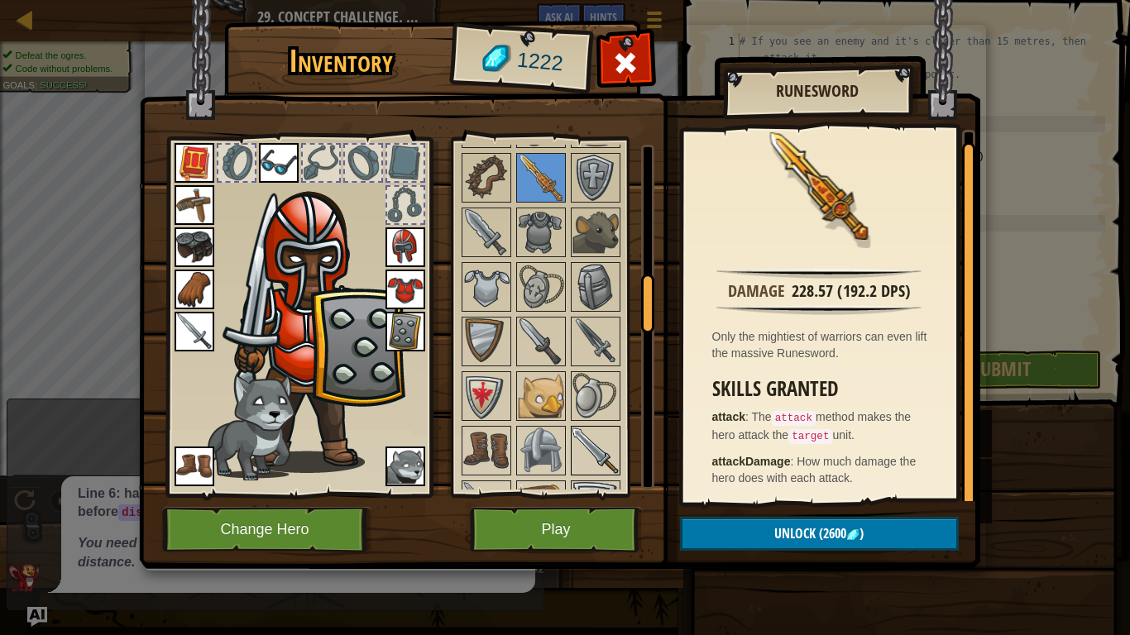
click at [589, 440] on img at bounding box center [595, 451] width 46 height 46
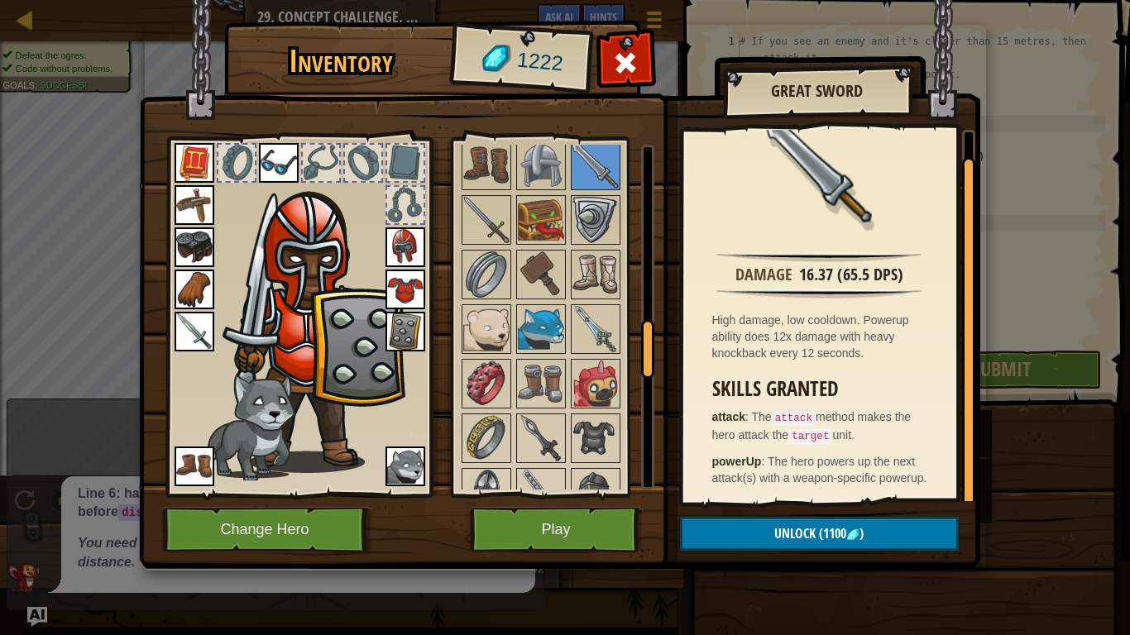
scroll to position [1081, 0]
click at [544, 443] on img at bounding box center [541, 437] width 46 height 46
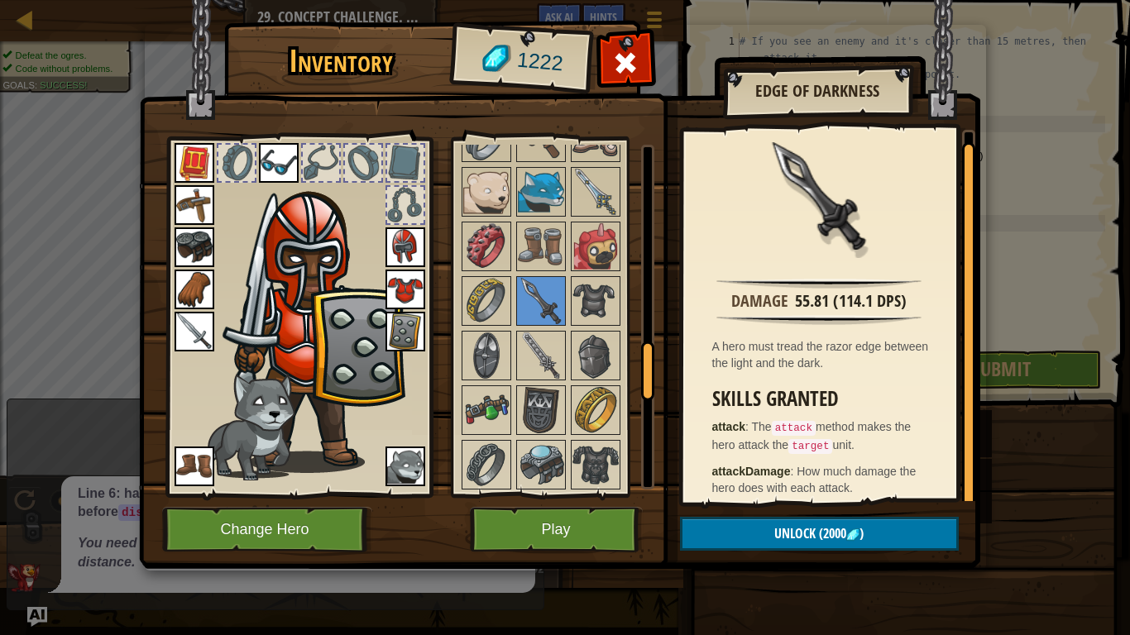
scroll to position [10, 0]
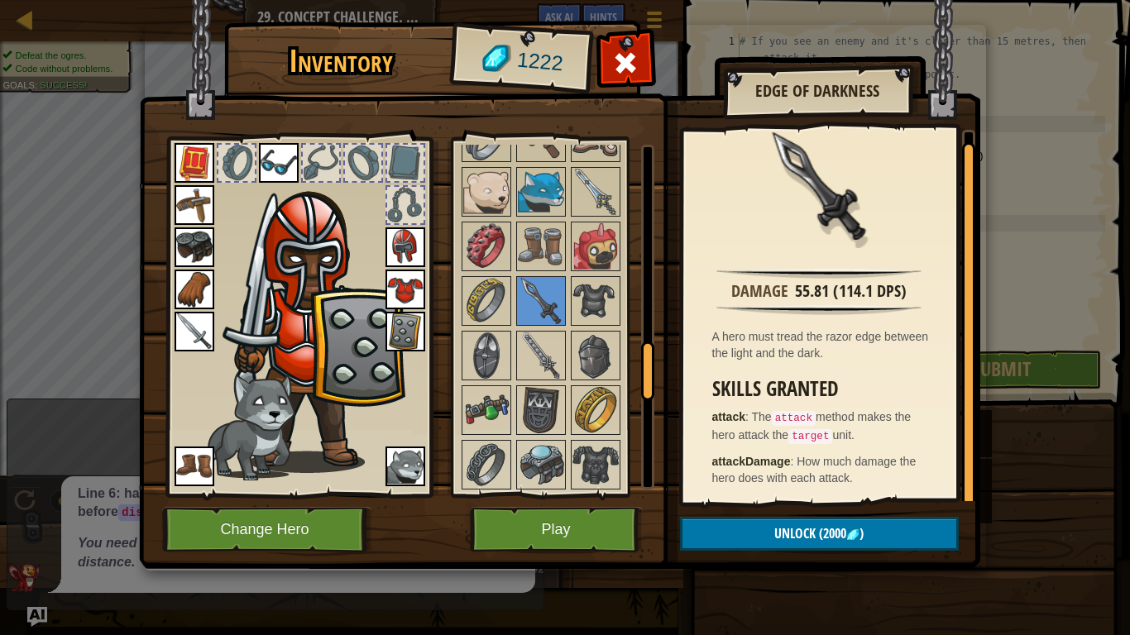
click at [567, 417] on div at bounding box center [556, 328] width 195 height 1529
click at [545, 381] on div at bounding box center [556, 328] width 195 height 1529
click at [549, 371] on img at bounding box center [541, 356] width 46 height 46
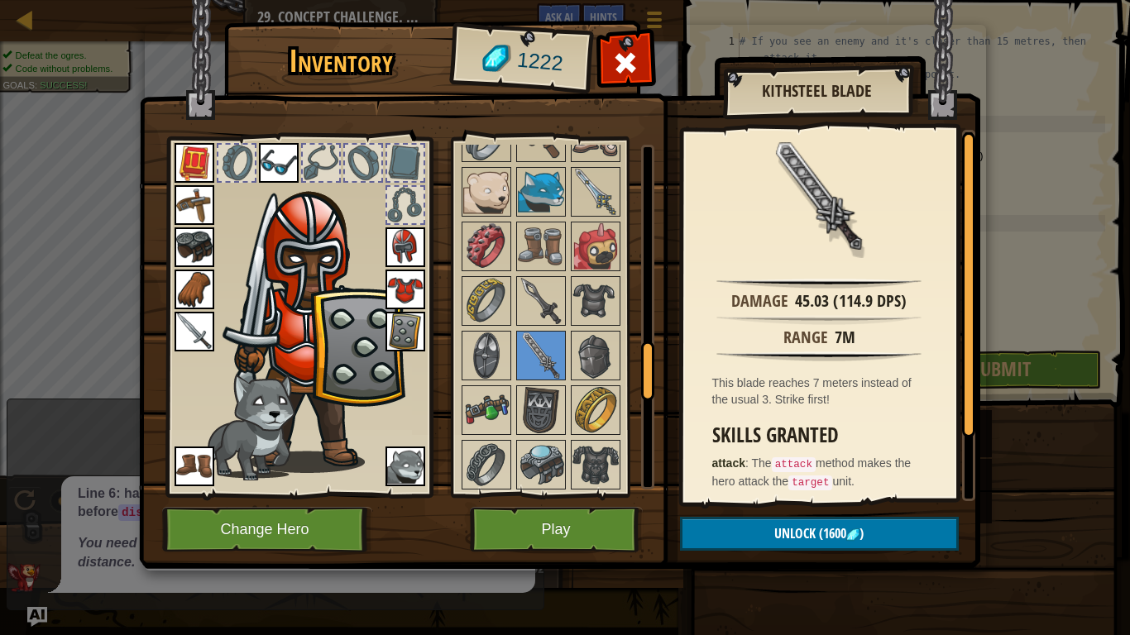
drag, startPoint x: 988, startPoint y: 634, endPoint x: 857, endPoint y: 621, distance: 131.4
click at [857, 621] on div "Inventory 1222 Available Equip Equip Equip Equip Equip Equip Equip Equip Equip …" at bounding box center [565, 317] width 1130 height 635
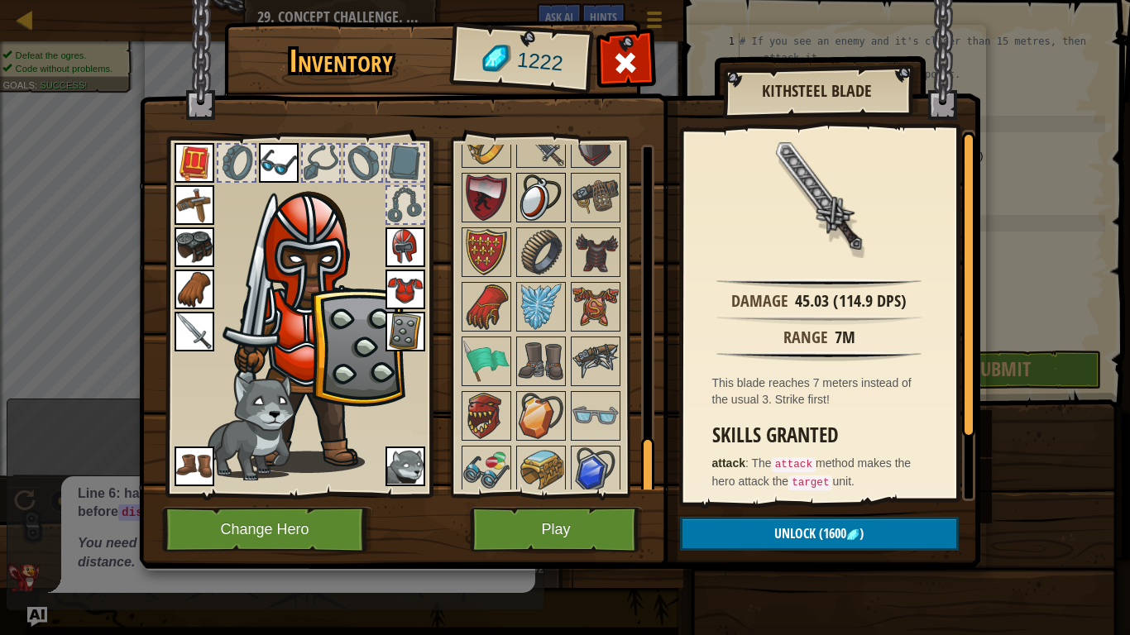
scroll to position [1821, 0]
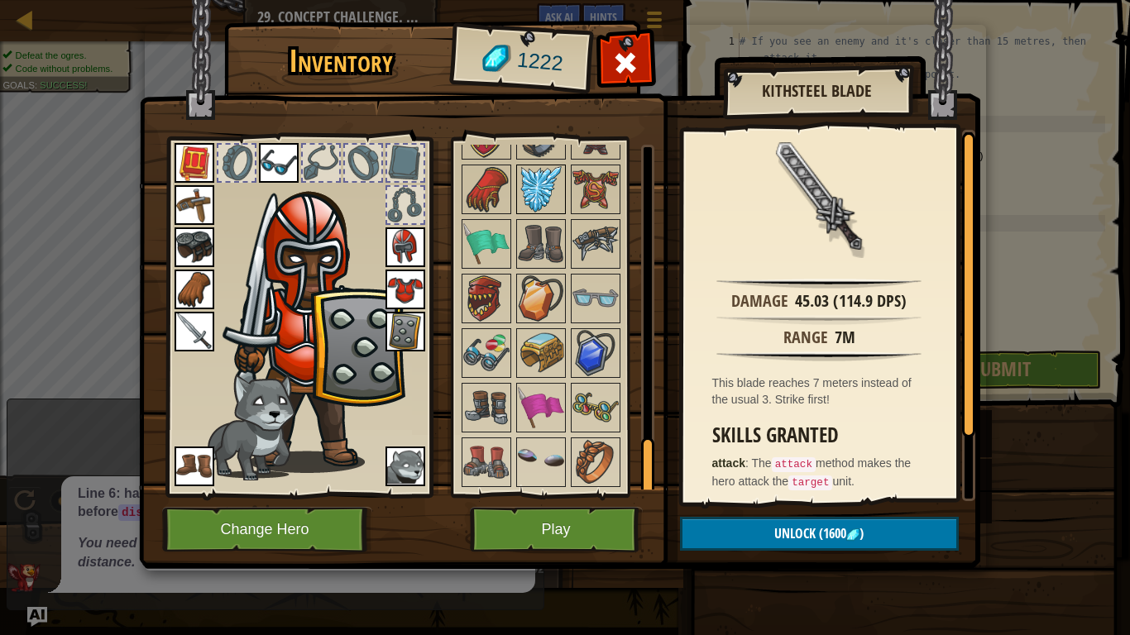
click at [553, 205] on img at bounding box center [541, 189] width 46 height 46
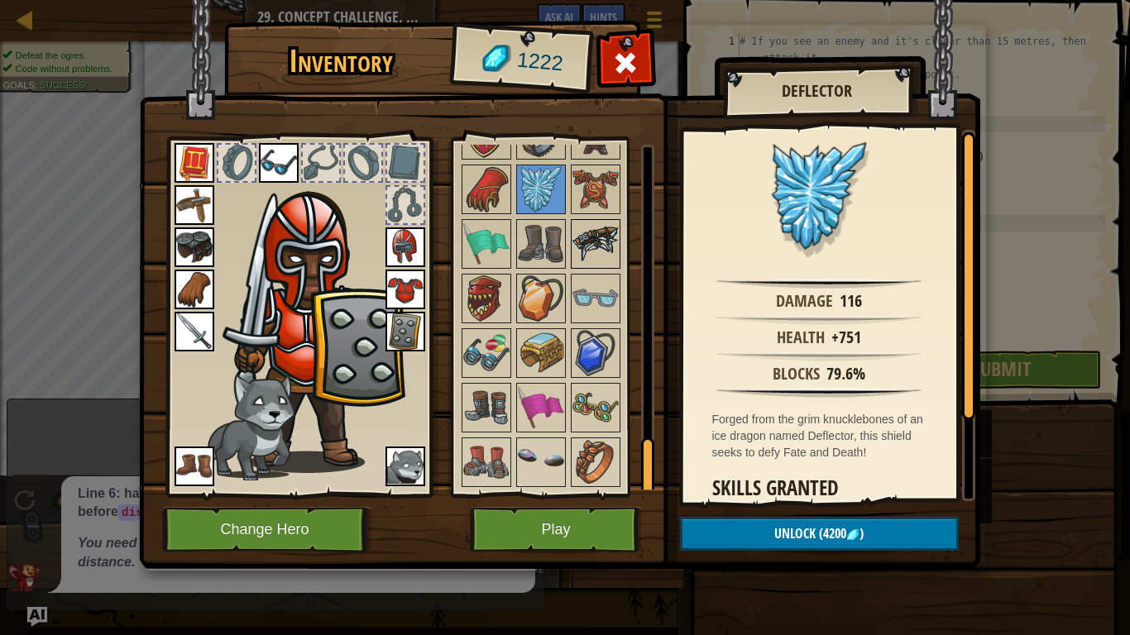
click at [600, 240] on img at bounding box center [595, 244] width 46 height 46
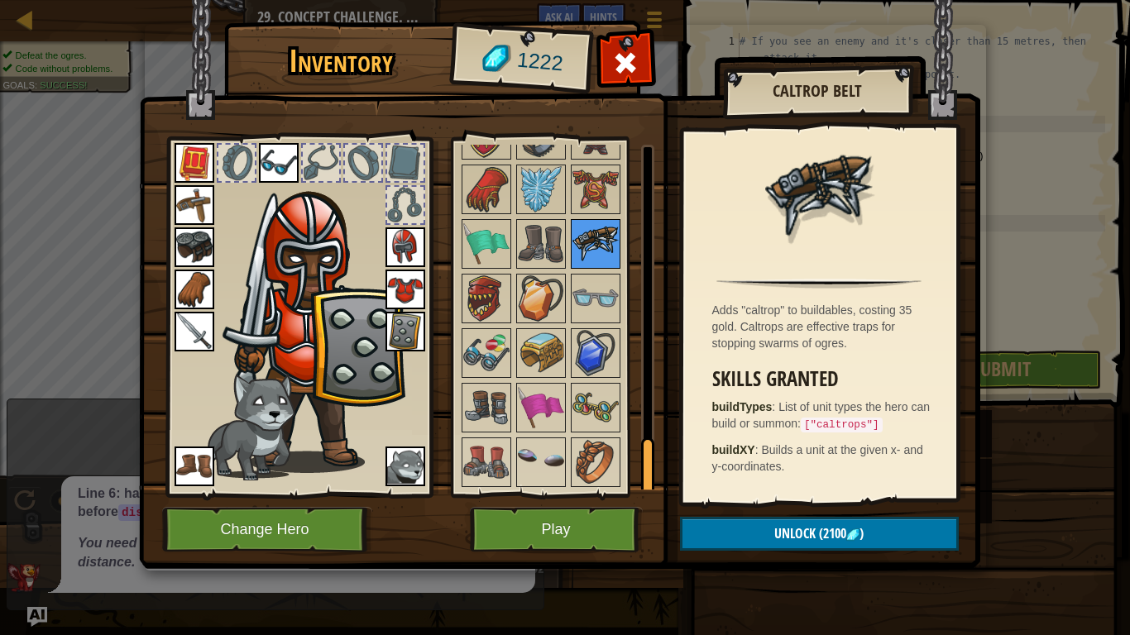
click at [601, 264] on img at bounding box center [595, 244] width 46 height 46
click at [550, 465] on img at bounding box center [541, 462] width 46 height 46
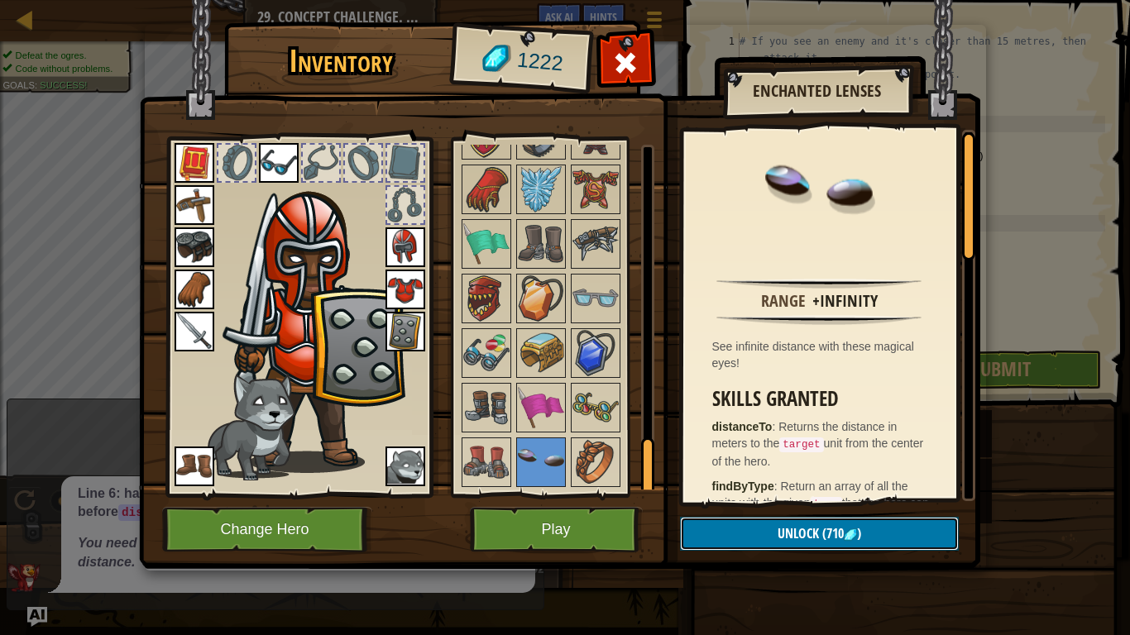
click at [848, 530] on img at bounding box center [850, 535] width 13 height 13
click at [839, 528] on button "Confirm" at bounding box center [819, 534] width 279 height 34
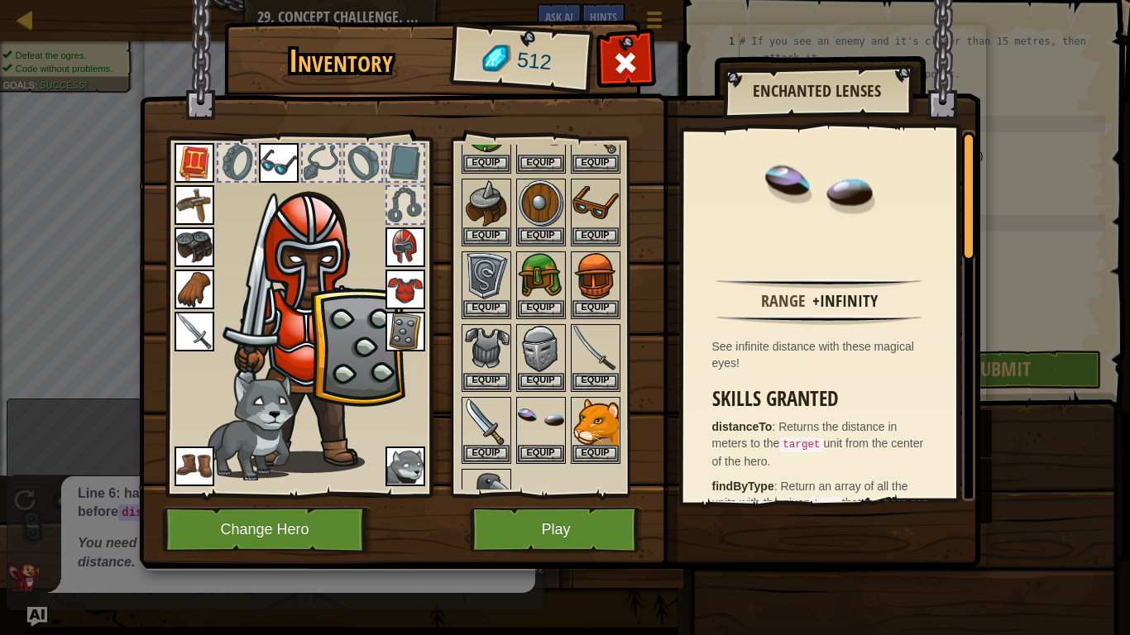
scroll to position [98, 0]
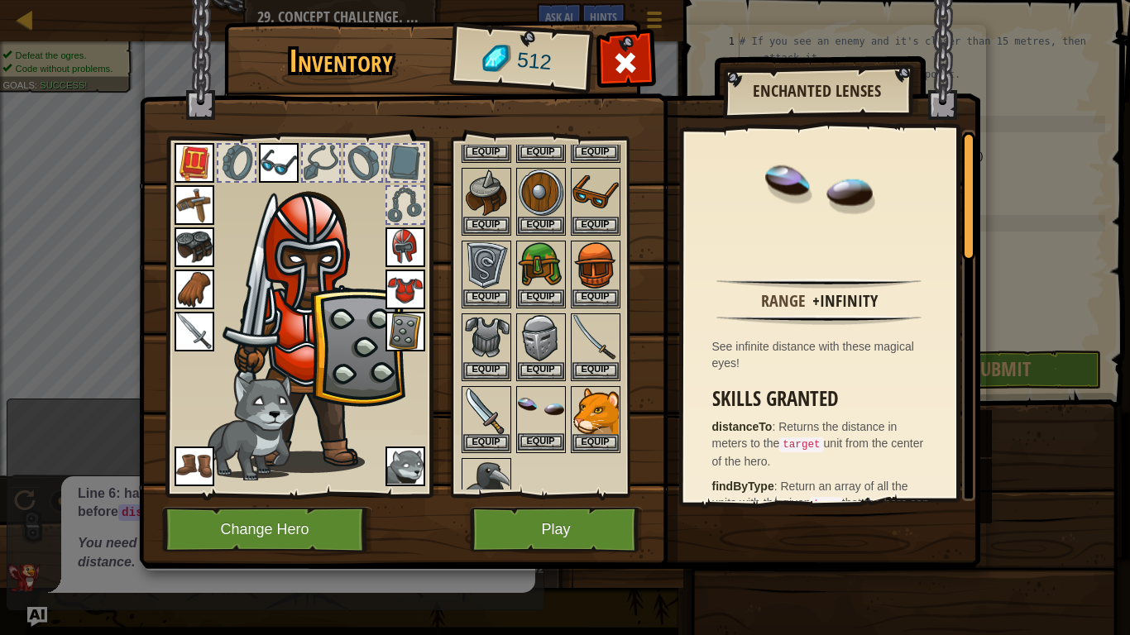
click at [545, 414] on img at bounding box center [541, 411] width 46 height 46
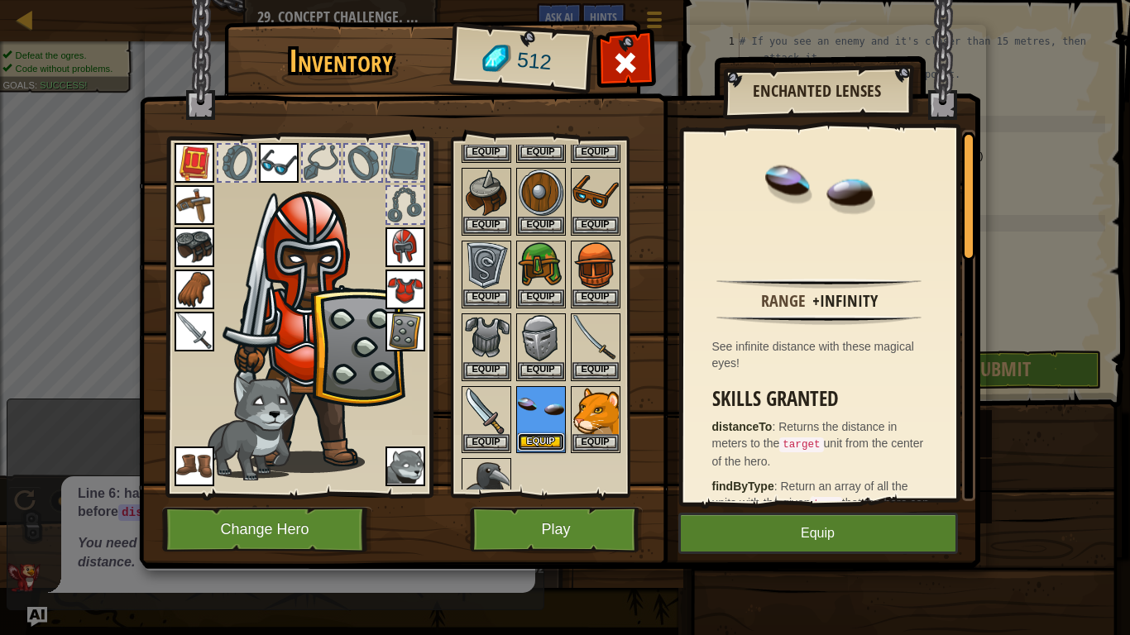
click at [549, 435] on button "Equip" at bounding box center [541, 441] width 46 height 17
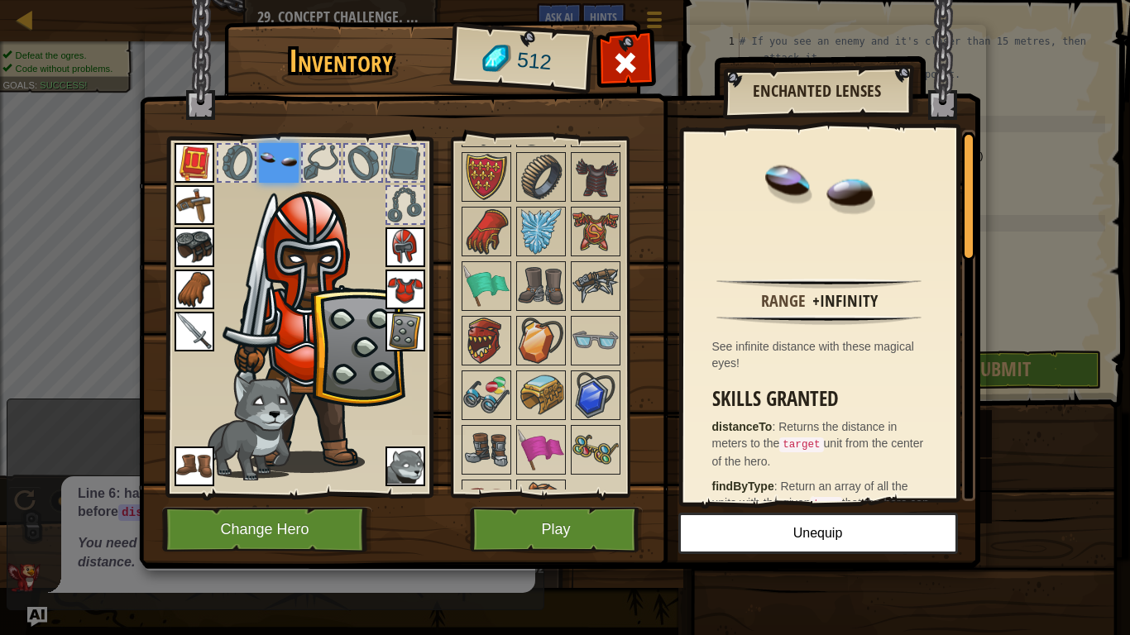
scroll to position [1894, 0]
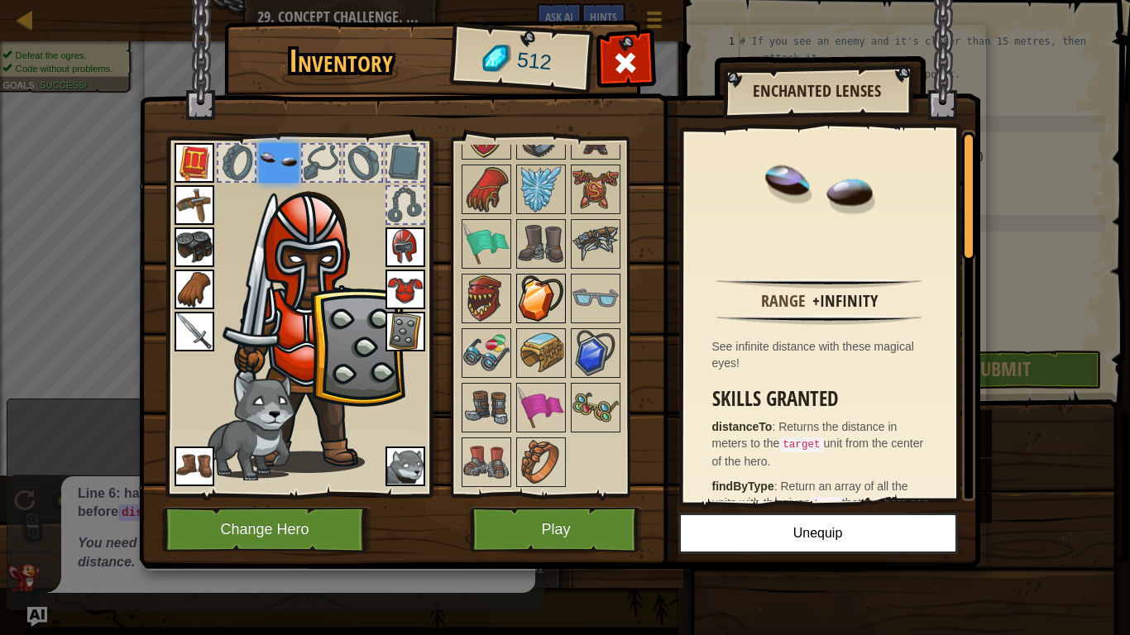
click at [520, 307] on img at bounding box center [541, 298] width 46 height 46
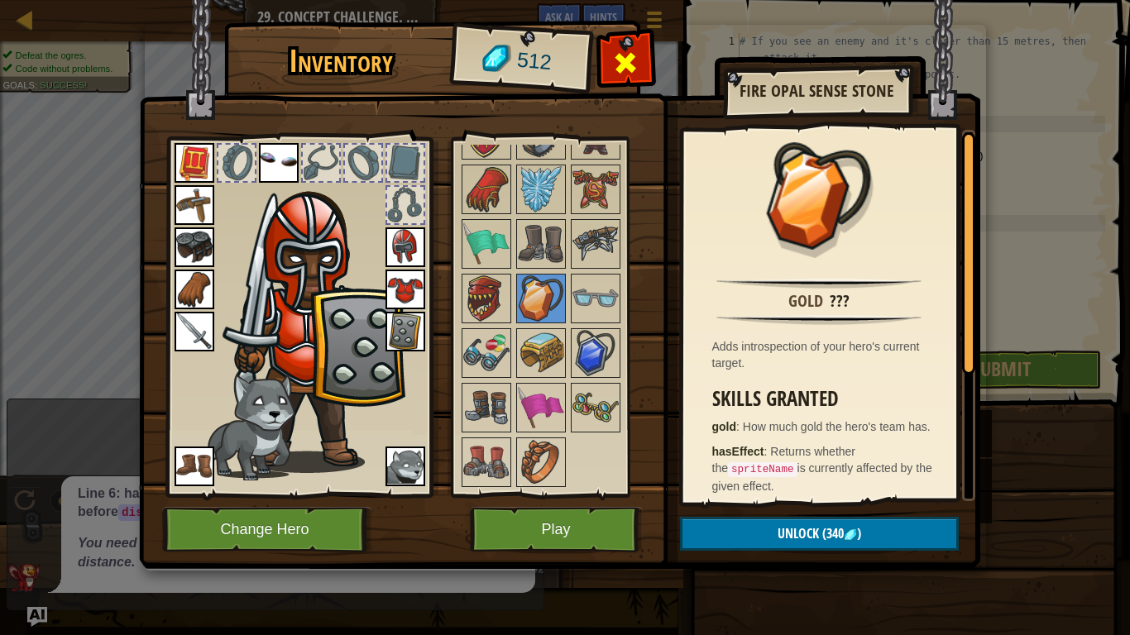
click at [621, 52] on span at bounding box center [625, 63] width 26 height 26
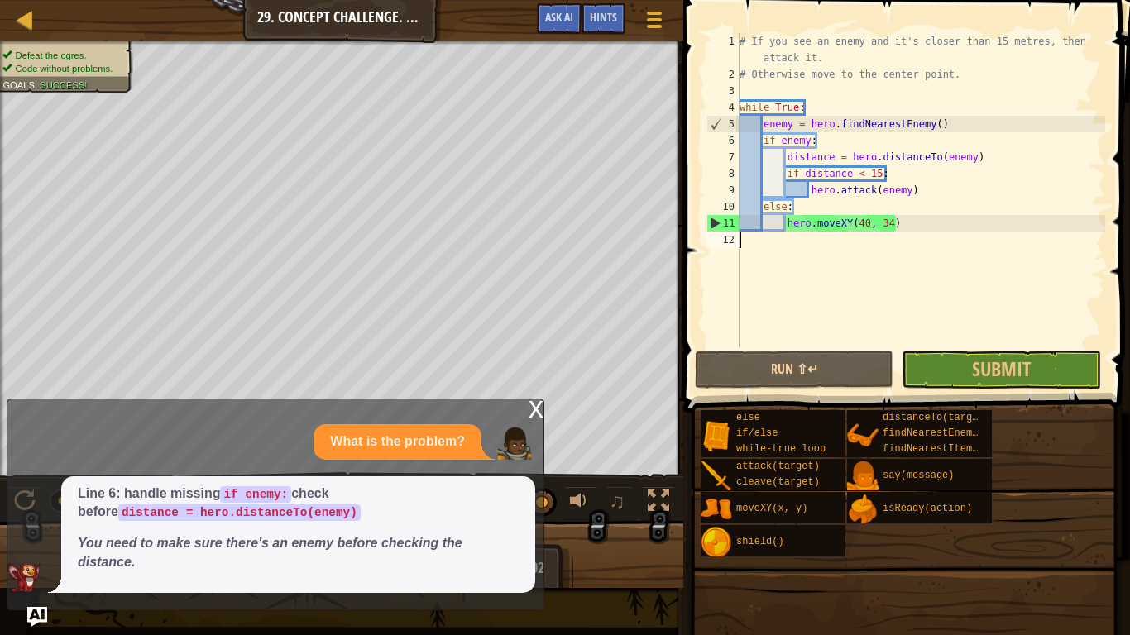
click at [1011, 160] on div "# If you see an enemy and it's closer than 15 metres, then attack it. # Otherwi…" at bounding box center [920, 215] width 369 height 364
type textarea "distance = hero.distanceTo(enemy)"
